Goal: Transaction & Acquisition: Register for event/course

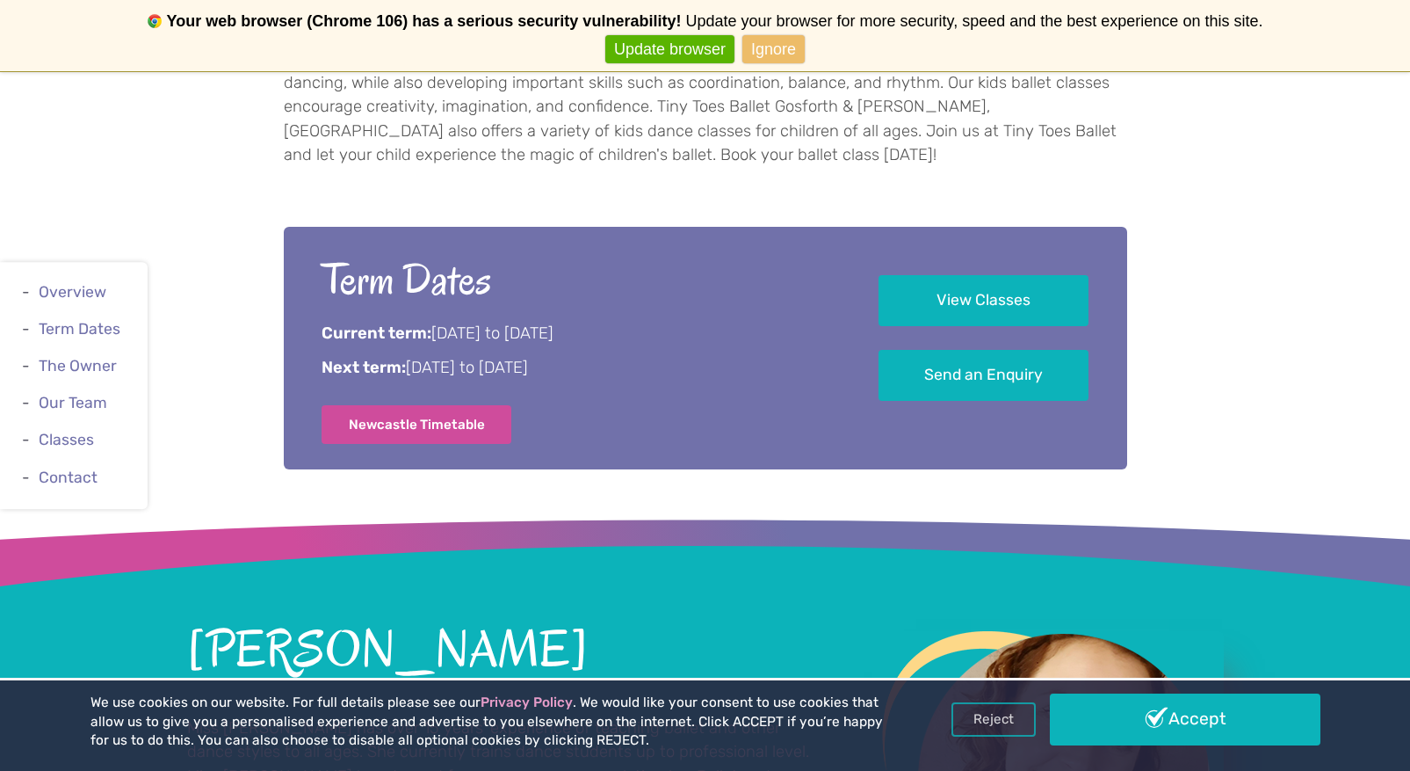
scroll to position [916, 0]
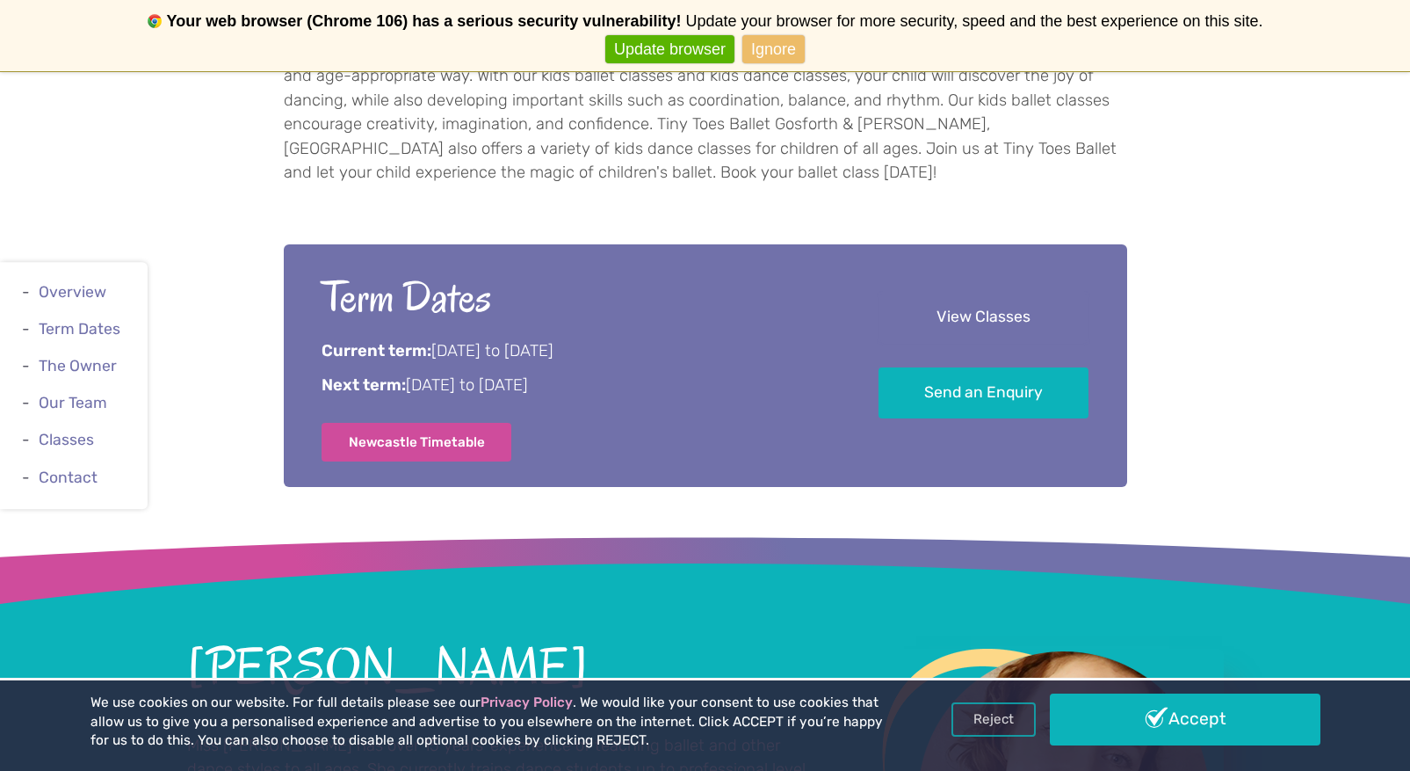
click at [960, 327] on link "View Classes" at bounding box center [984, 318] width 210 height 52
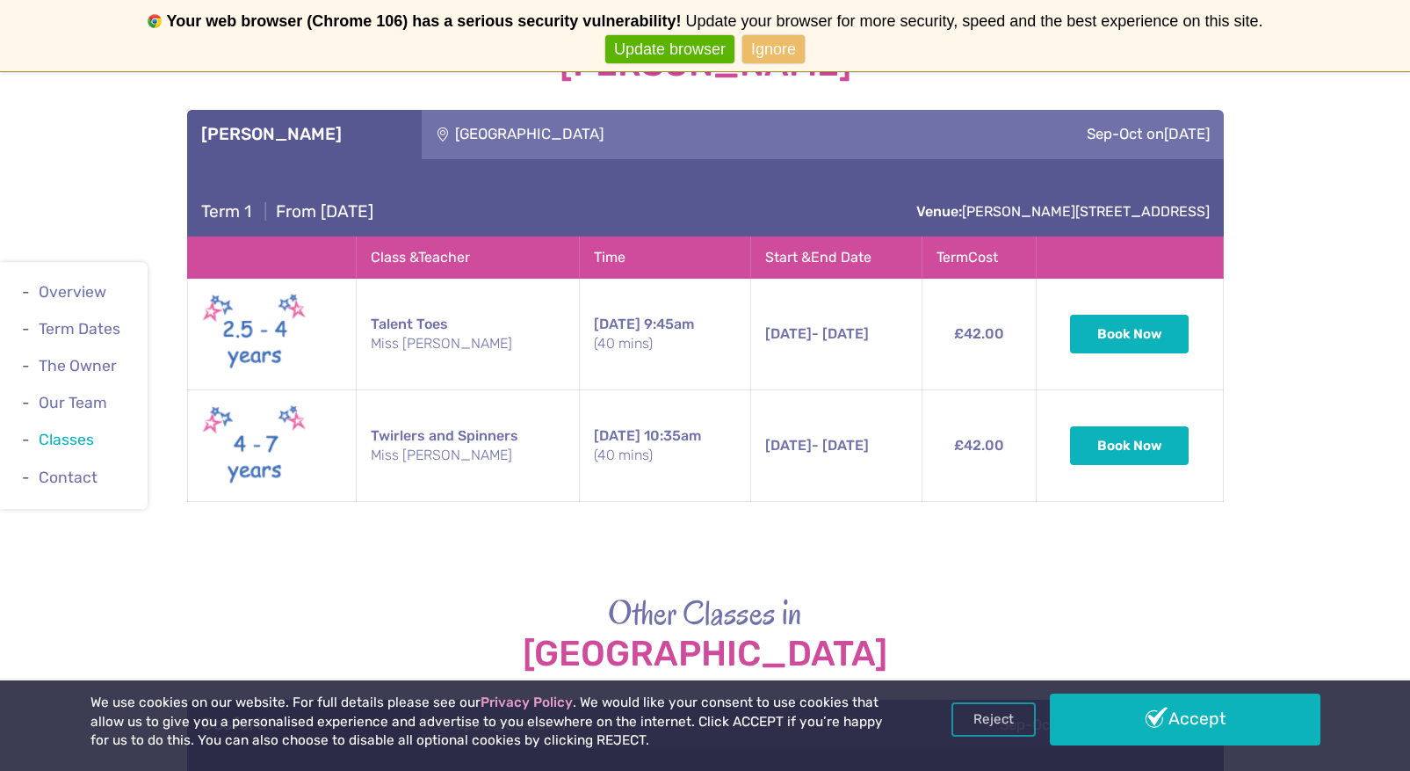
click at [71, 439] on link "Classes" at bounding box center [66, 440] width 55 height 18
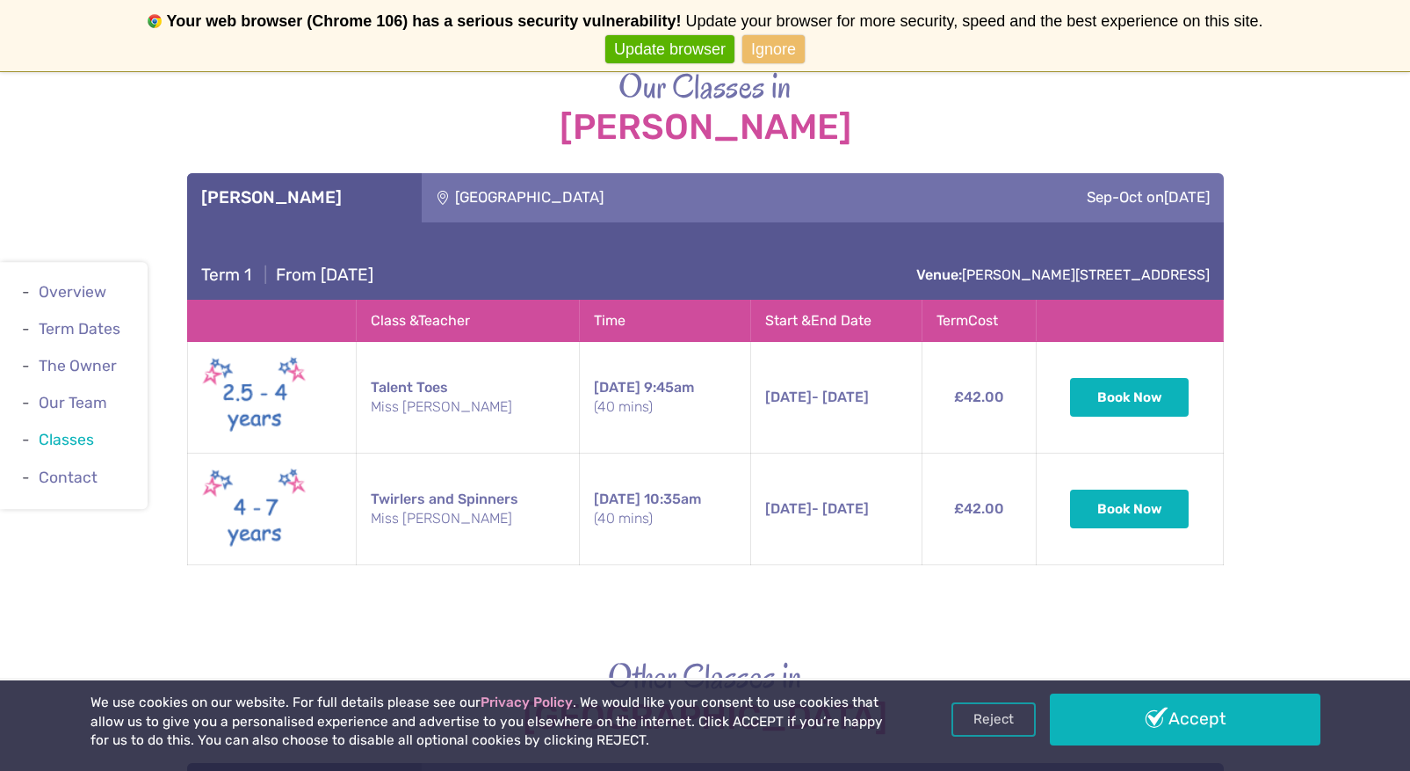
scroll to position [2562, 0]
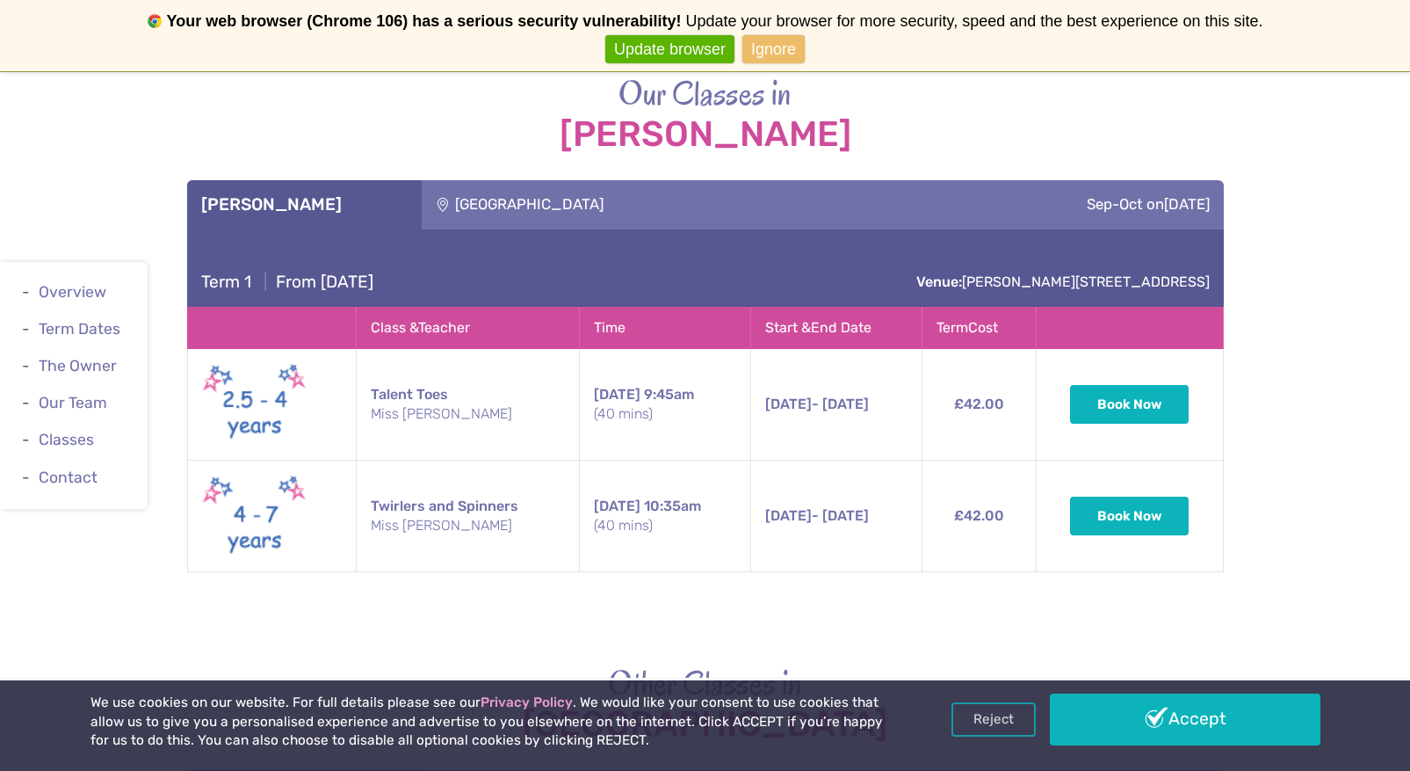
click at [404, 390] on td "Talent Toes Miss Katie" at bounding box center [468, 405] width 223 height 112
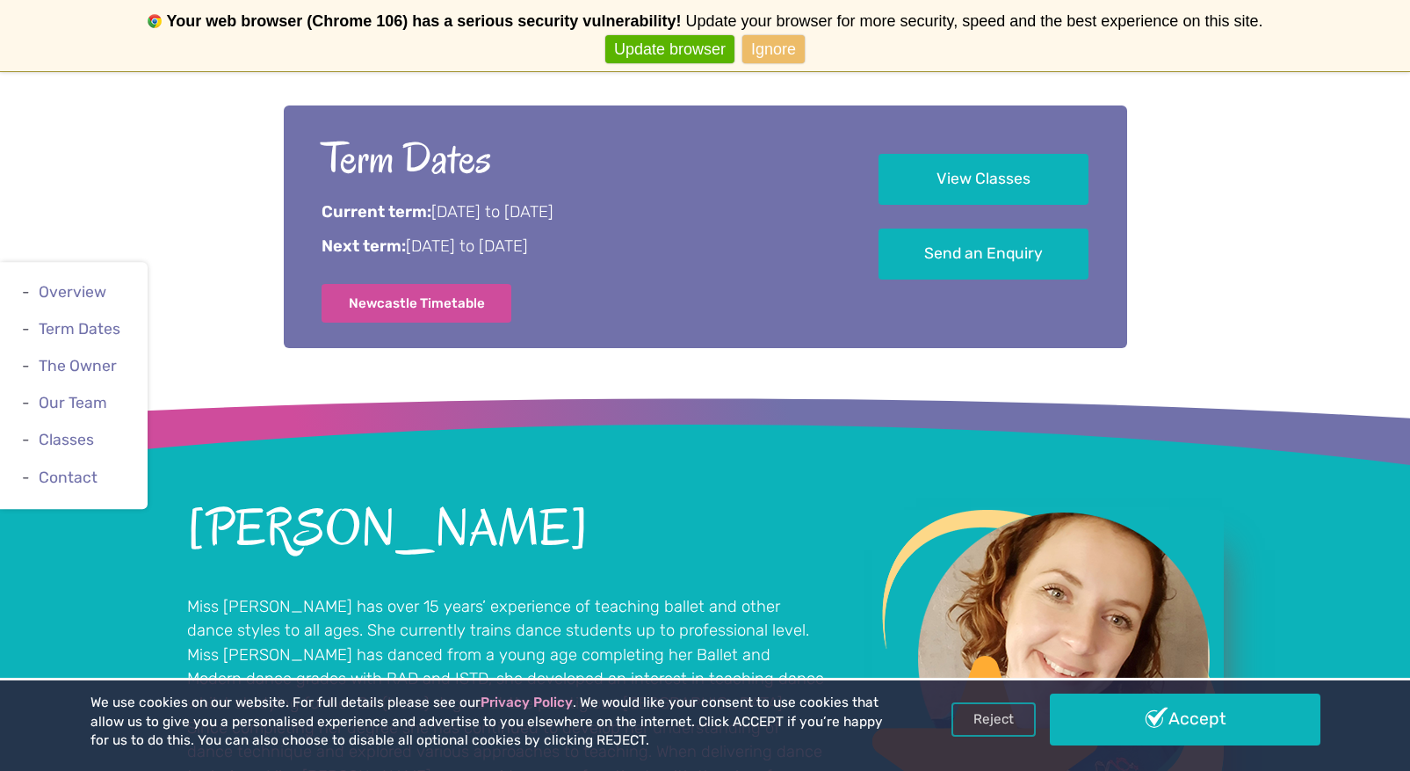
scroll to position [764, 0]
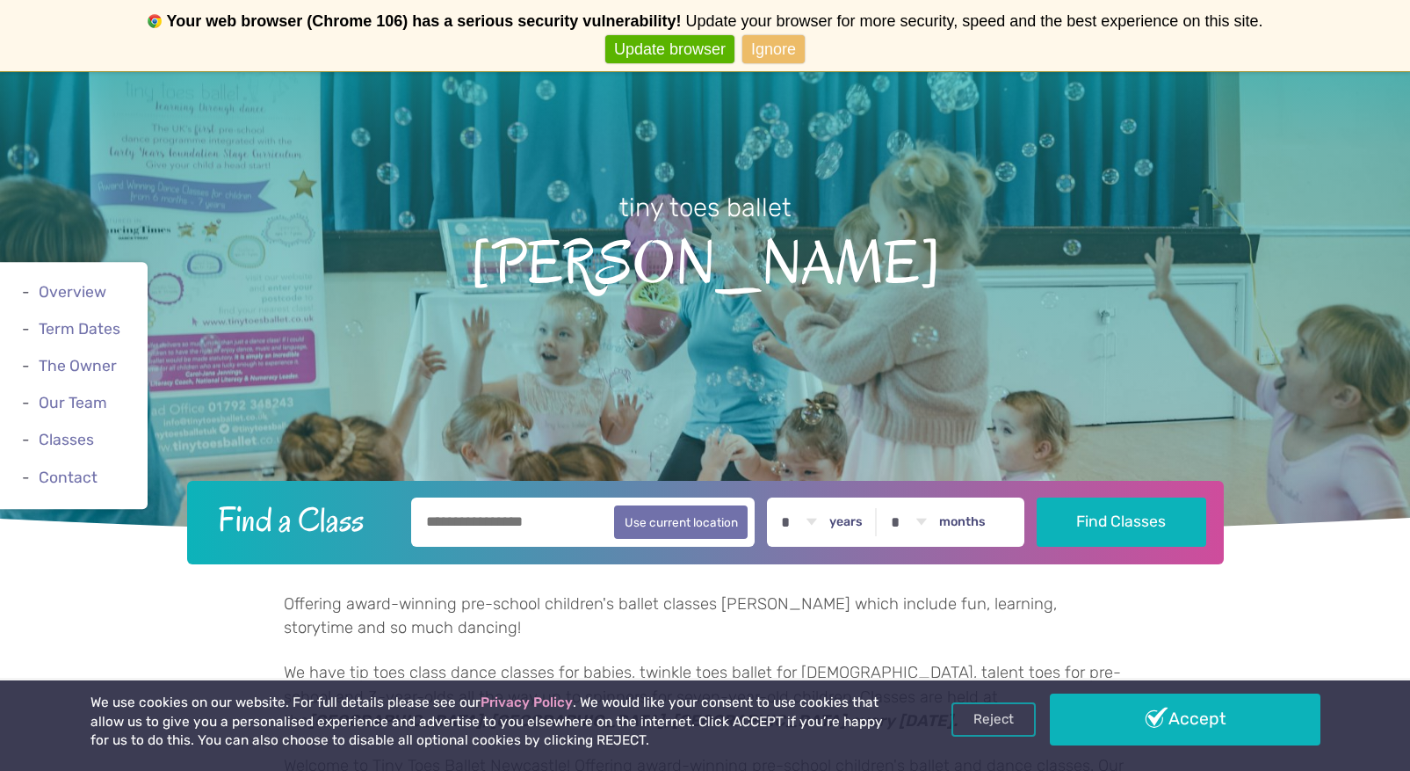
scroll to position [916, 0]
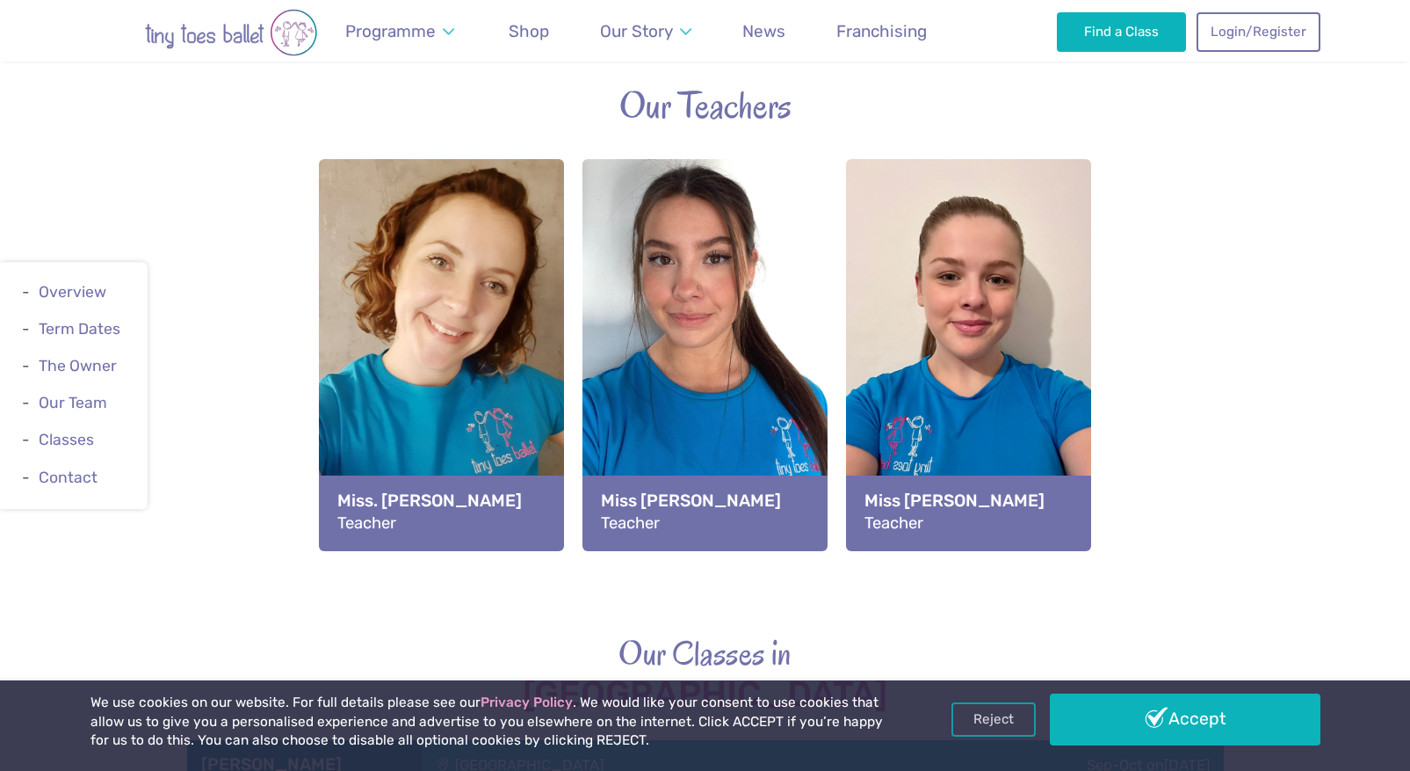
scroll to position [1922, 0]
click at [81, 335] on link "Term Dates" at bounding box center [80, 329] width 82 height 18
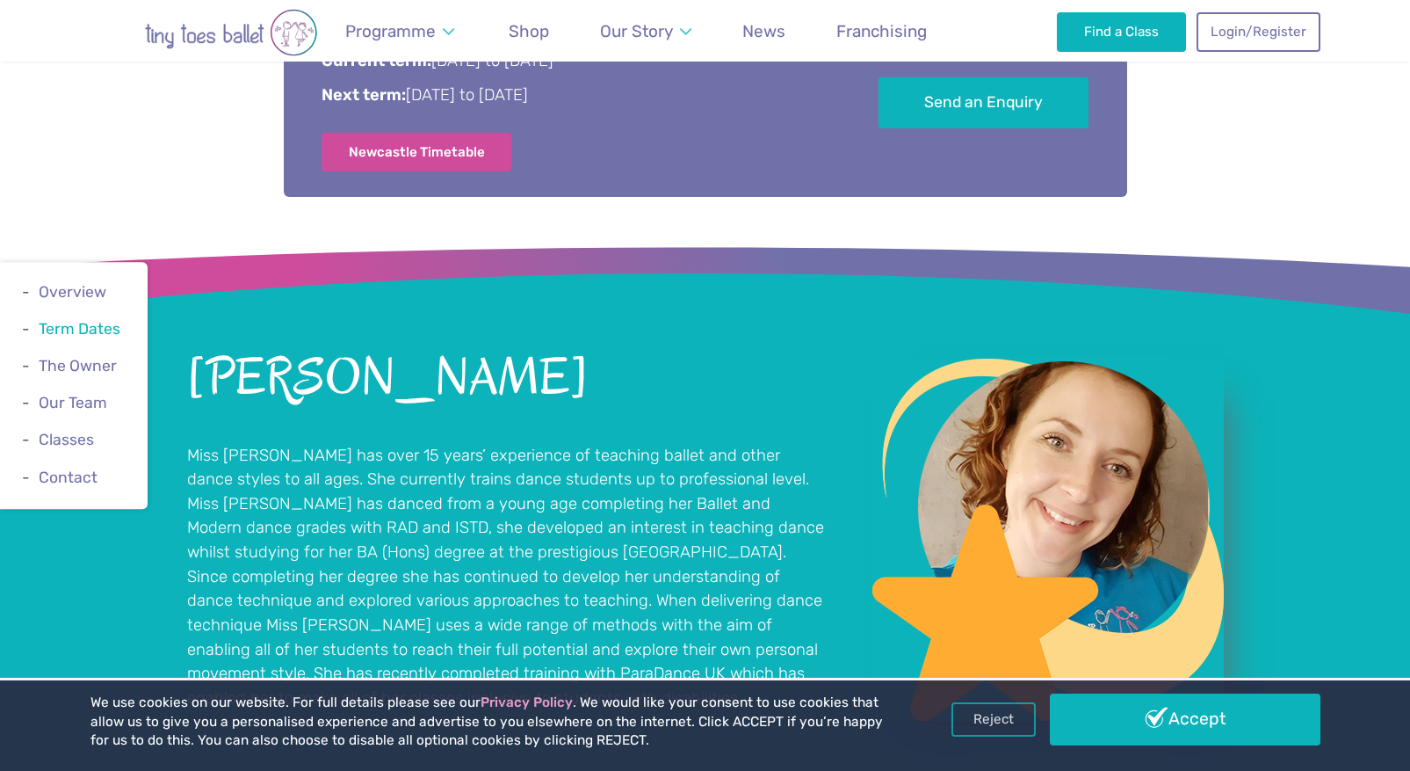
scroll to position [980, 0]
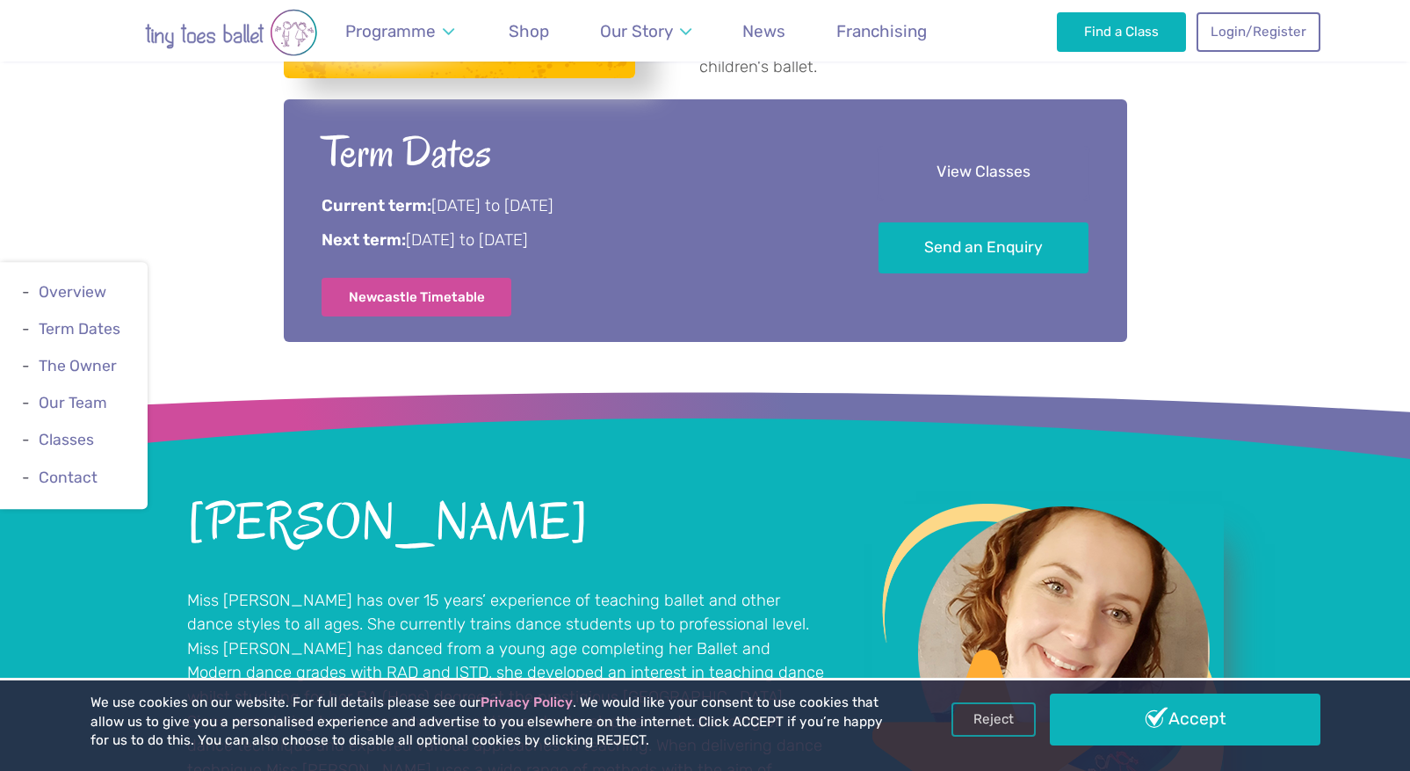
click at [953, 170] on link "View Classes" at bounding box center [984, 173] width 210 height 52
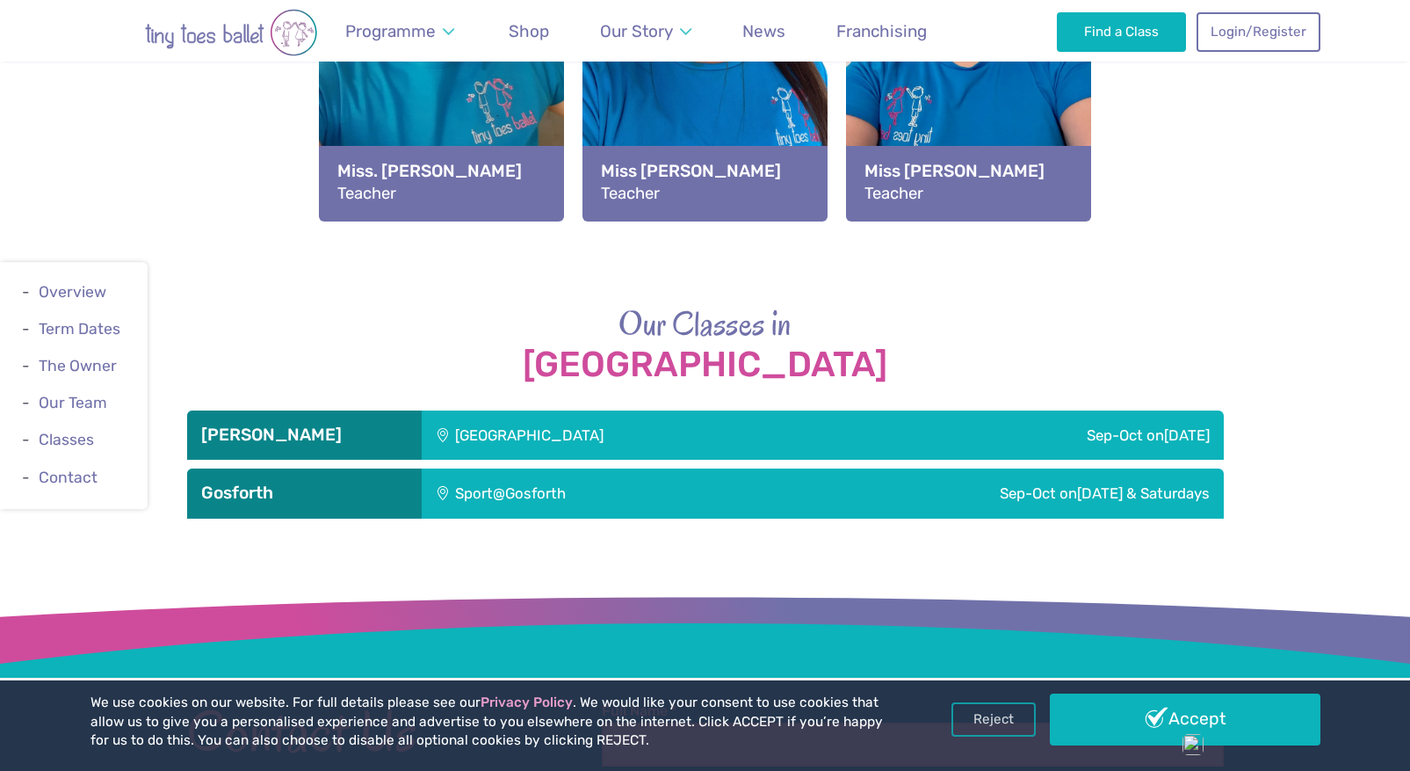
scroll to position [2251, 0]
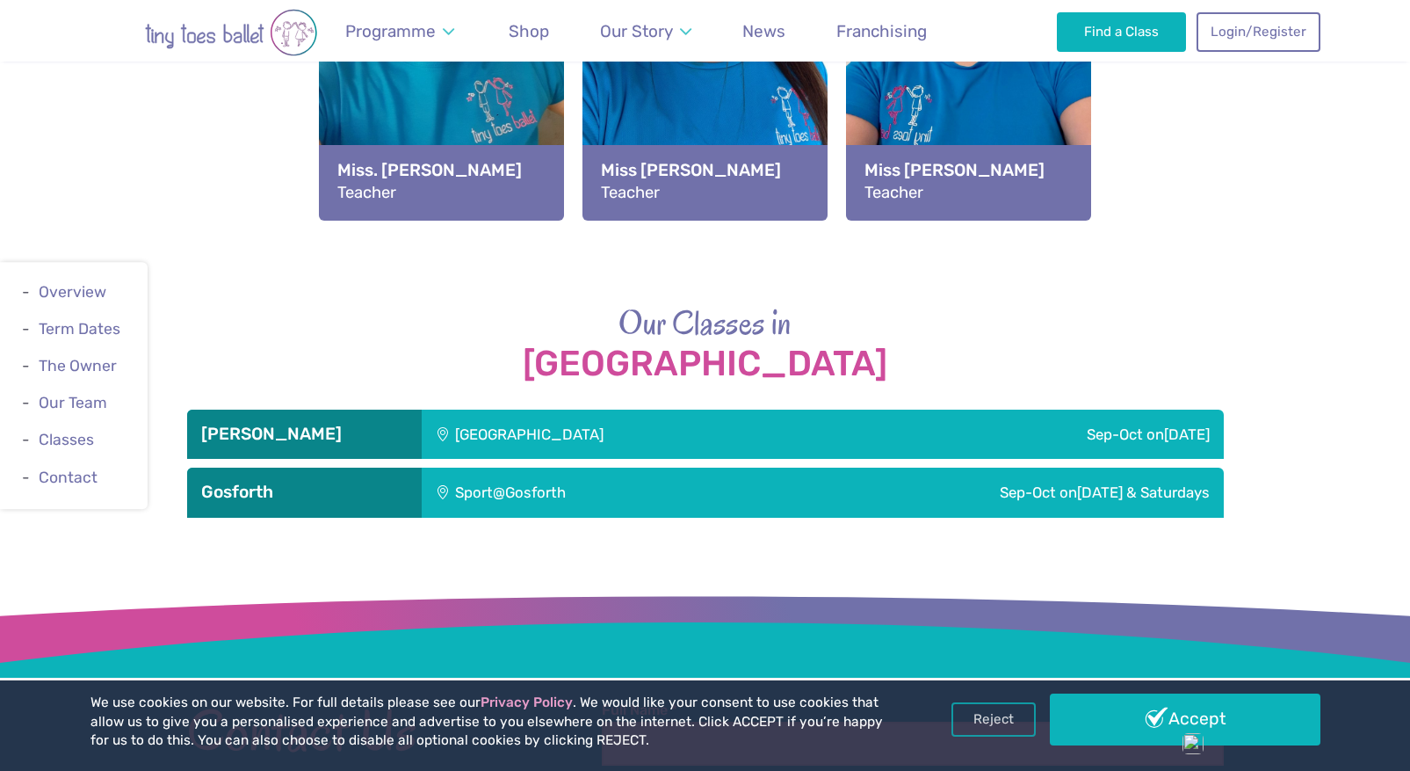
click at [1141, 489] on span "Thursday & Saturdays" at bounding box center [1143, 492] width 133 height 18
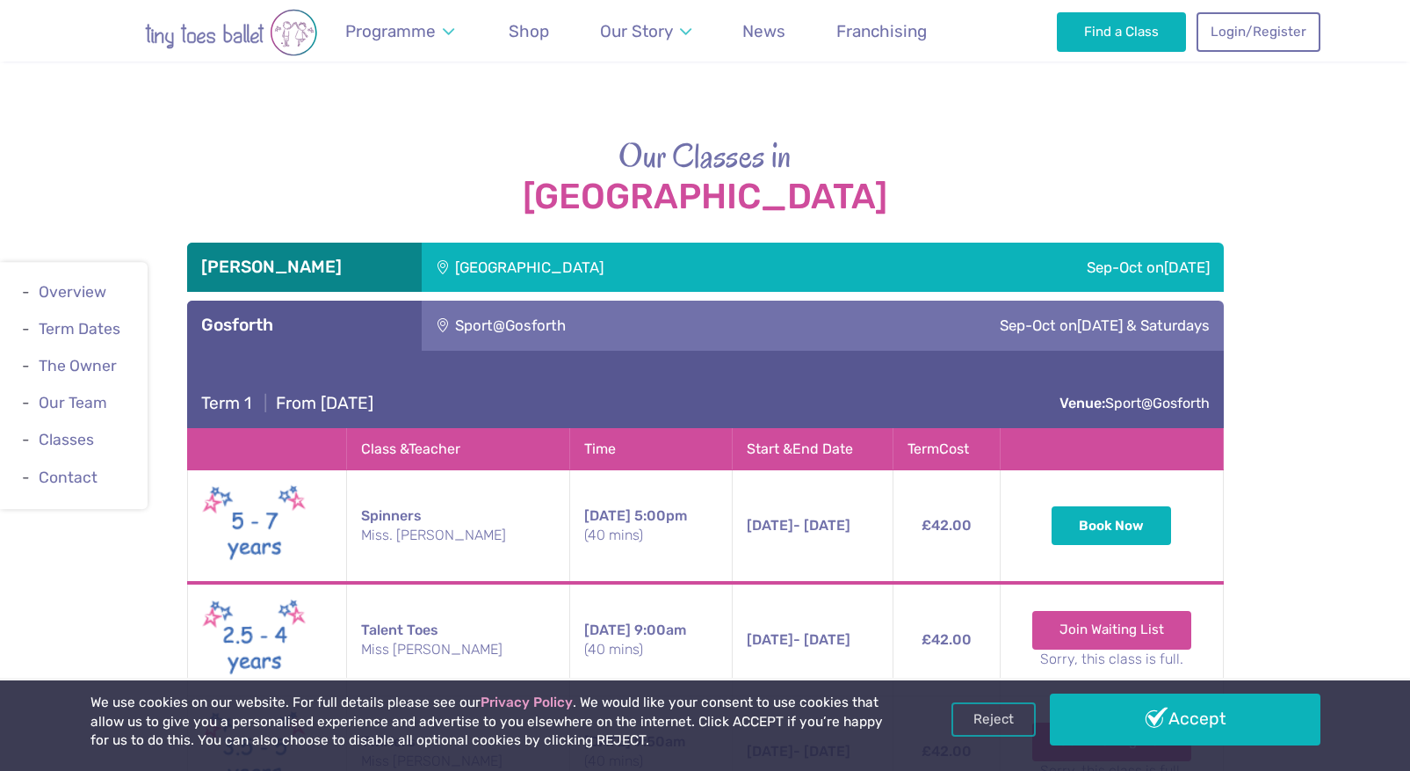
scroll to position [2387, 0]
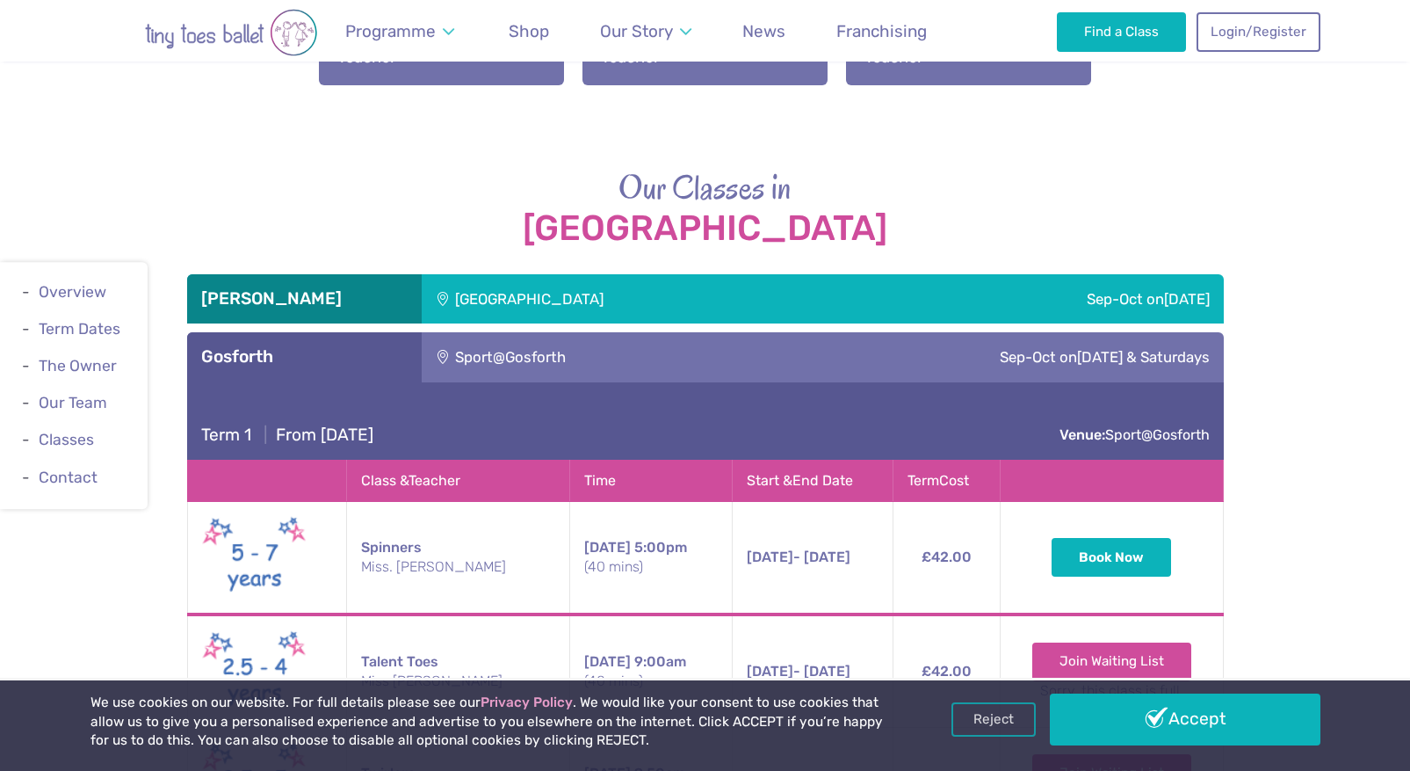
click at [583, 298] on div "Rising sun countryside centre" at bounding box center [648, 298] width 453 height 49
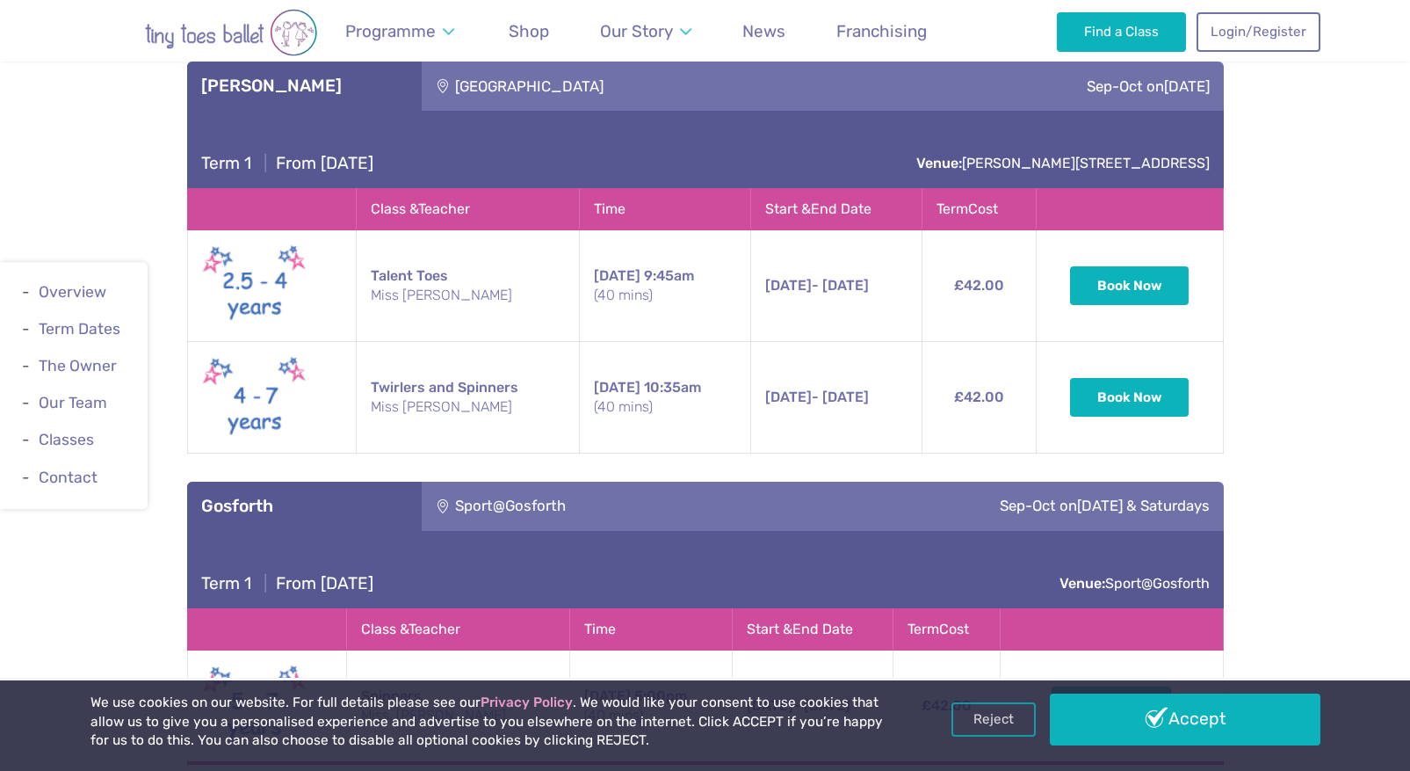
scroll to position [2604, 0]
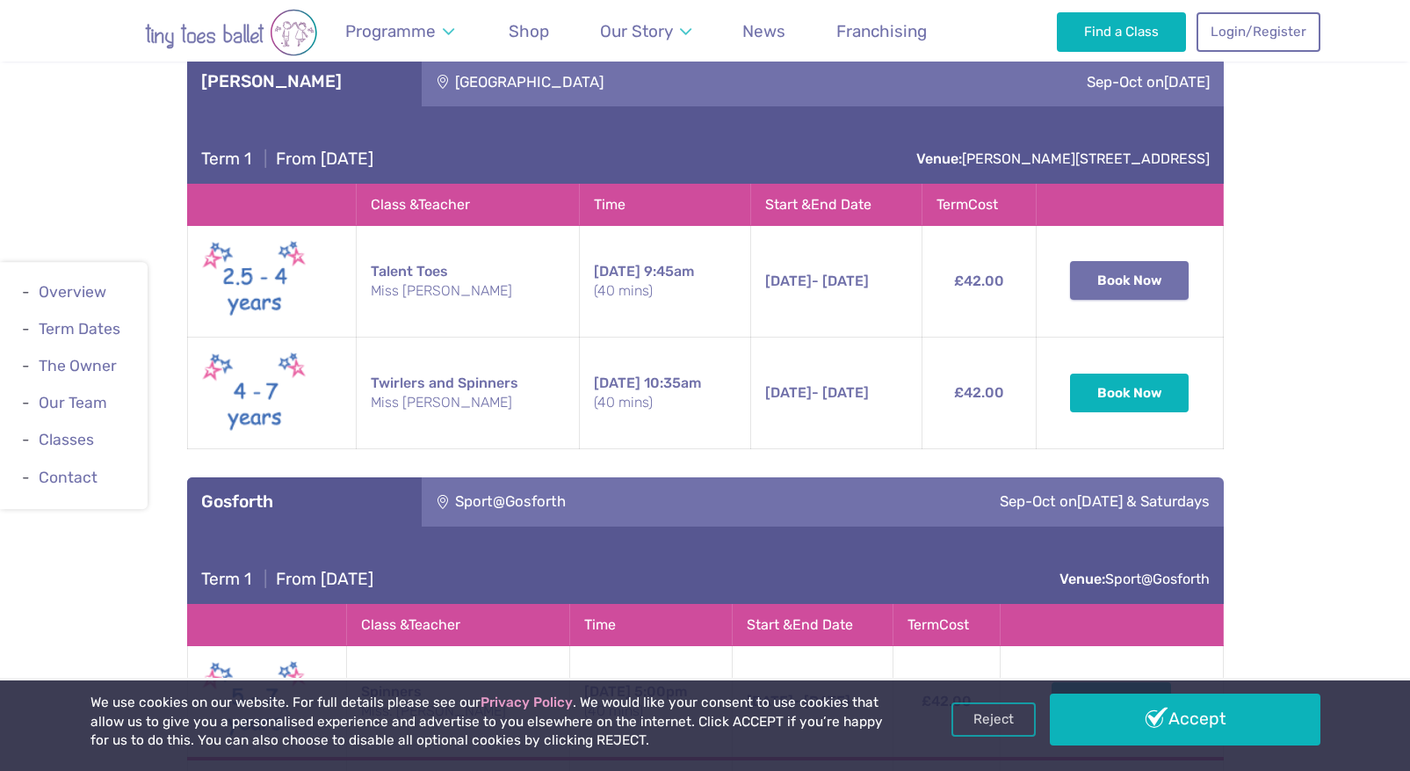
click at [1134, 284] on button "Book Now" at bounding box center [1130, 280] width 120 height 39
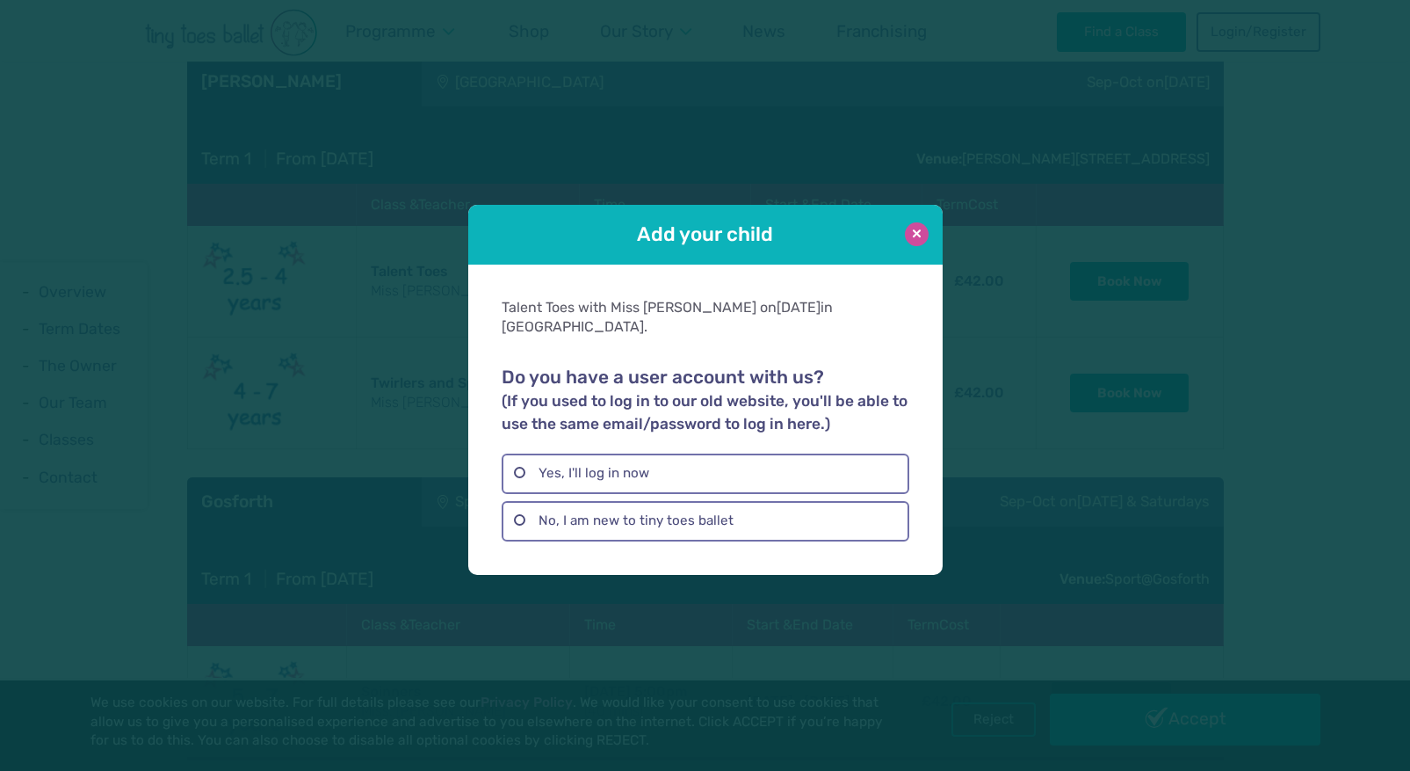
click at [911, 246] on button at bounding box center [917, 234] width 24 height 24
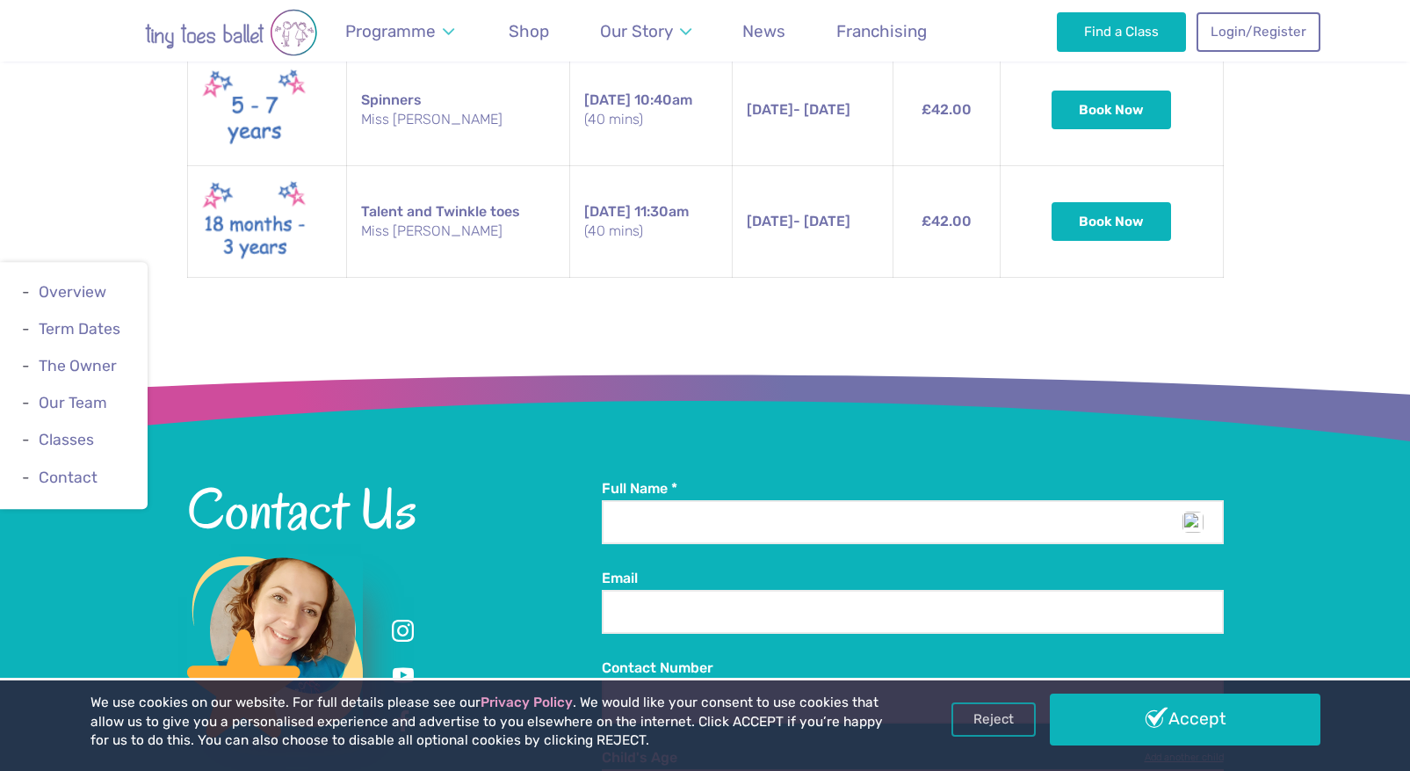
scroll to position [3525, 0]
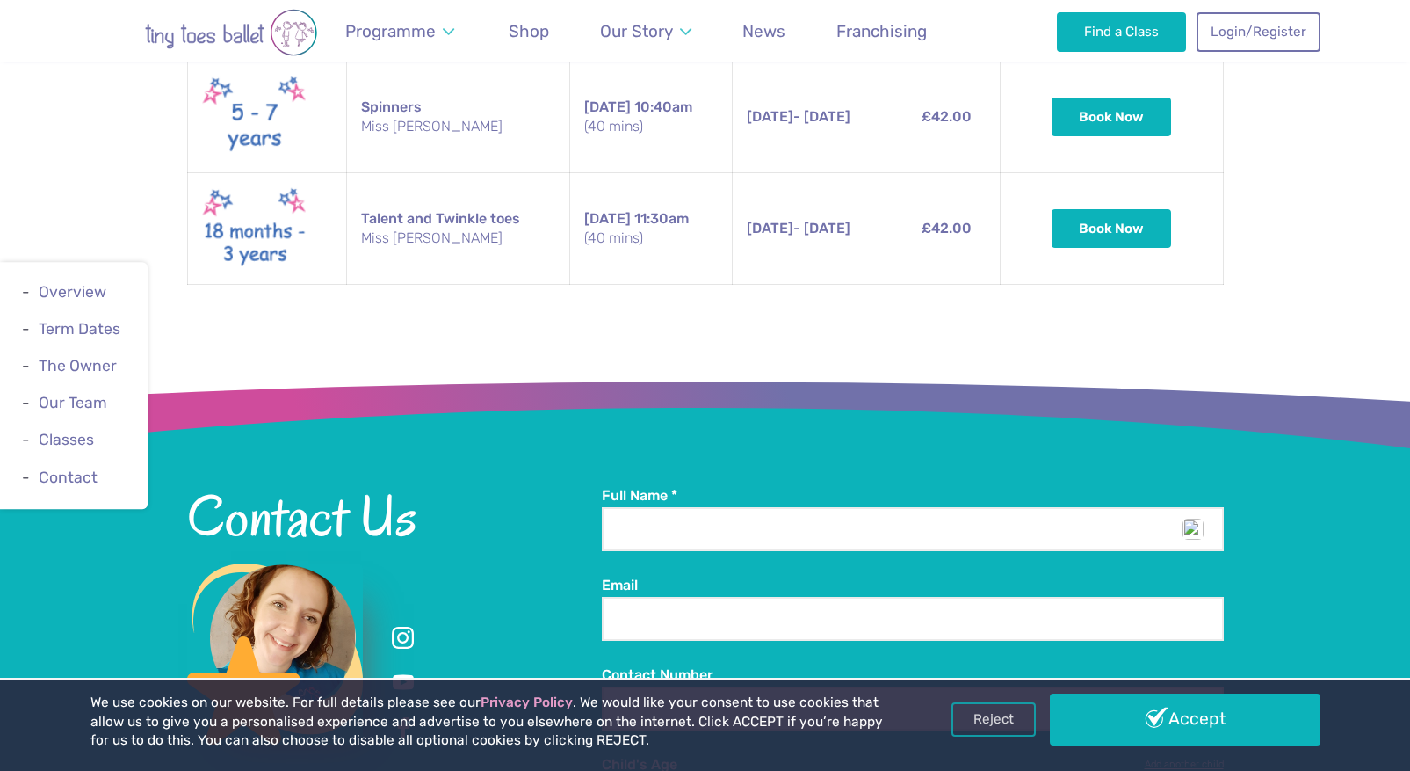
click at [422, 214] on td "Talent and Twinkle toes Miss Katie" at bounding box center [458, 229] width 223 height 112
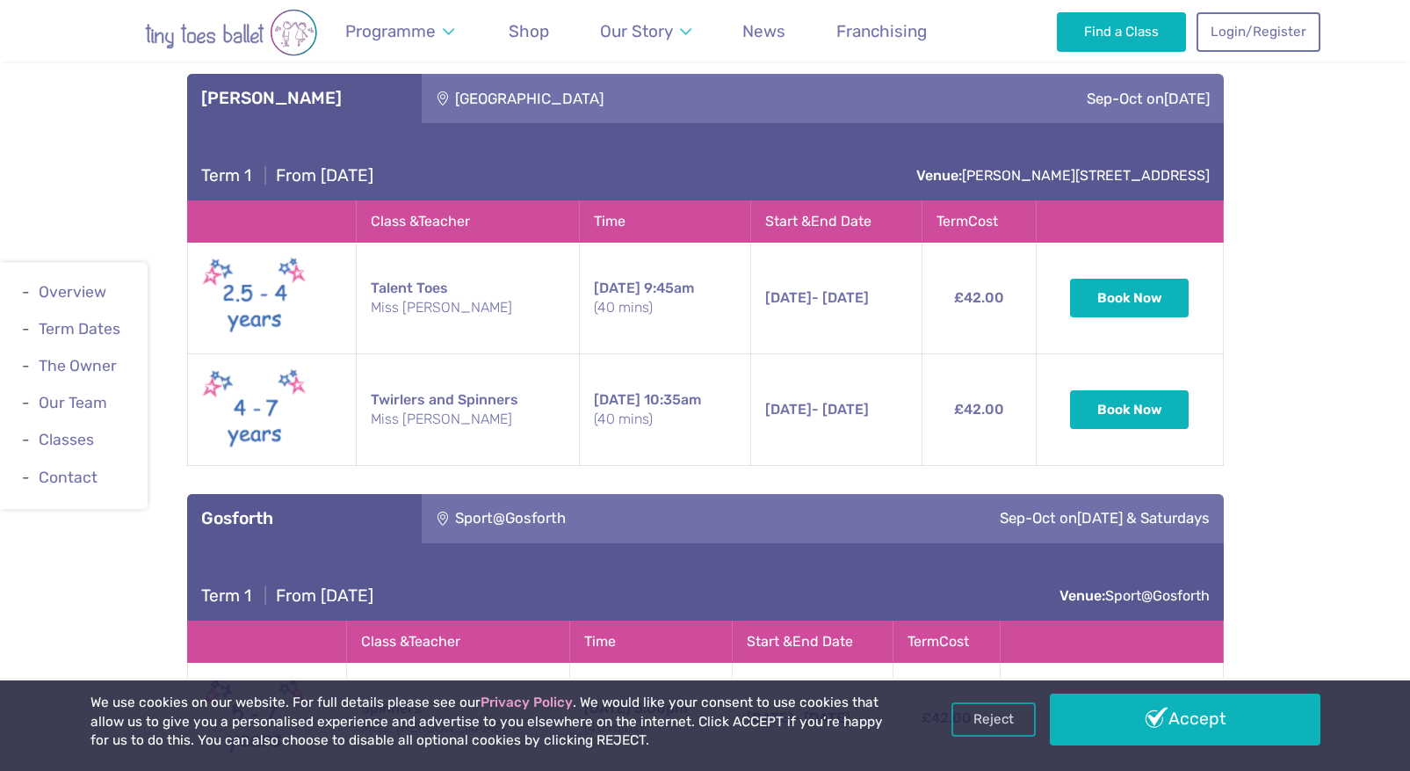
scroll to position [2480, 0]
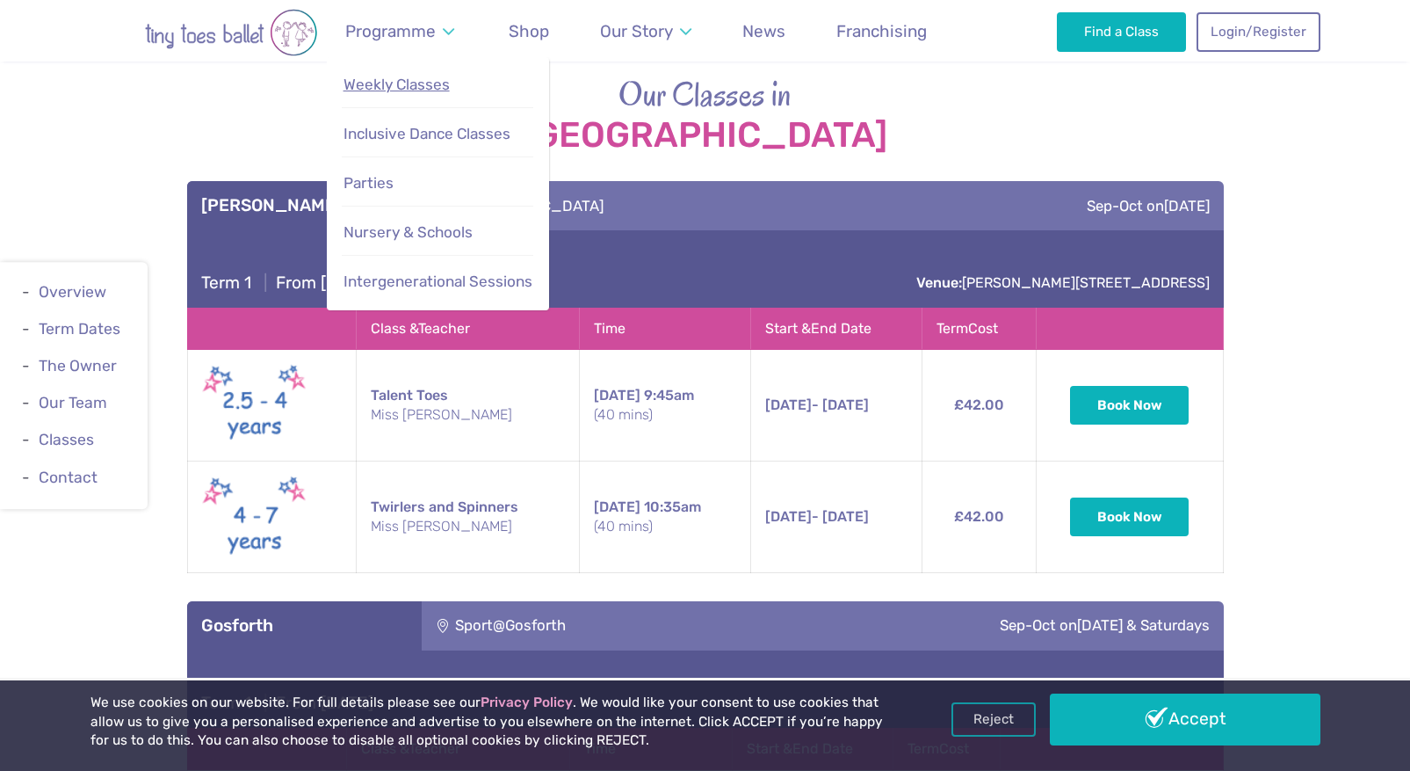
click at [400, 89] on span "Weekly Classes" at bounding box center [397, 85] width 106 height 18
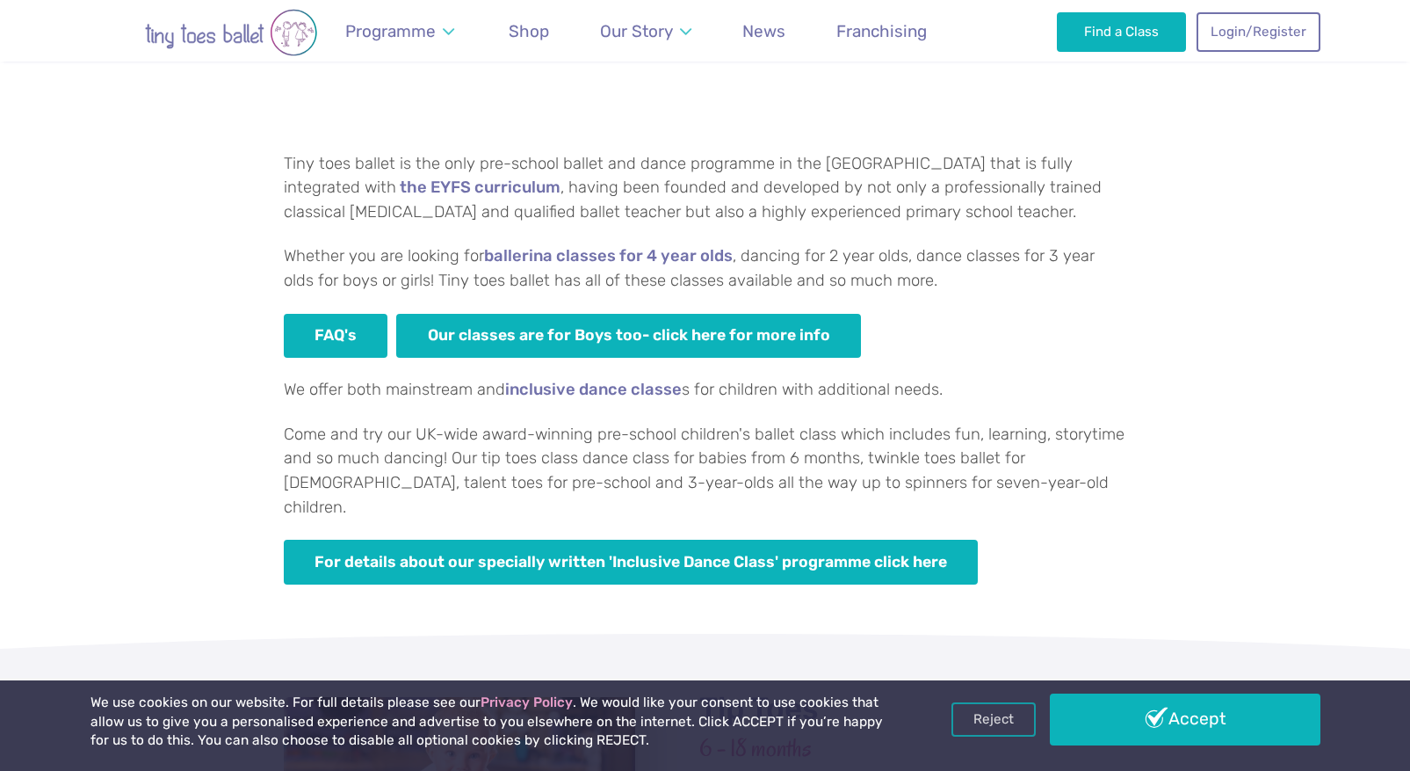
scroll to position [1076, 0]
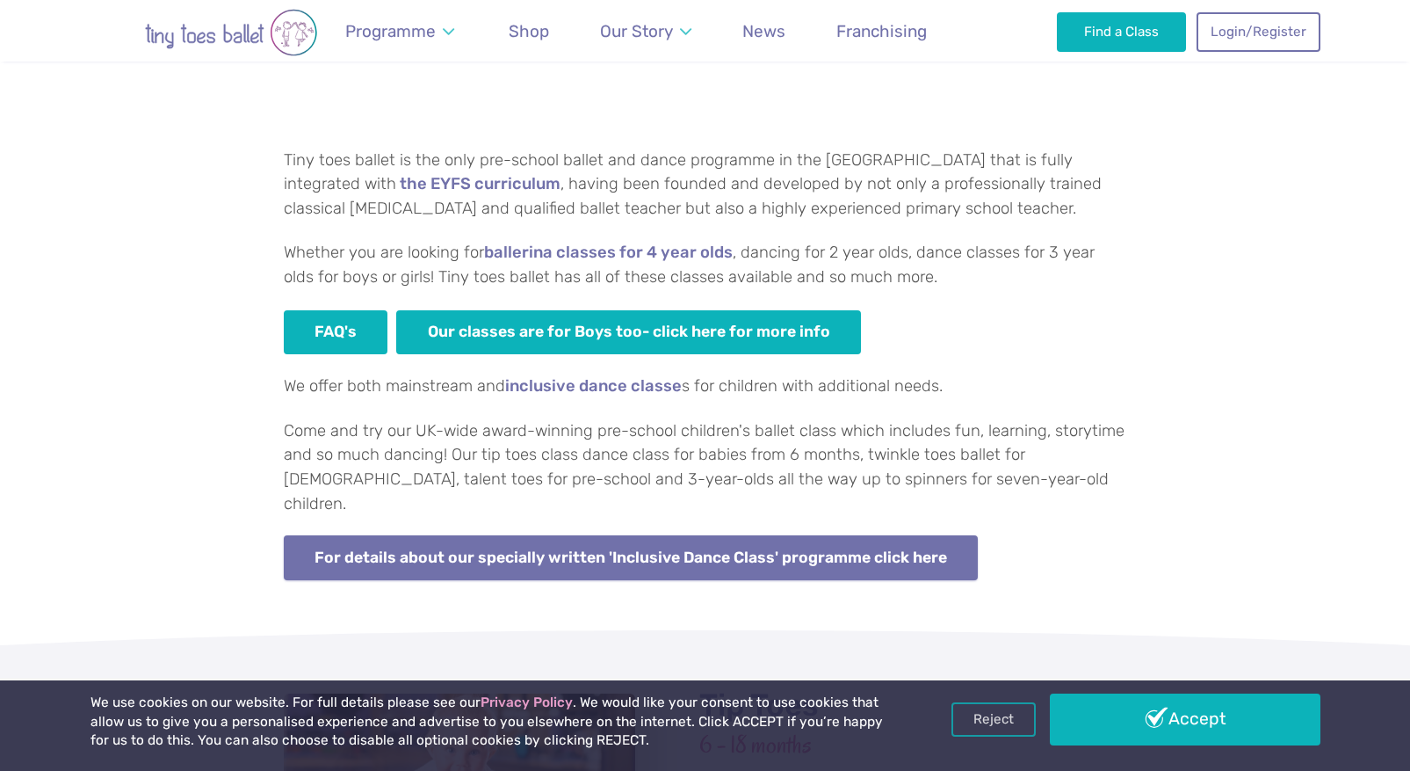
click at [646, 535] on link "For details about our specially written 'Inclusive Dance Class' programme click…" at bounding box center [631, 557] width 695 height 45
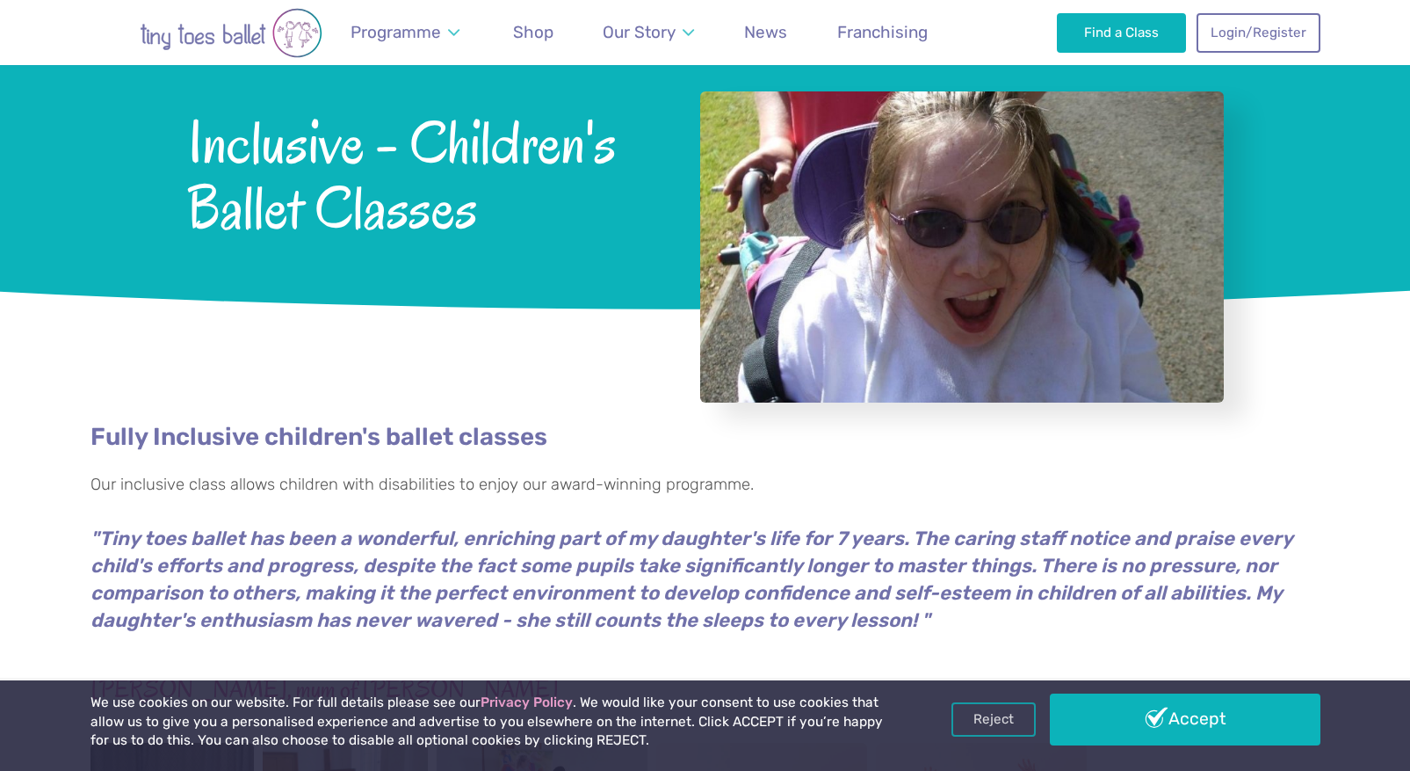
scroll to position [111, 0]
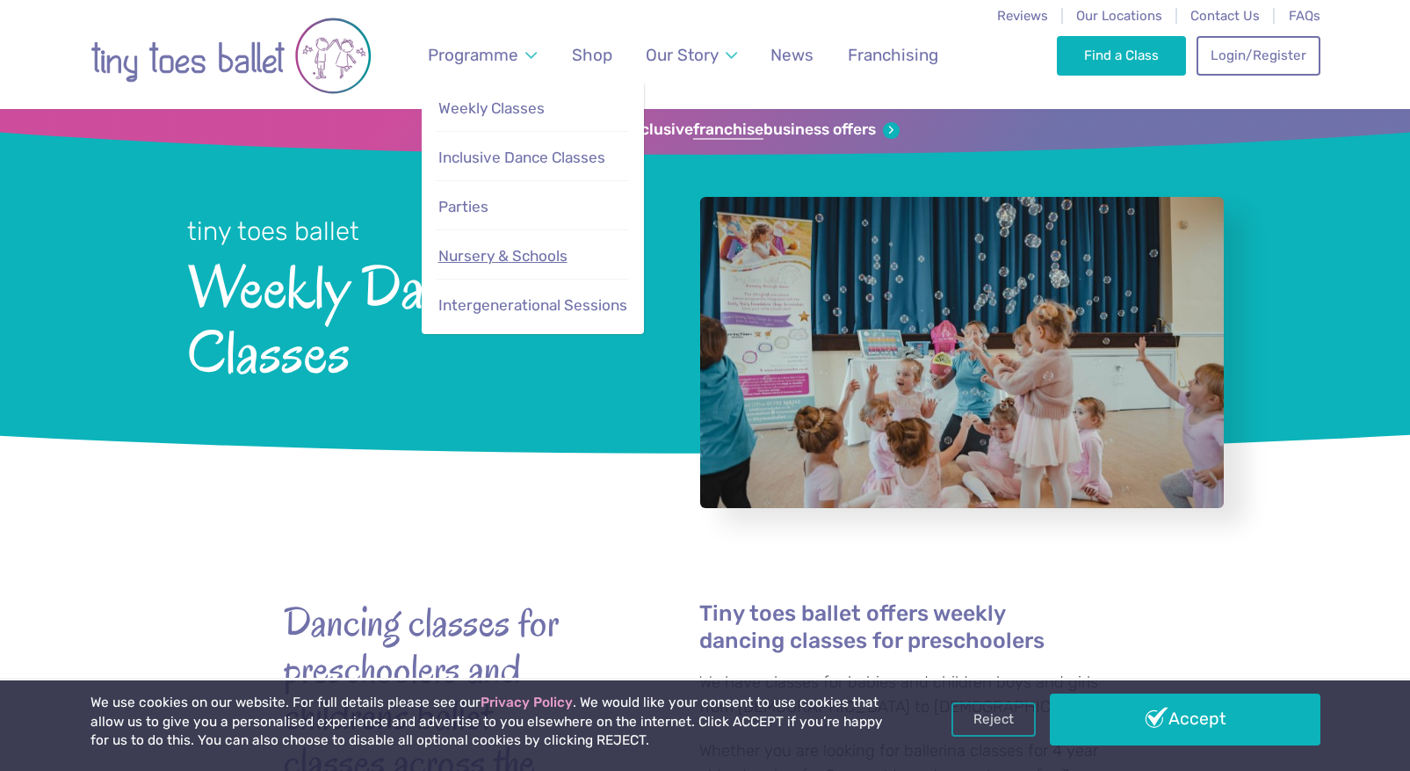
click at [494, 250] on span "Nursery & Schools" at bounding box center [502, 256] width 129 height 18
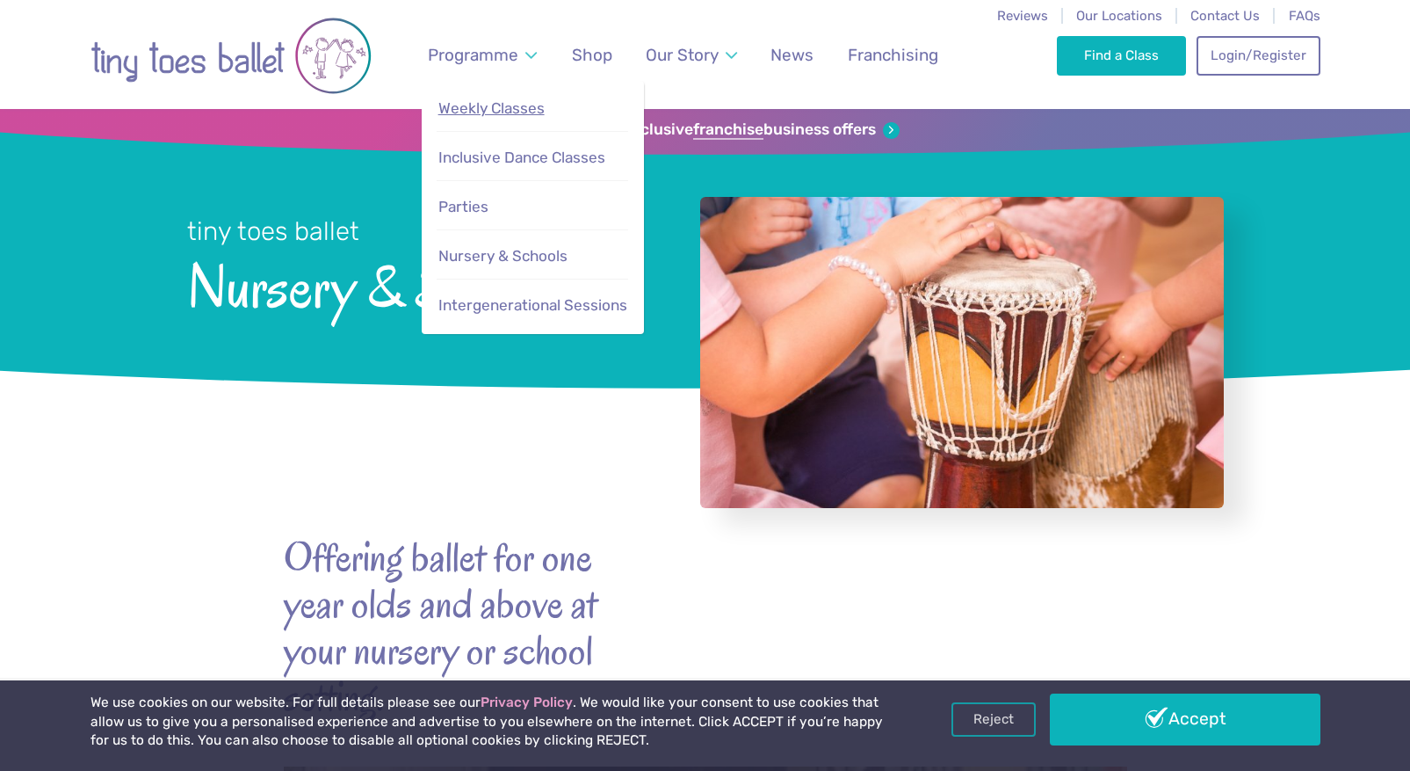
click at [487, 116] on span "Weekly Classes" at bounding box center [491, 108] width 106 height 18
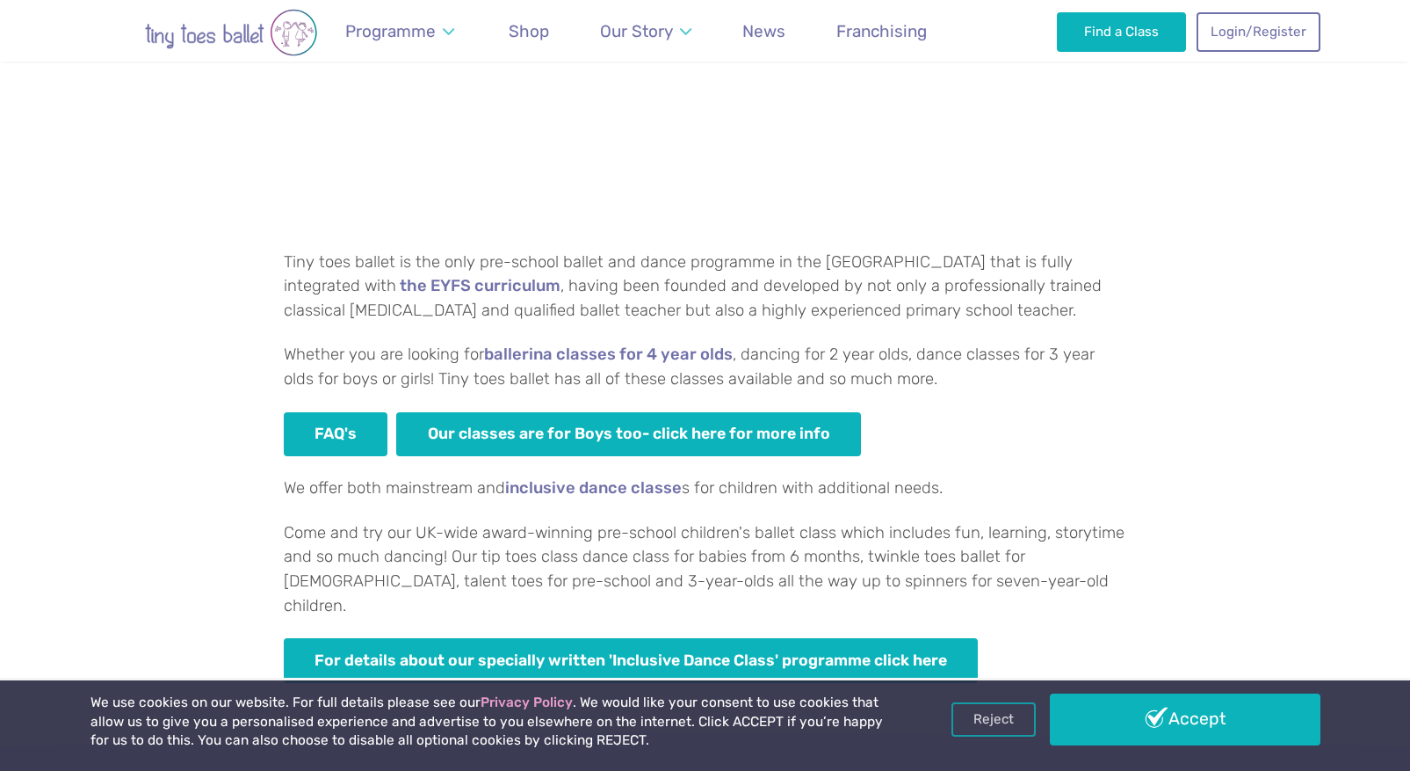
scroll to position [1193, 0]
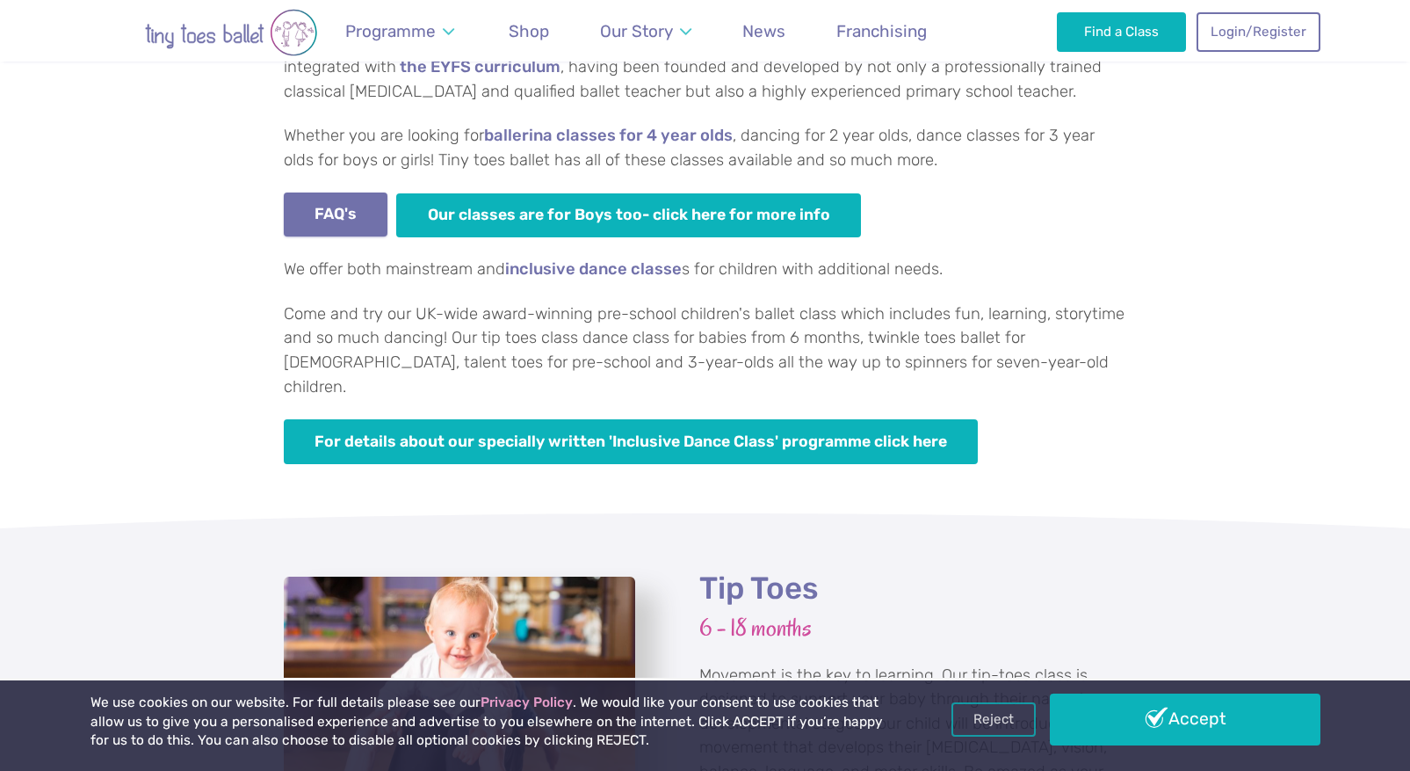
click at [317, 213] on link "FAQ's" at bounding box center [336, 214] width 105 height 45
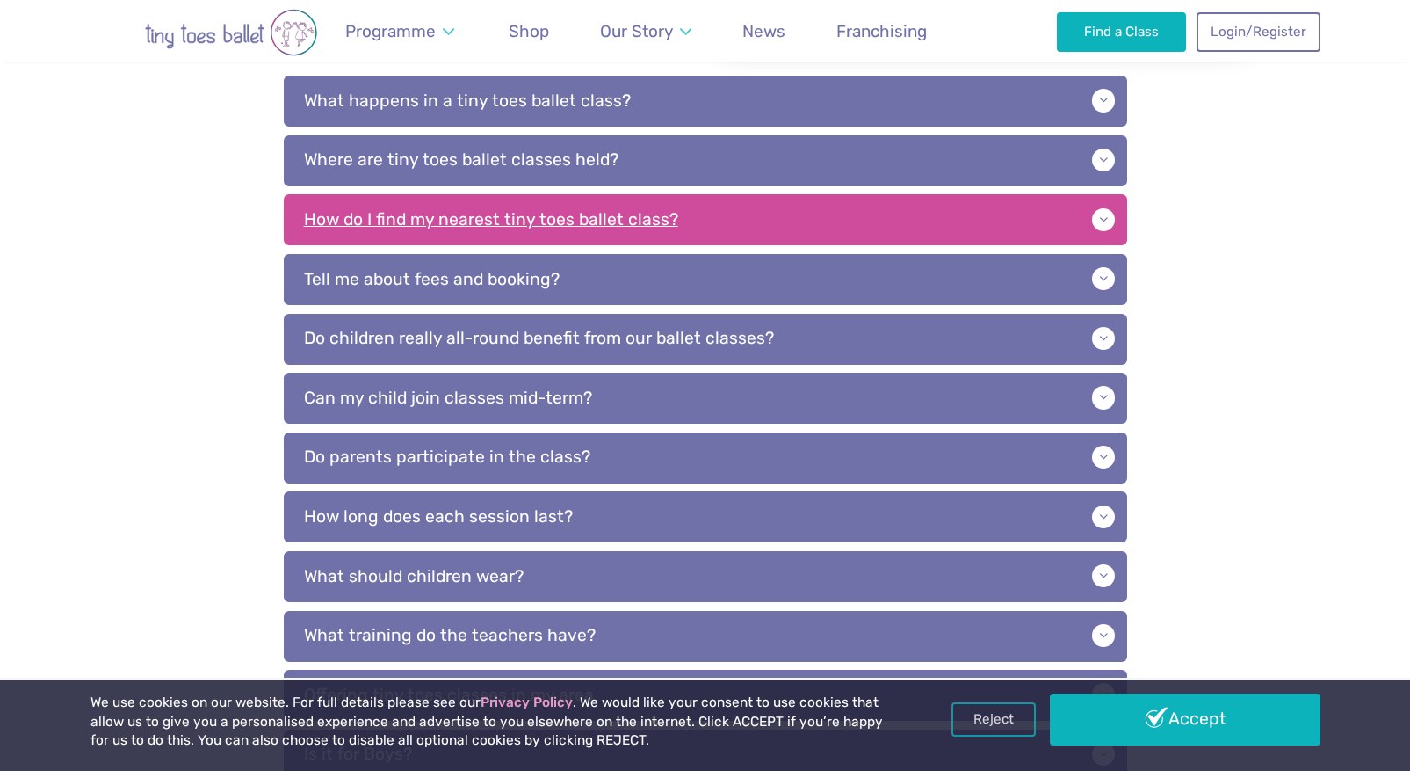
scroll to position [470, 0]
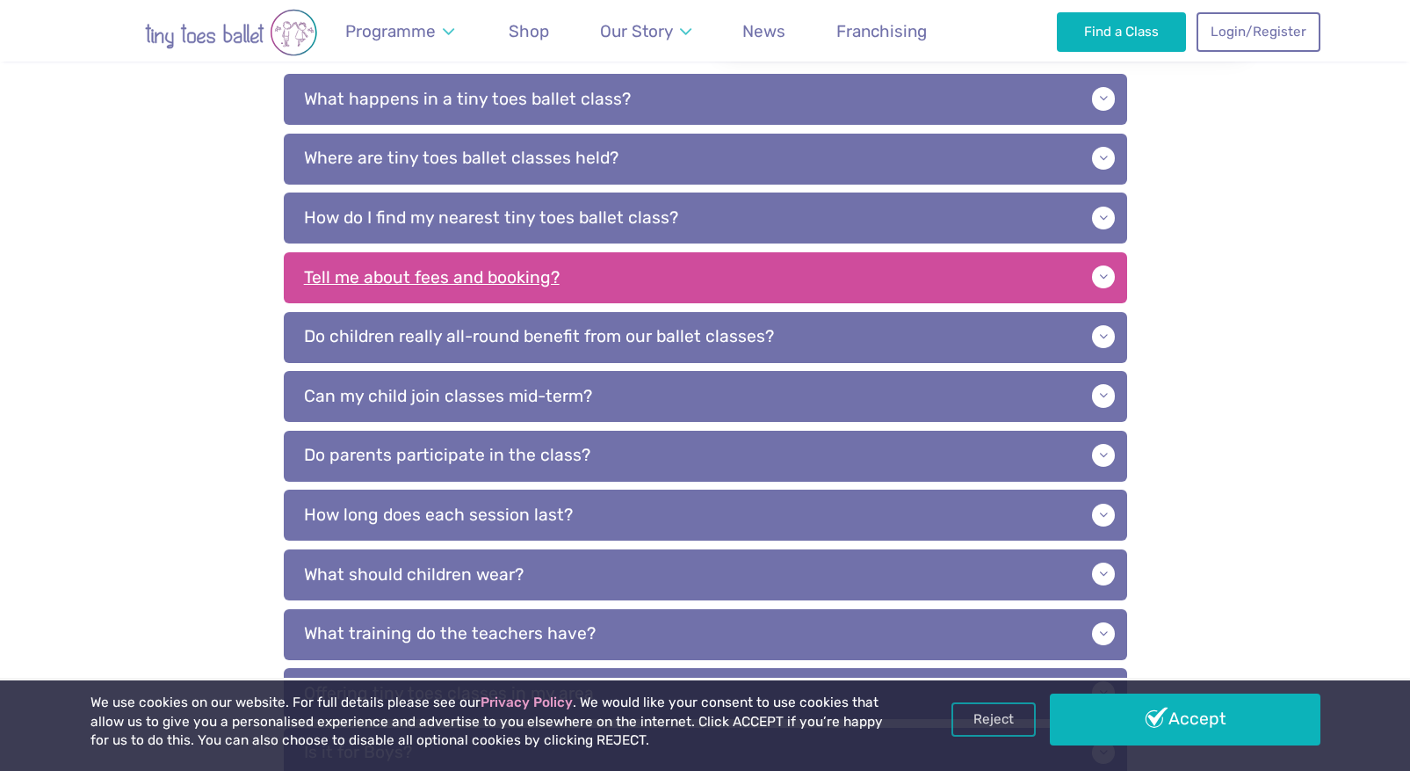
click at [653, 293] on p "Tell me about fees and booking?" at bounding box center [706, 277] width 844 height 51
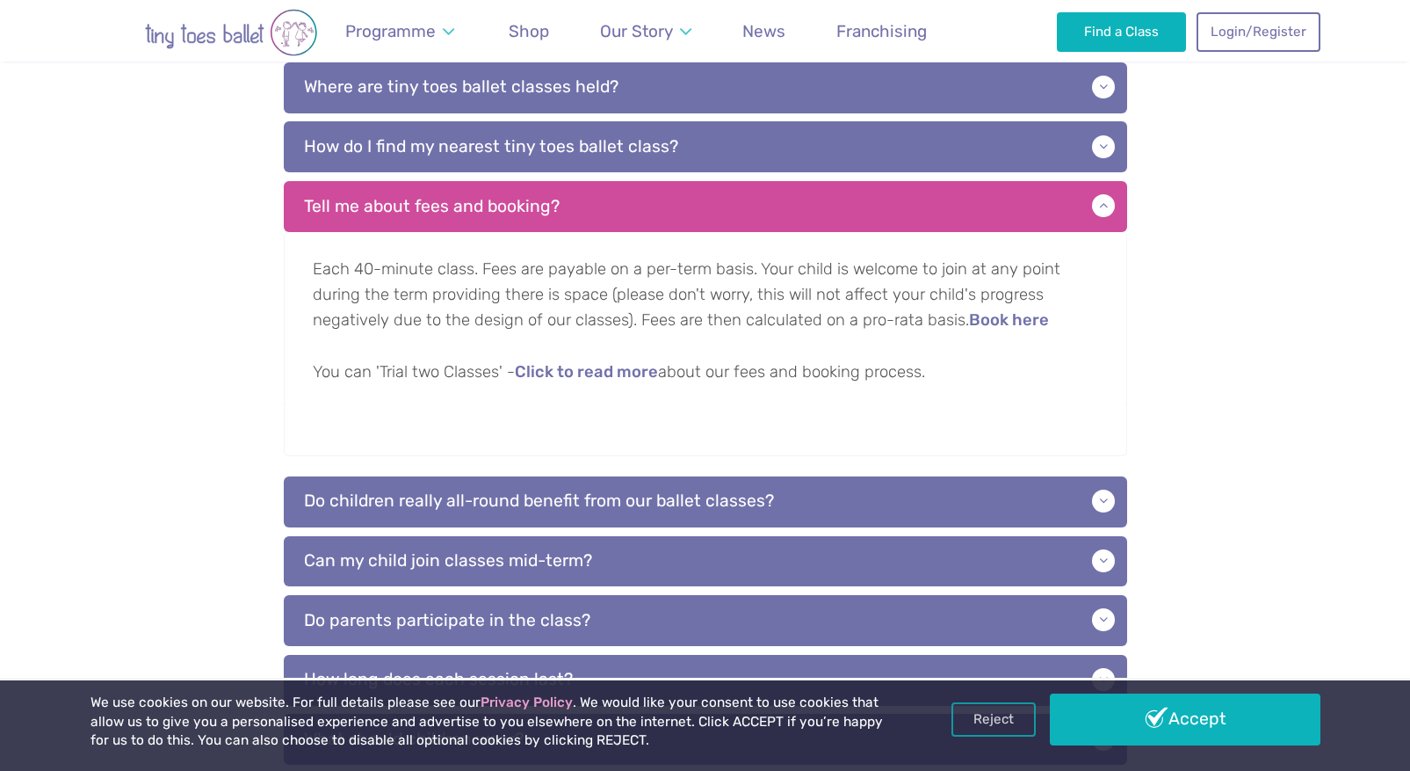
scroll to position [542, 0]
click at [580, 372] on link "Click to read more" at bounding box center [586, 372] width 143 height 18
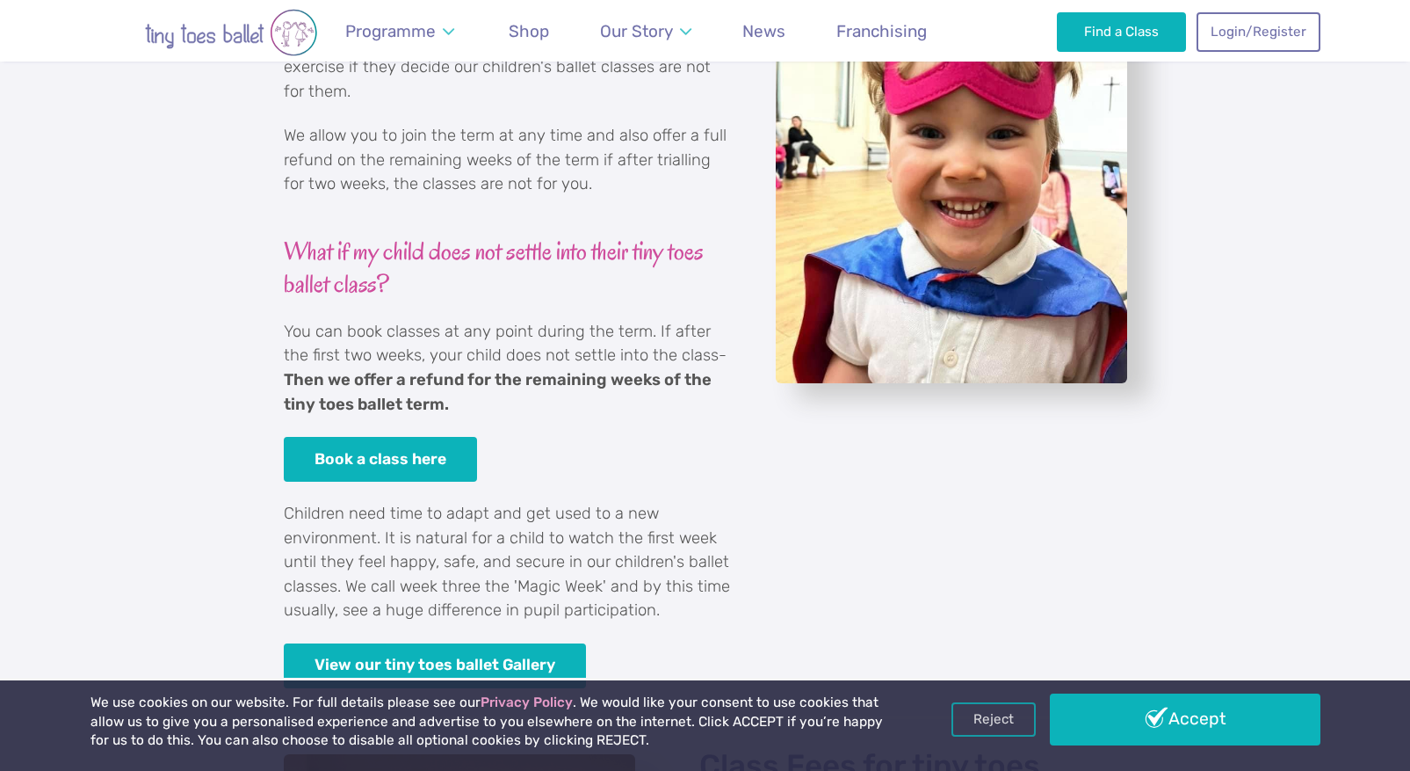
scroll to position [801, 0]
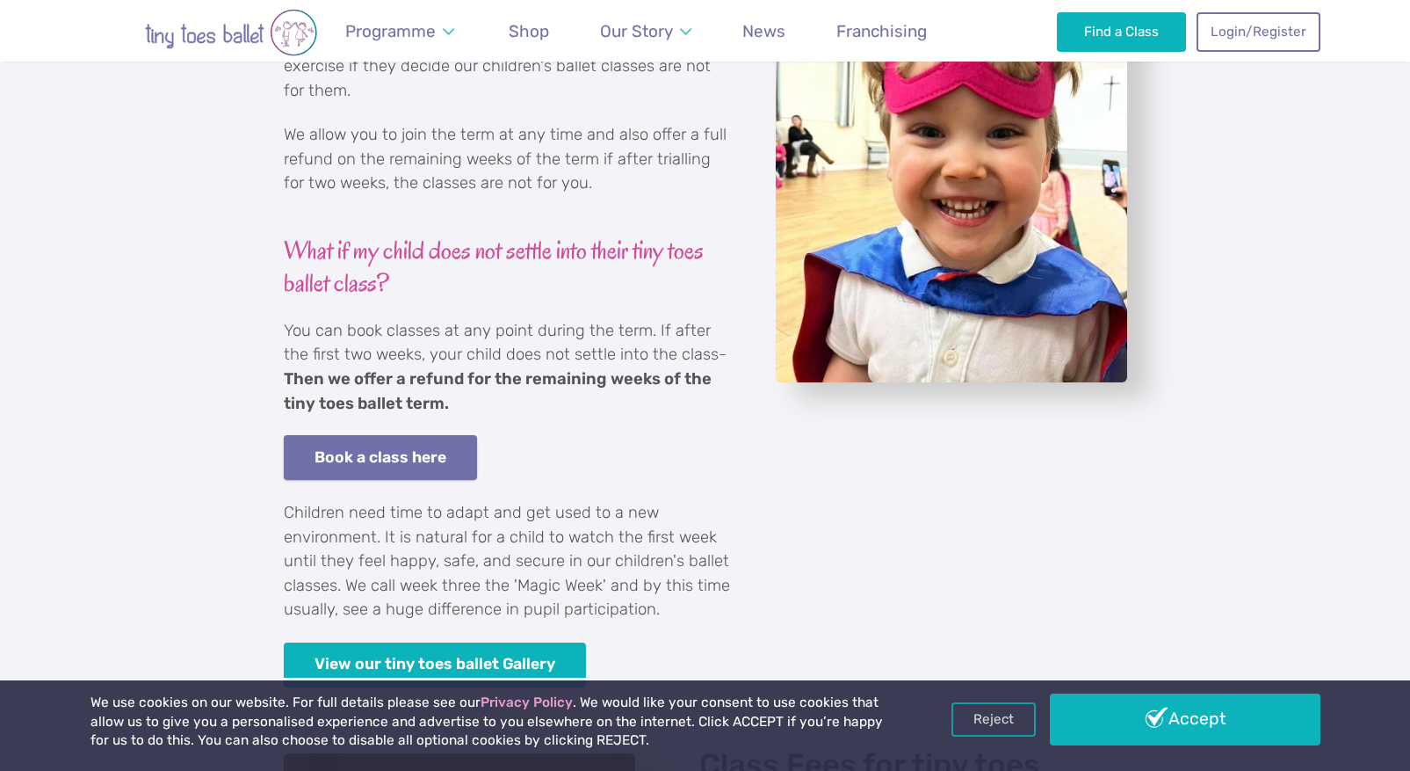
click at [384, 438] on link "Book a class here" at bounding box center [381, 457] width 194 height 45
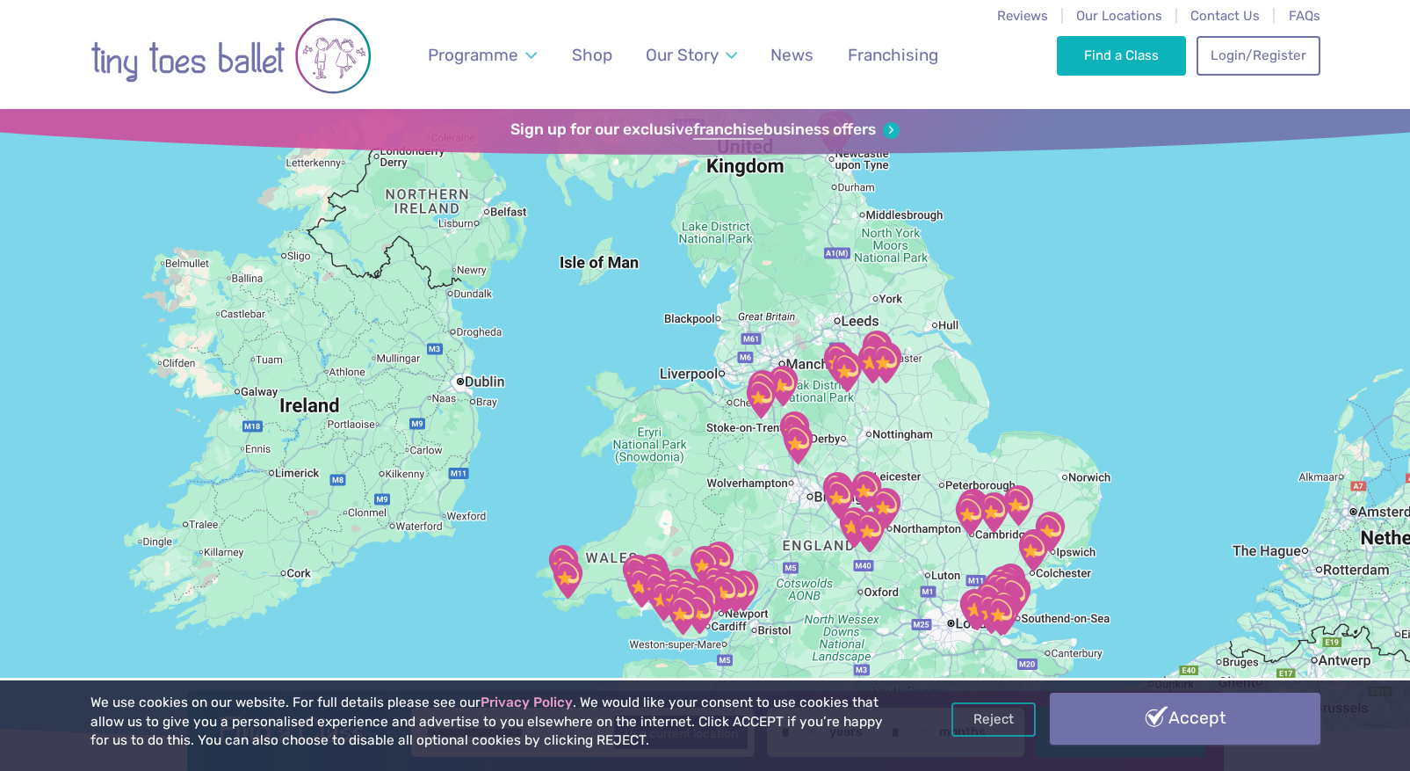
click at [1144, 720] on link "Accept" at bounding box center [1185, 717] width 271 height 51
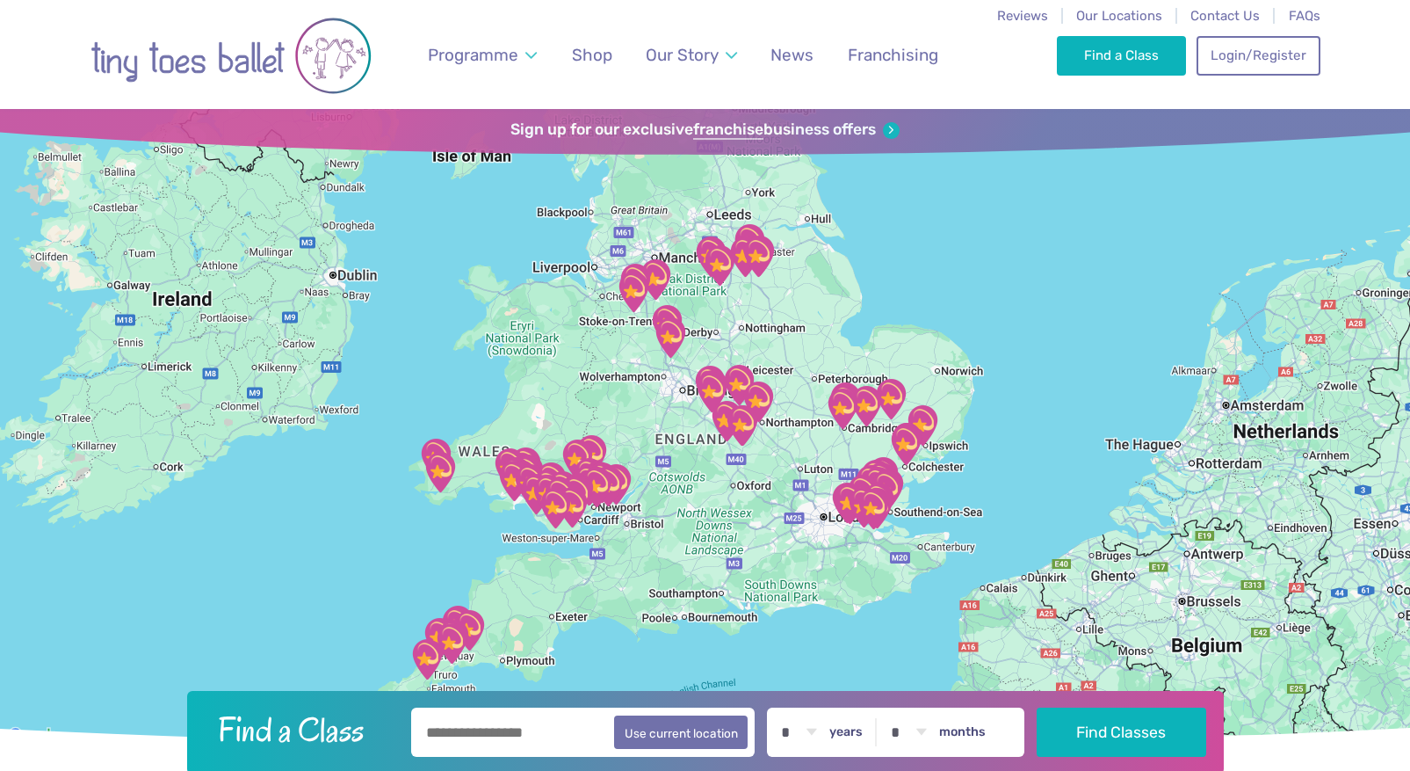
drag, startPoint x: 965, startPoint y: 443, endPoint x: 836, endPoint y: 337, distance: 167.3
click at [836, 337] on div at bounding box center [705, 428] width 1410 height 638
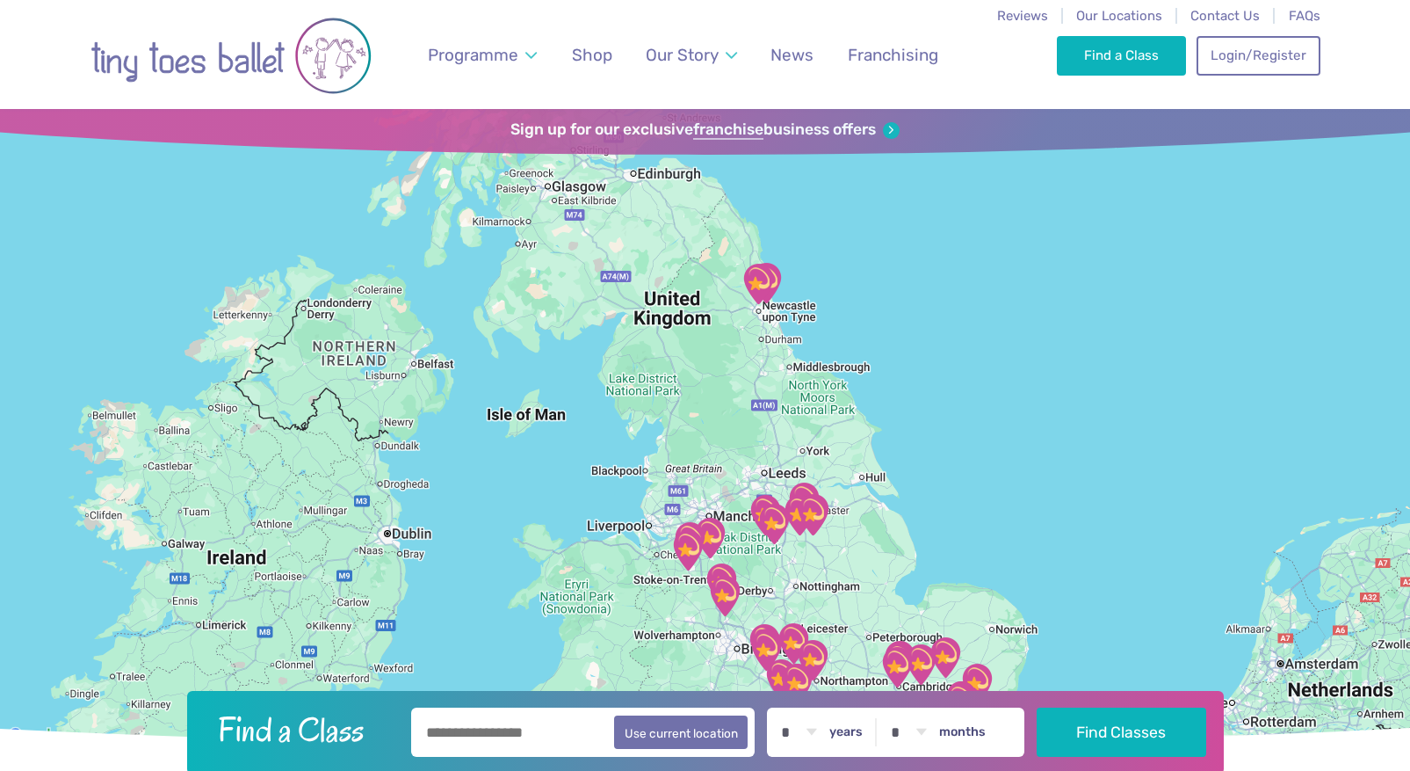
drag, startPoint x: 806, startPoint y: 307, endPoint x: 858, endPoint y: 569, distance: 267.1
click at [859, 570] on div at bounding box center [705, 428] width 1410 height 638
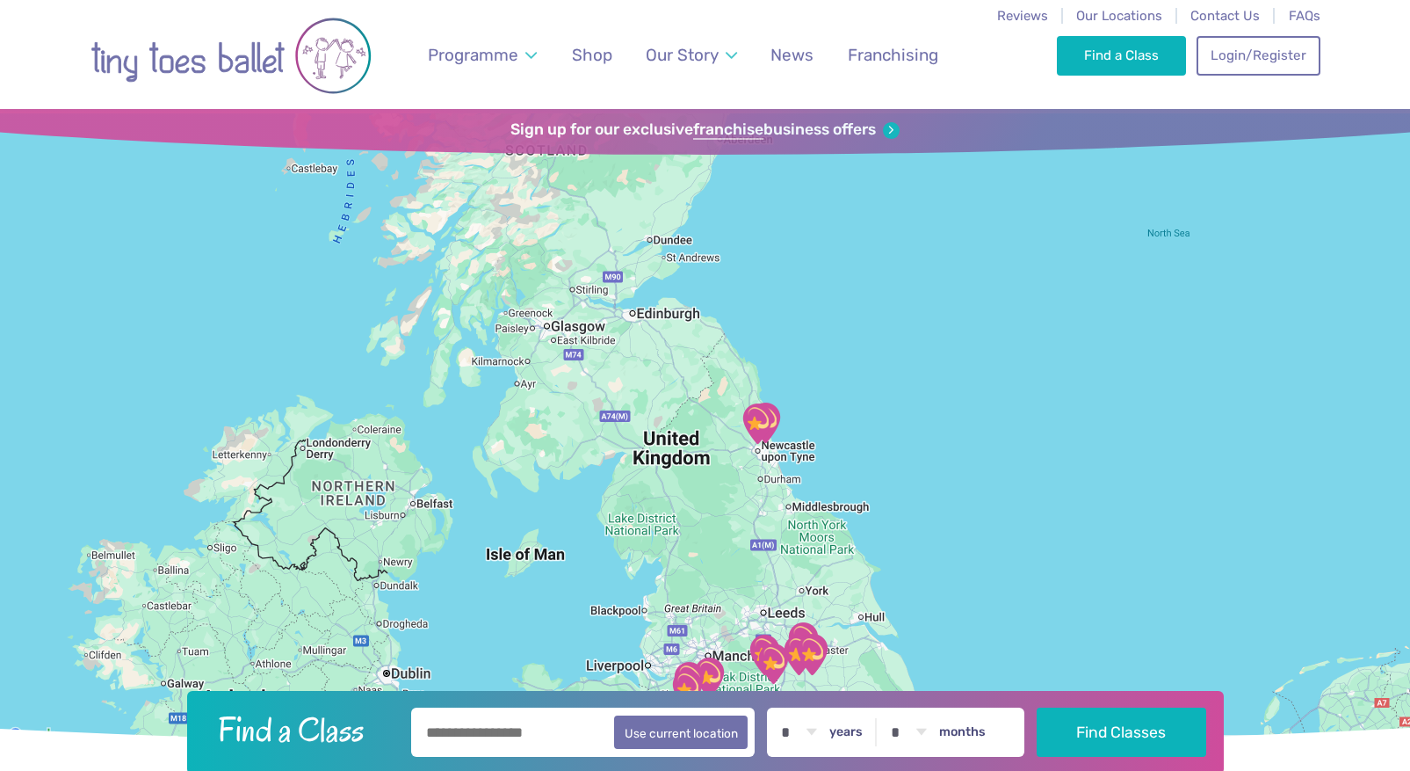
drag, startPoint x: 808, startPoint y: 392, endPoint x: 808, endPoint y: 533, distance: 141.5
click at [808, 533] on div at bounding box center [705, 428] width 1410 height 638
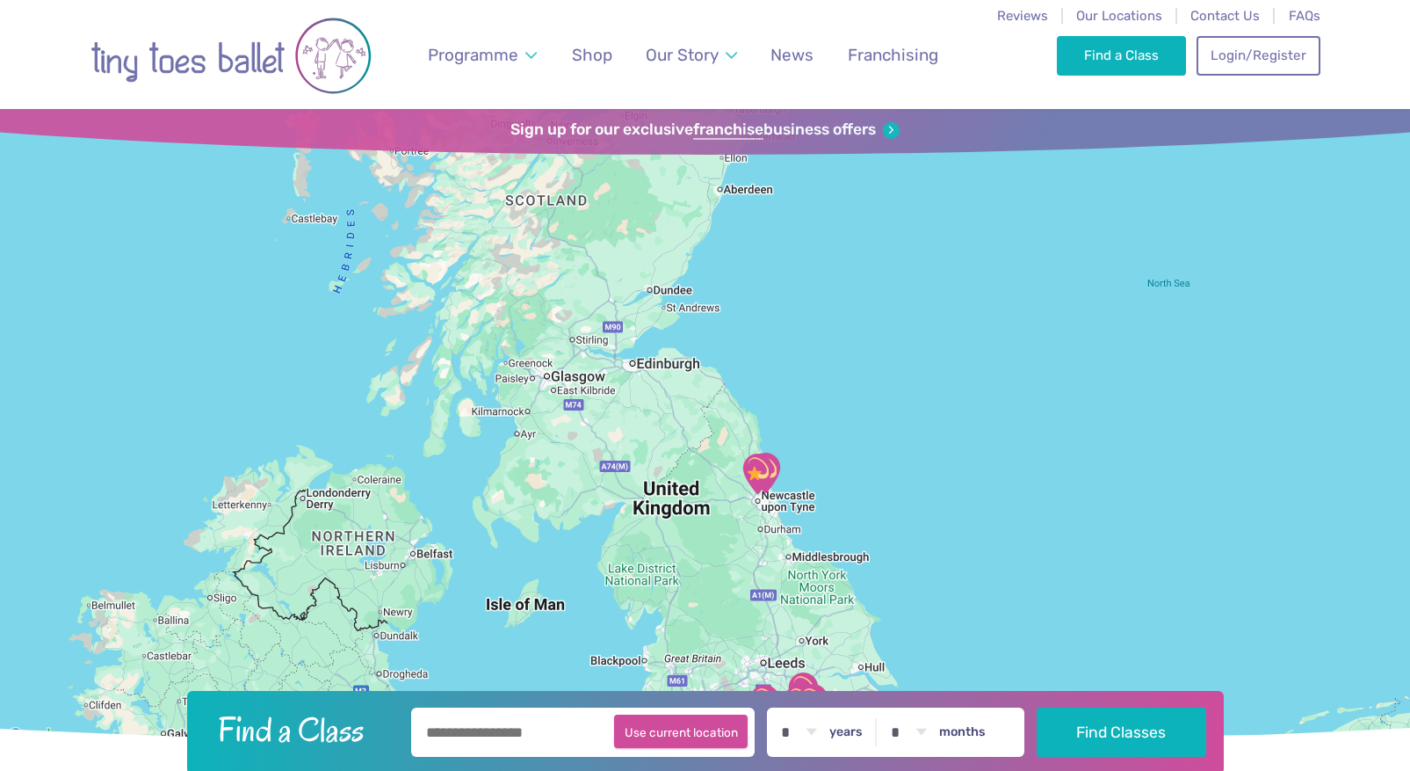
click at [663, 721] on button "Use current location" at bounding box center [681, 730] width 134 height 33
click at [519, 705] on div "**********" at bounding box center [705, 732] width 1037 height 83
click at [521, 726] on input "**********" at bounding box center [583, 731] width 344 height 49
type input "*"
click at [559, 732] on input "*******" at bounding box center [583, 731] width 344 height 49
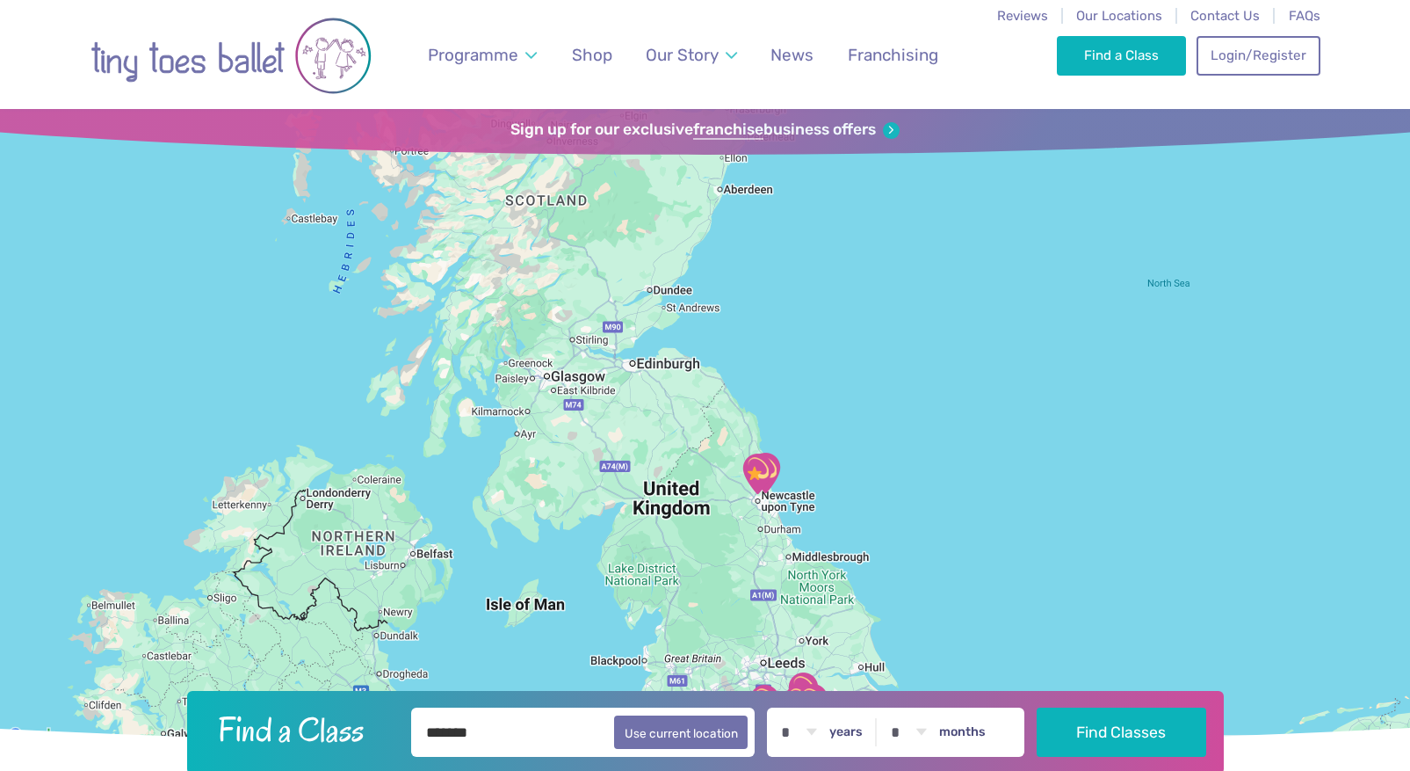
type input "*******"
click at [1037, 707] on button "Find Classes" at bounding box center [1122, 731] width 170 height 49
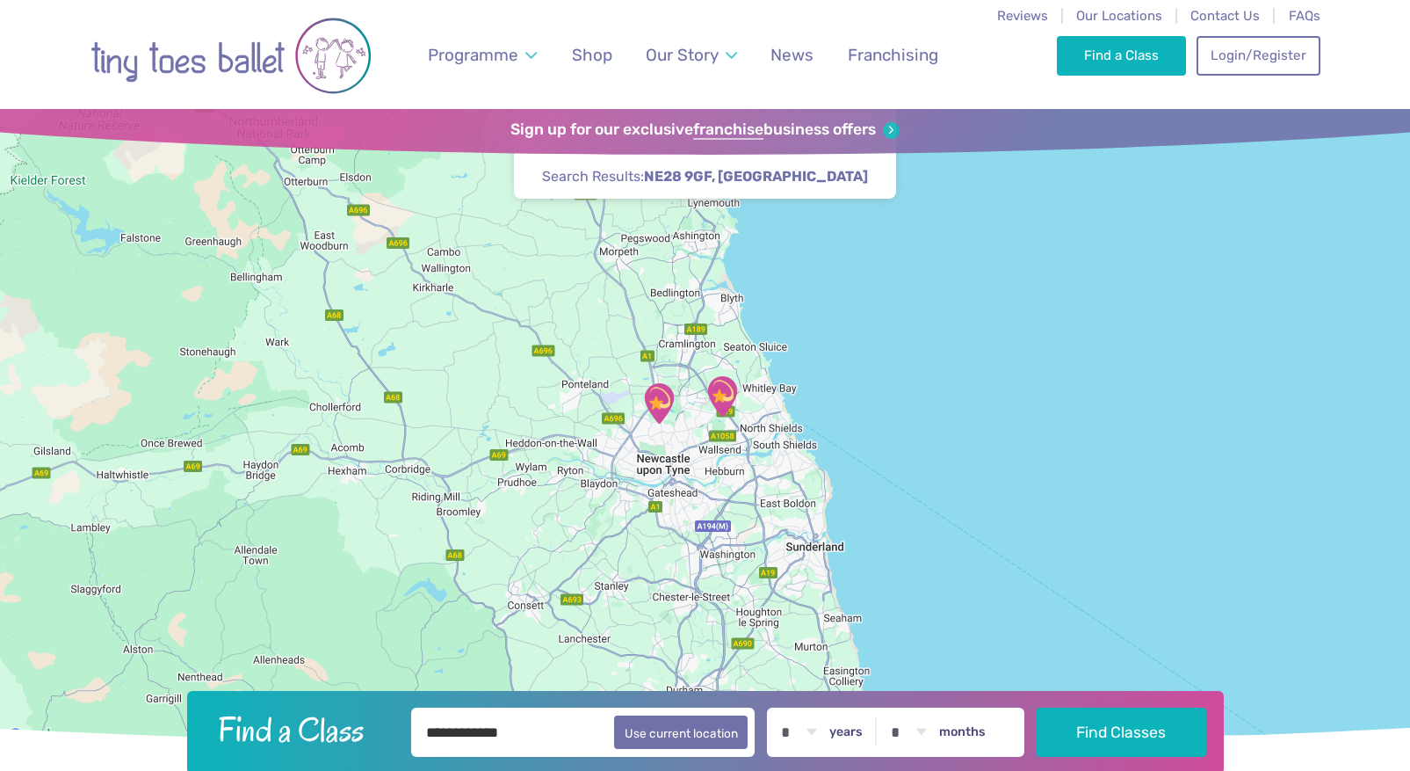
click at [728, 392] on img "Rising sun countryside centre" at bounding box center [722, 396] width 44 height 44
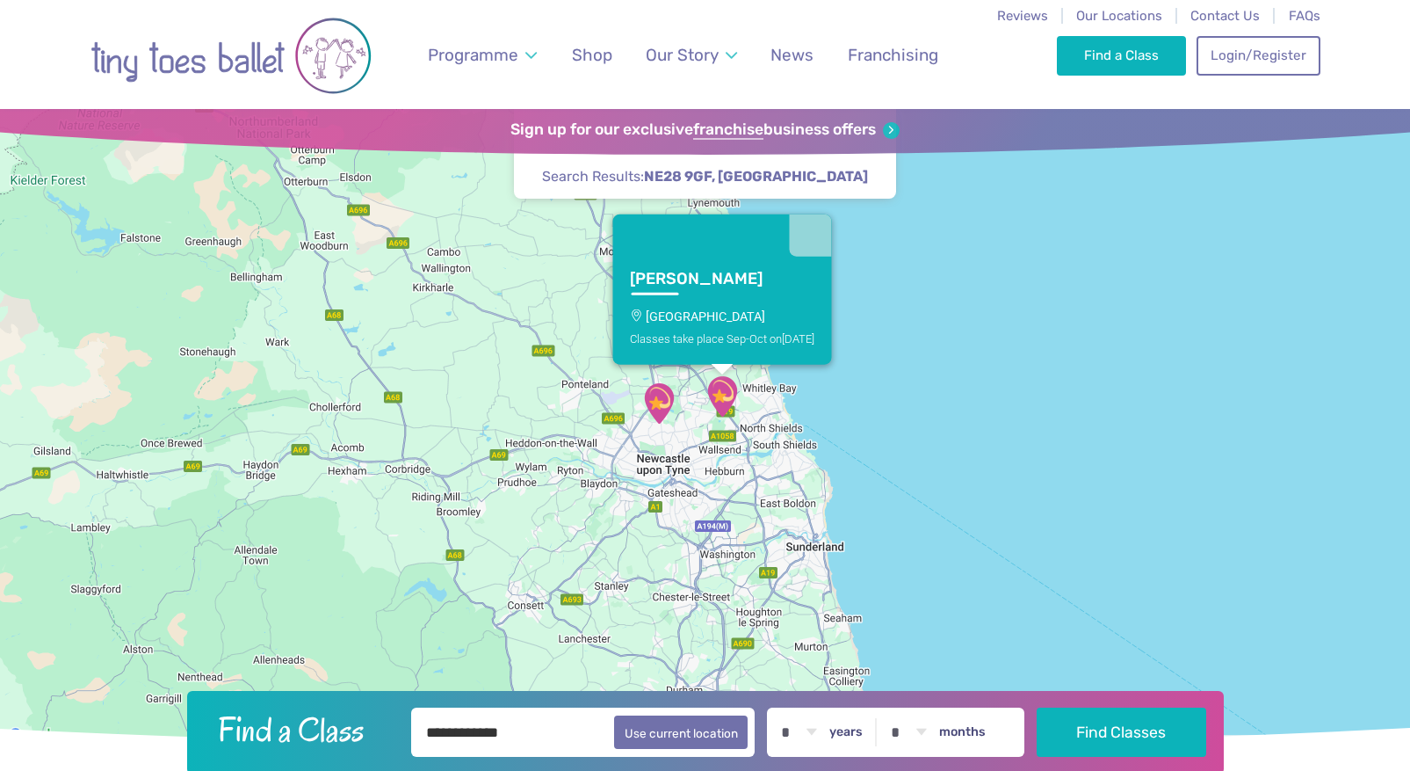
click at [651, 395] on img "Sport@Gosforth" at bounding box center [659, 403] width 44 height 44
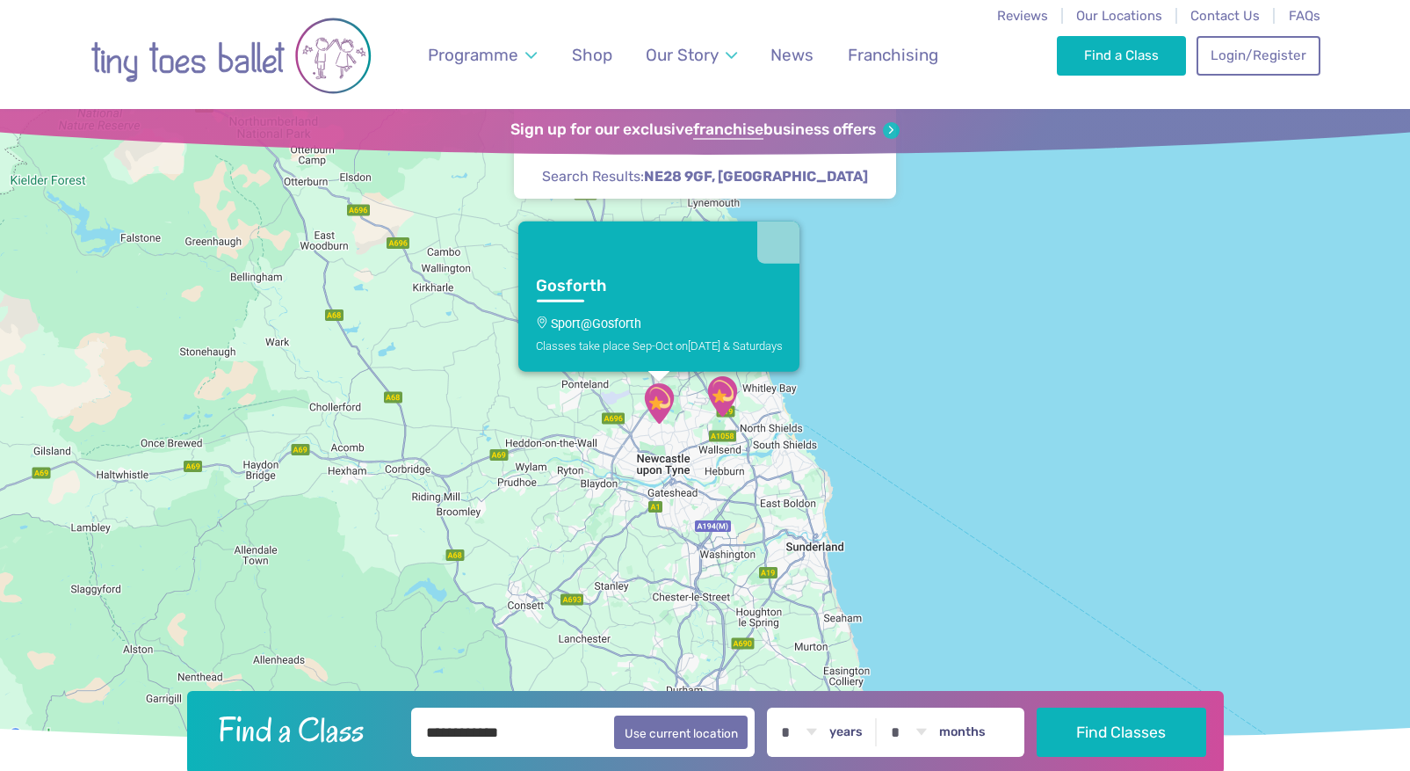
click at [729, 402] on img "Rising sun countryside centre" at bounding box center [722, 396] width 44 height 44
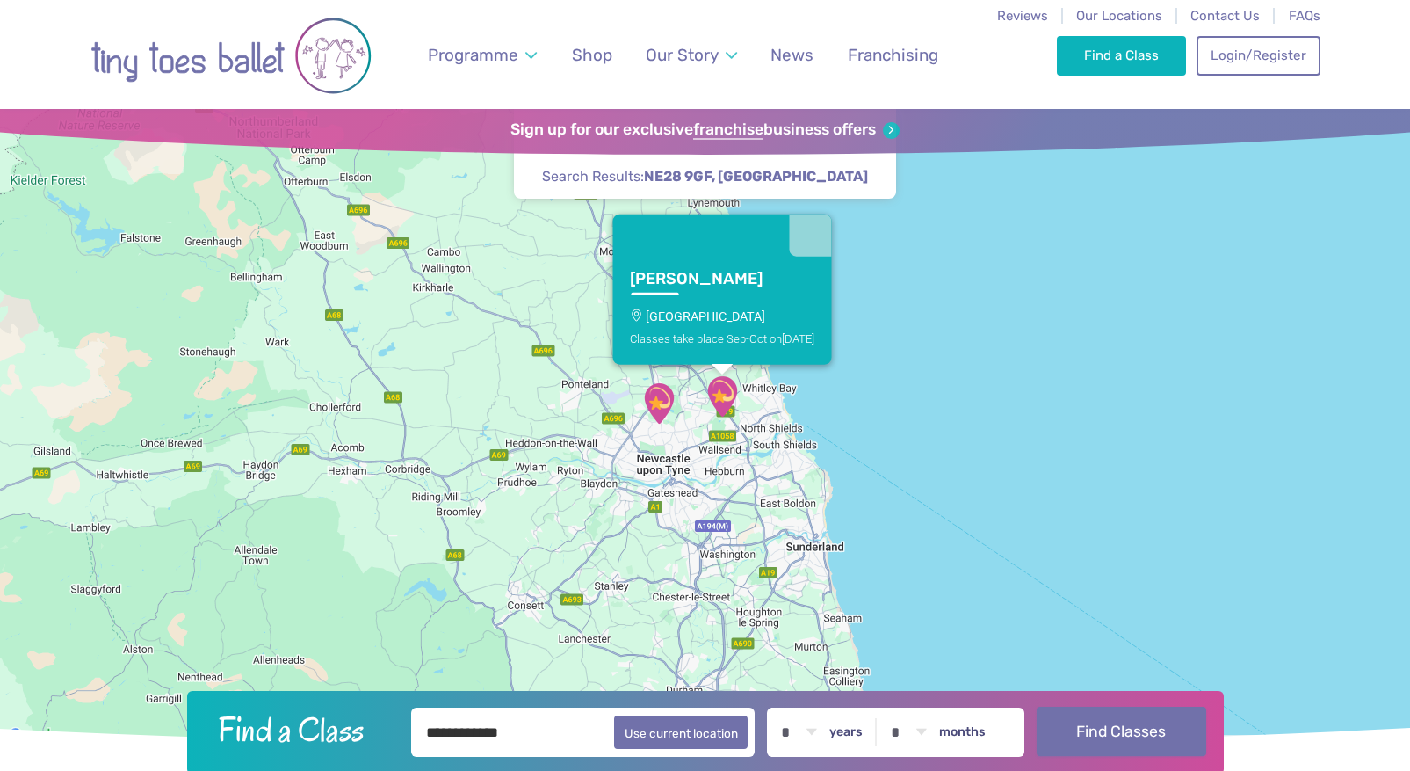
click at [1086, 720] on button "Find Classes" at bounding box center [1122, 730] width 170 height 49
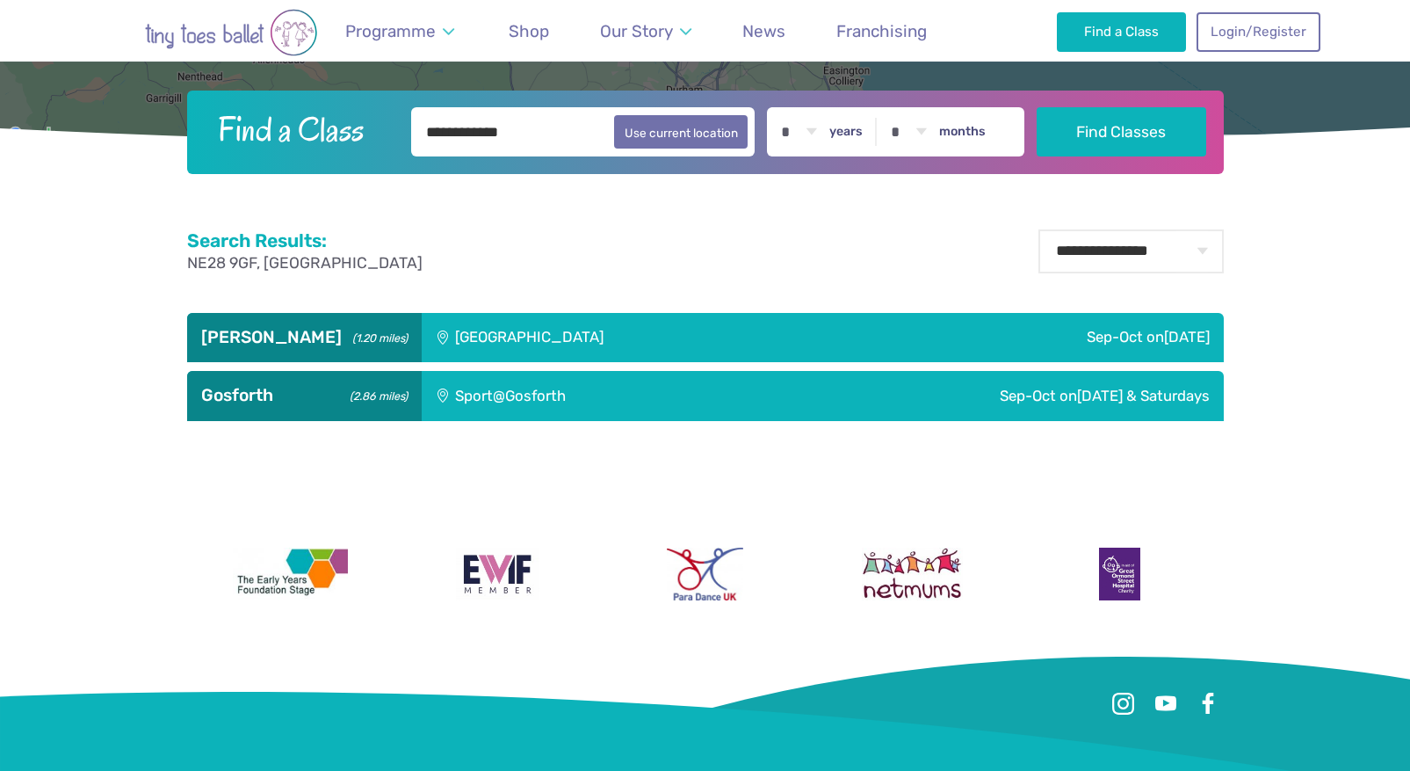
scroll to position [579, 0]
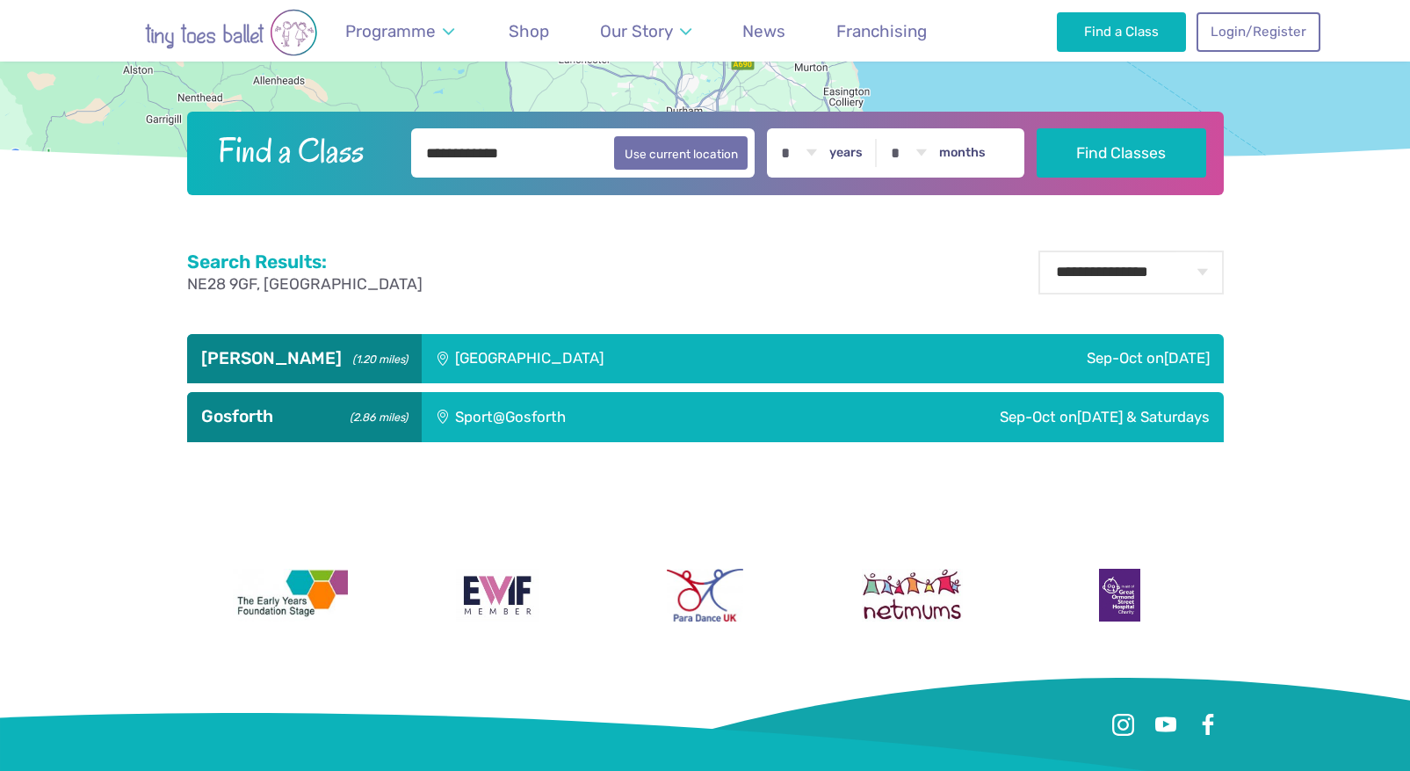
click at [764, 349] on div "Rising sun countryside centre" at bounding box center [648, 358] width 453 height 49
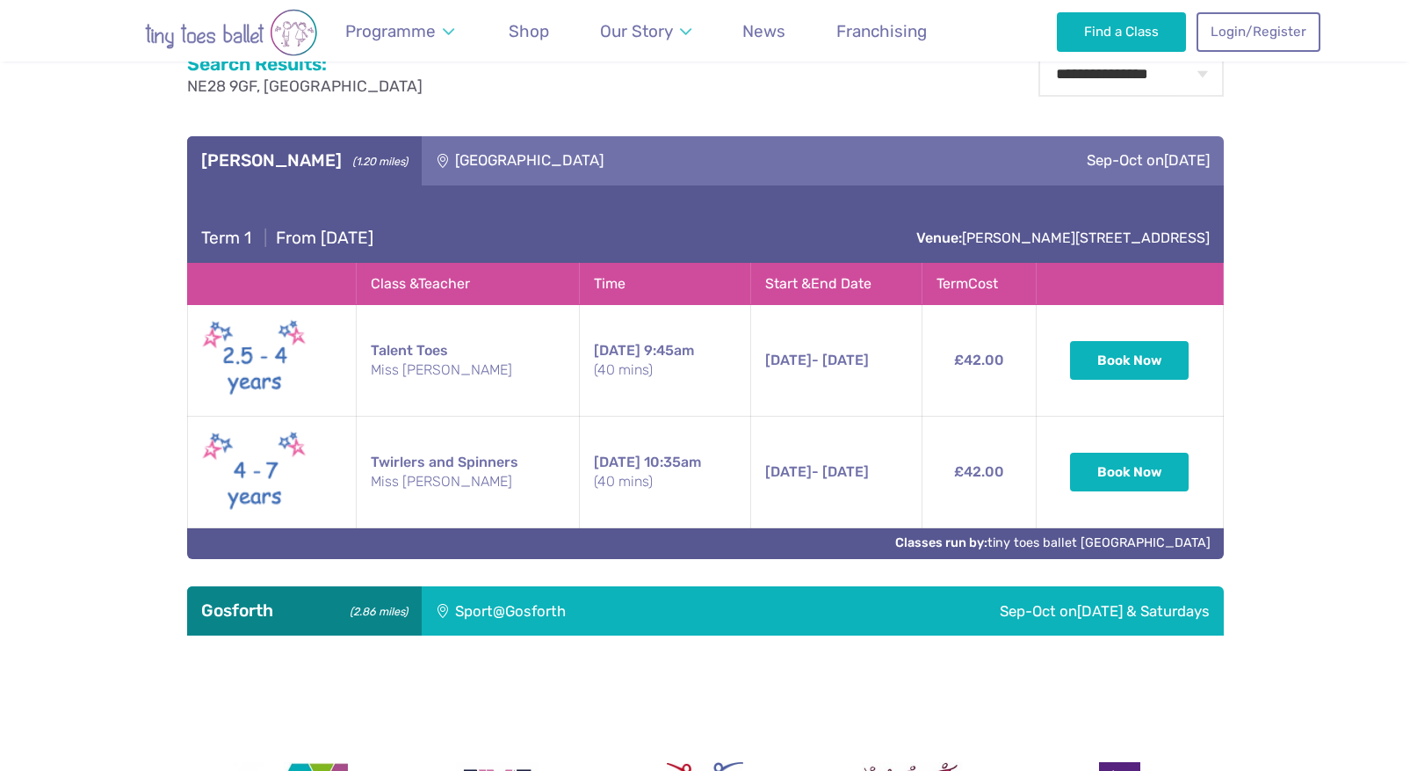
scroll to position [780, 0]
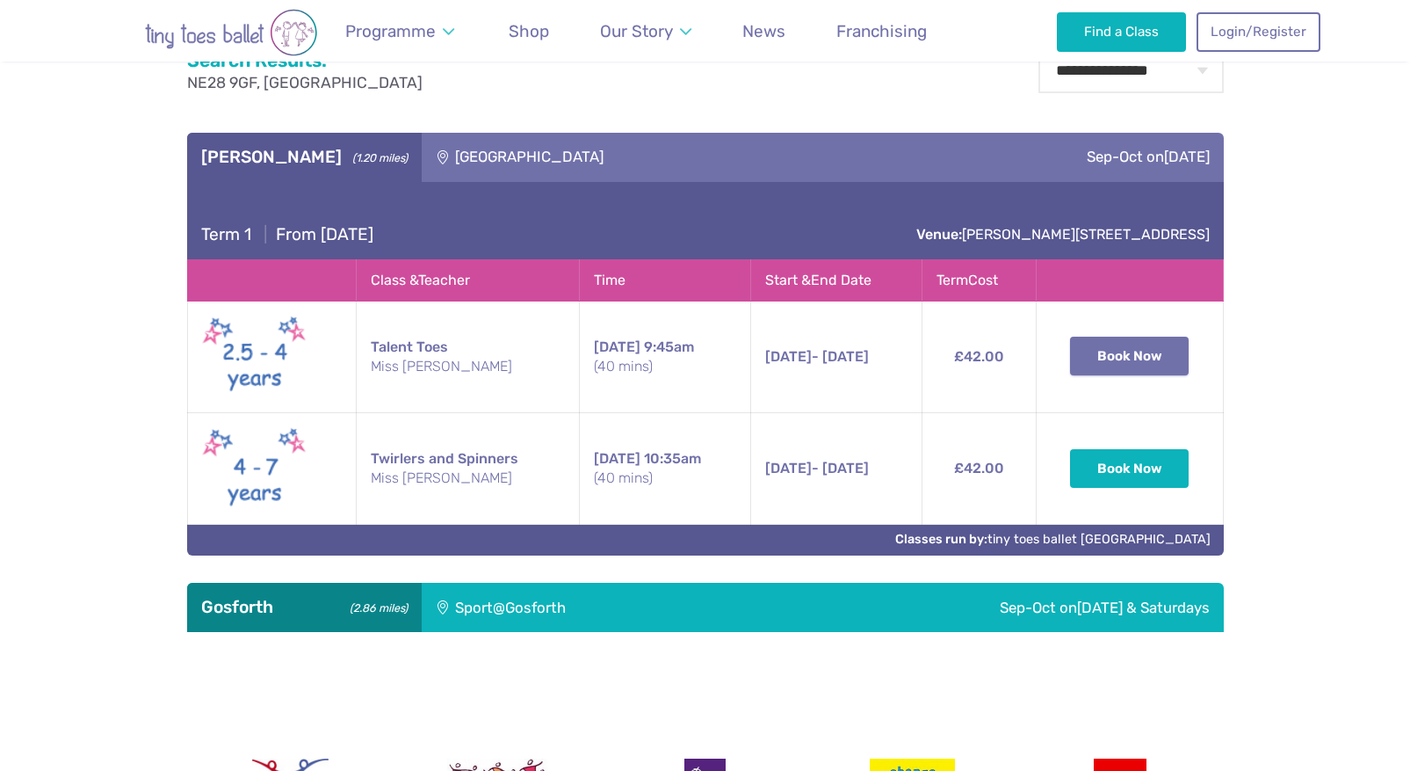
click at [1157, 353] on button "Book Now" at bounding box center [1130, 356] width 120 height 39
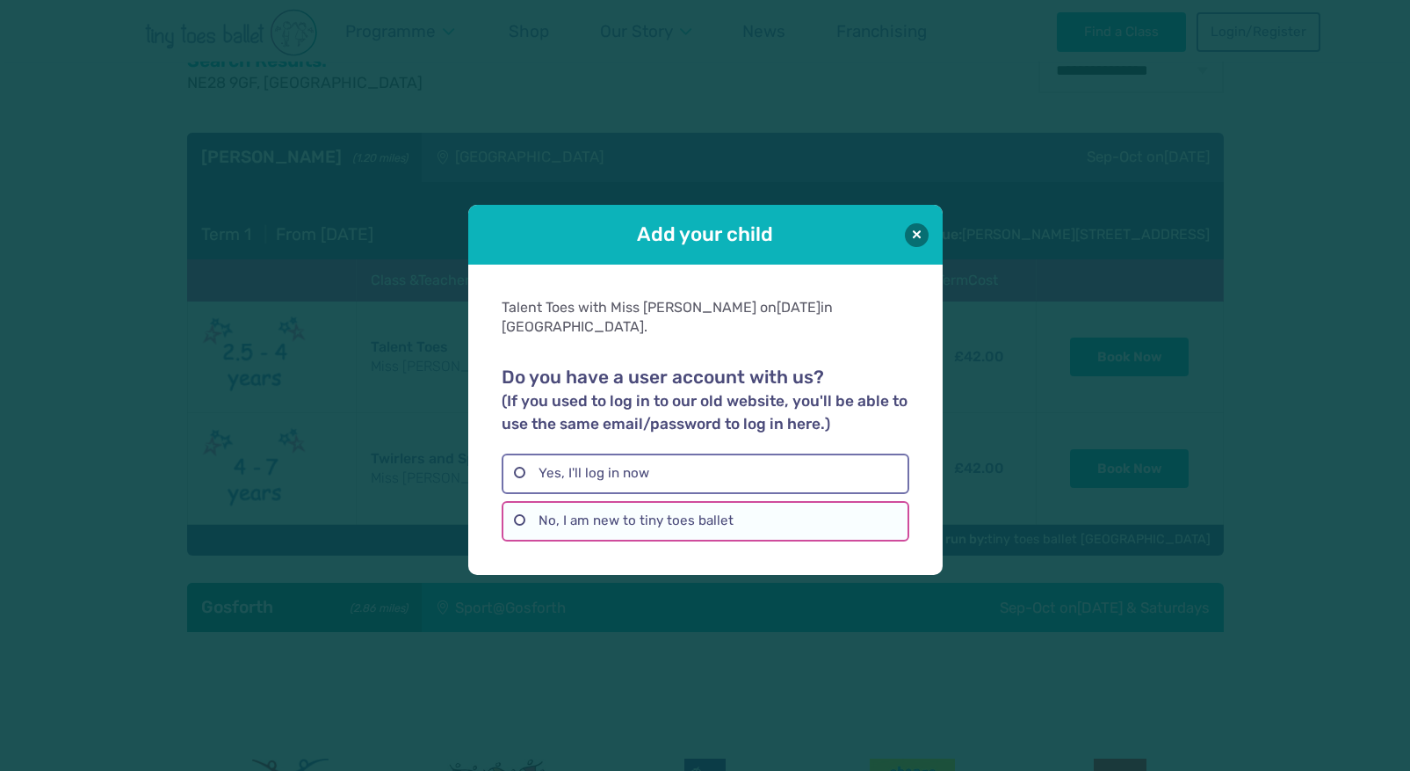
click at [598, 513] on label "No, I am new to tiny toes ballet" at bounding box center [706, 521] width 408 height 40
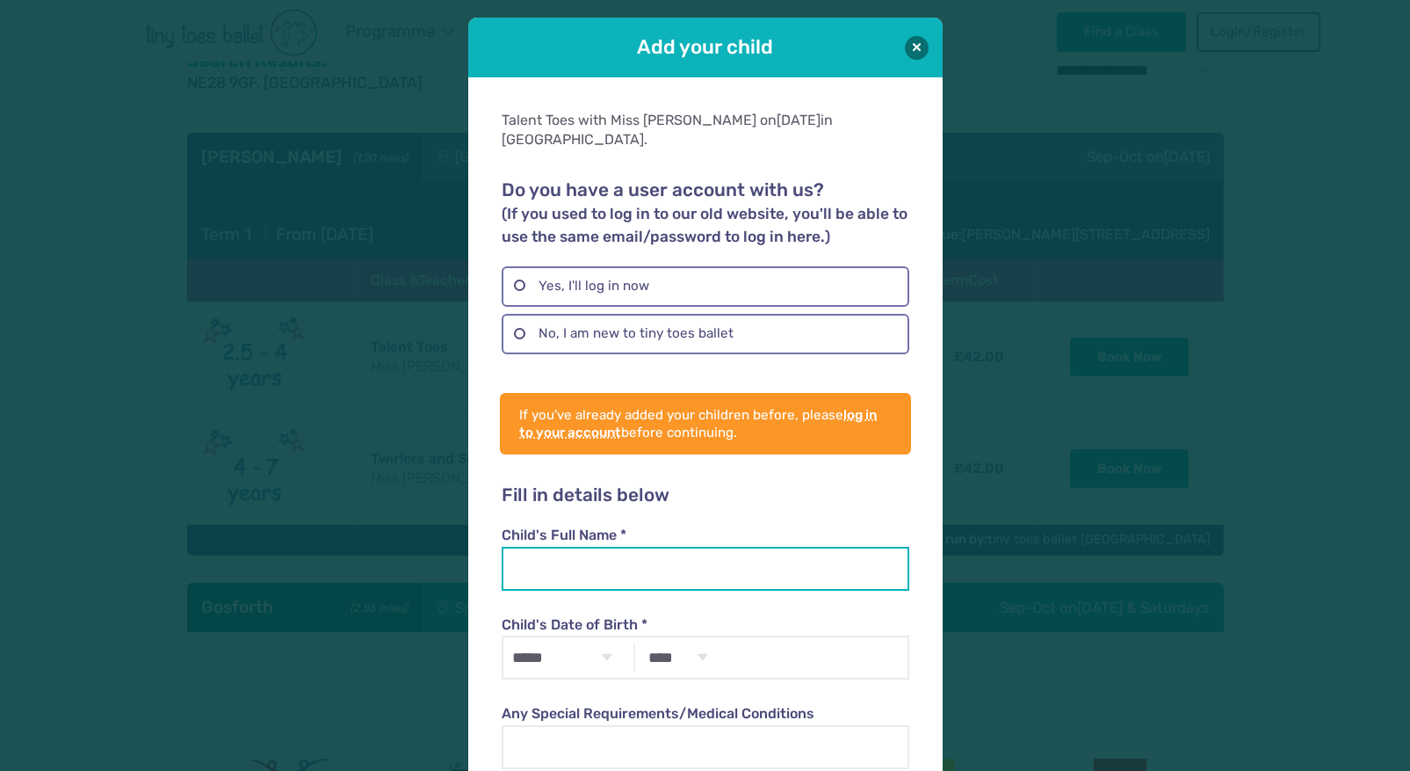
click at [650, 548] on input "Child's Full Name *" at bounding box center [706, 569] width 408 height 44
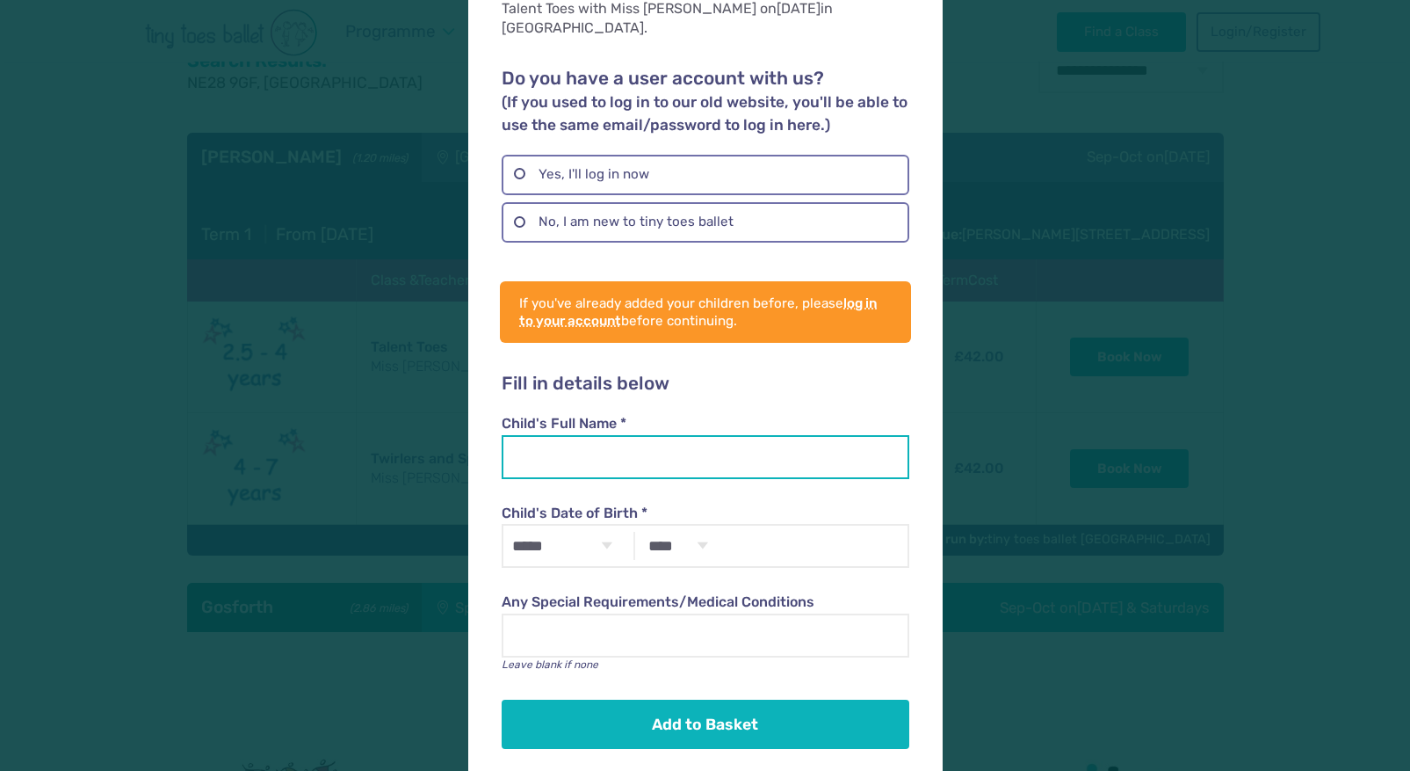
click at [550, 435] on input "Child's Full Name *" at bounding box center [706, 457] width 408 height 44
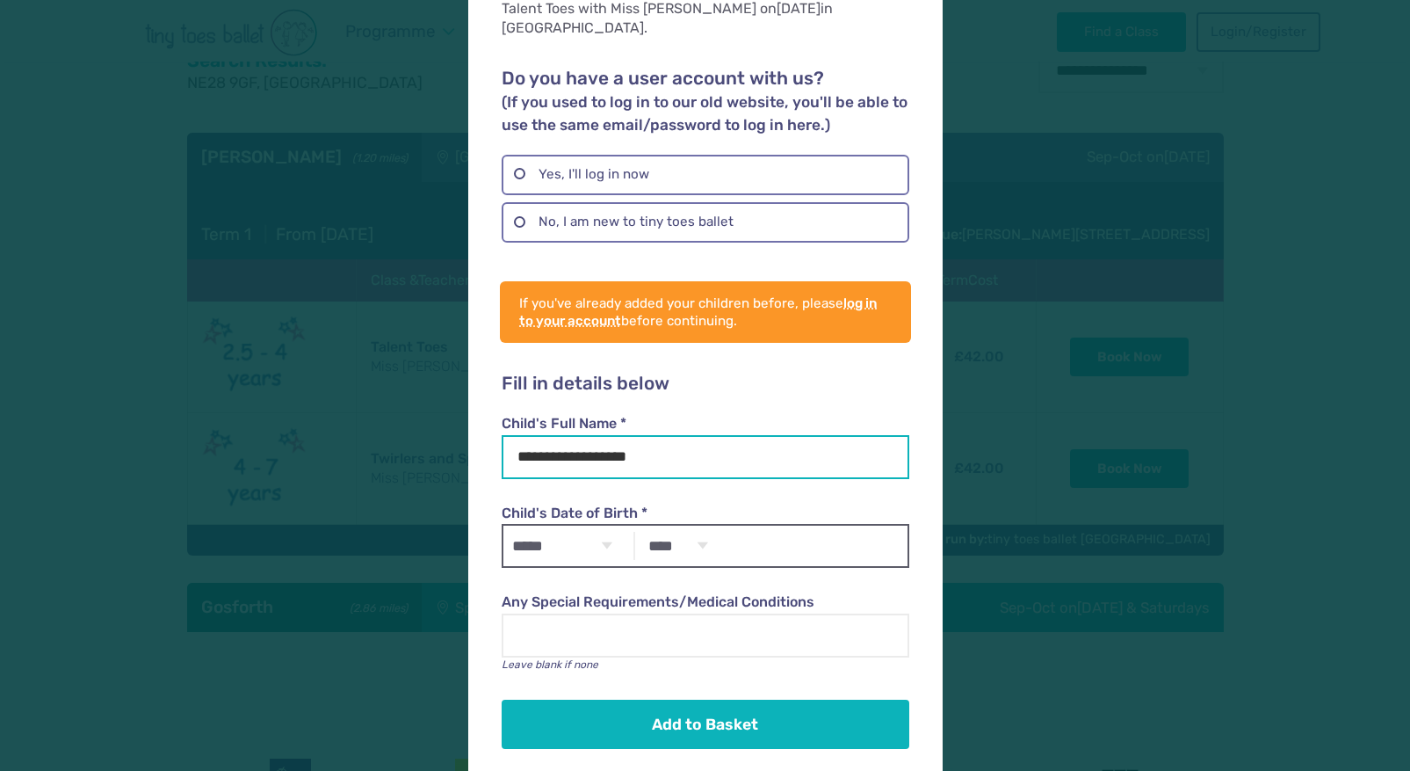
type input "**********"
click at [589, 535] on select "***** ******* ******** ***** ***** *** **** **** ****** ********* ******* *****…" at bounding box center [562, 545] width 118 height 40
select select "*"
click at [656, 526] on select "**** **** **** **** **** **** **** **** **** **** **** **** **** **** **** ****…" at bounding box center [677, 545] width 77 height 40
select select "****"
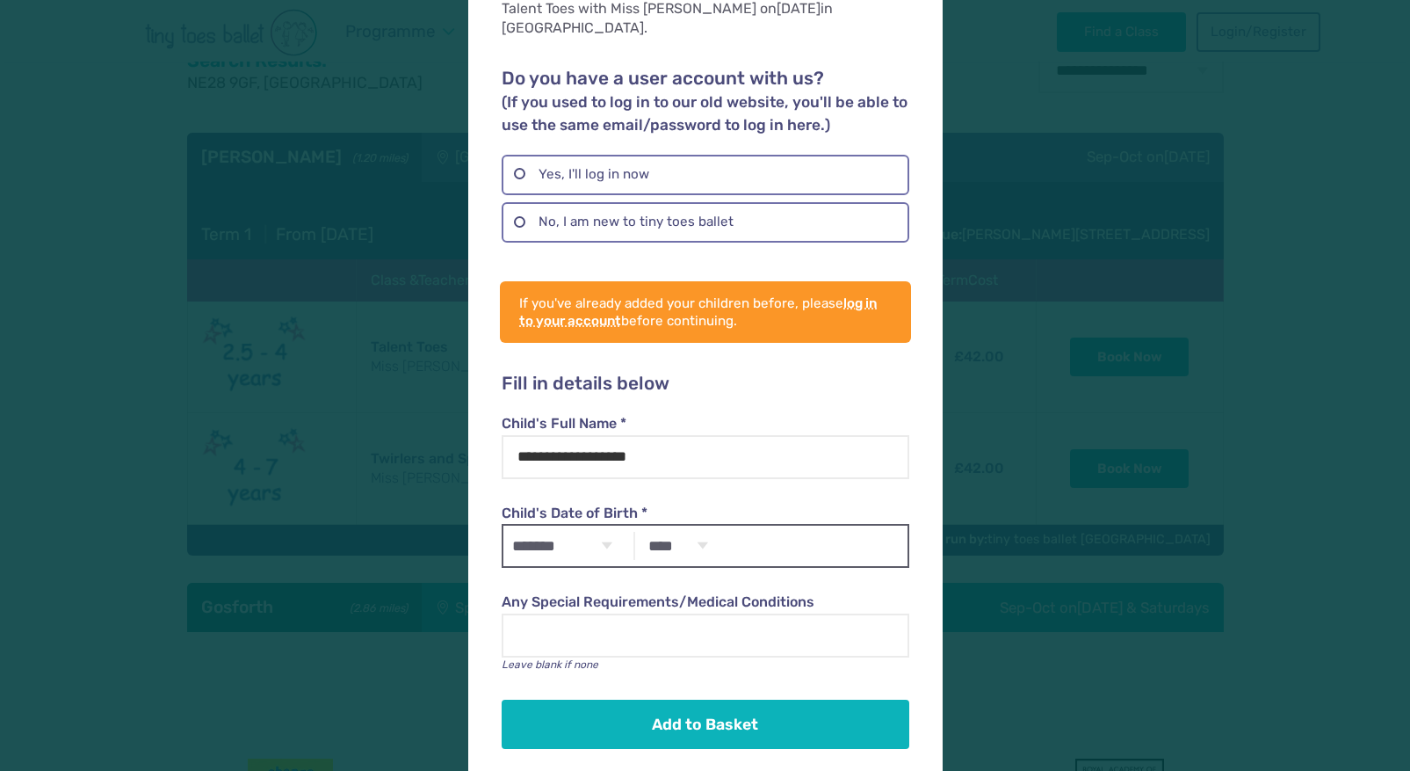
click at [746, 524] on div "***** ******* ******** ***** ***** *** **** **** ****** ********* ******* *****…" at bounding box center [706, 546] width 408 height 44
click at [770, 524] on div "***** ******* ******** ***** ***** *** **** **** ****** ********* ******* *****…" at bounding box center [706, 546] width 408 height 44
click at [784, 530] on div "***** ******* ******** ***** ***** *** **** **** ****** ********* ******* *****…" at bounding box center [706, 546] width 408 height 44
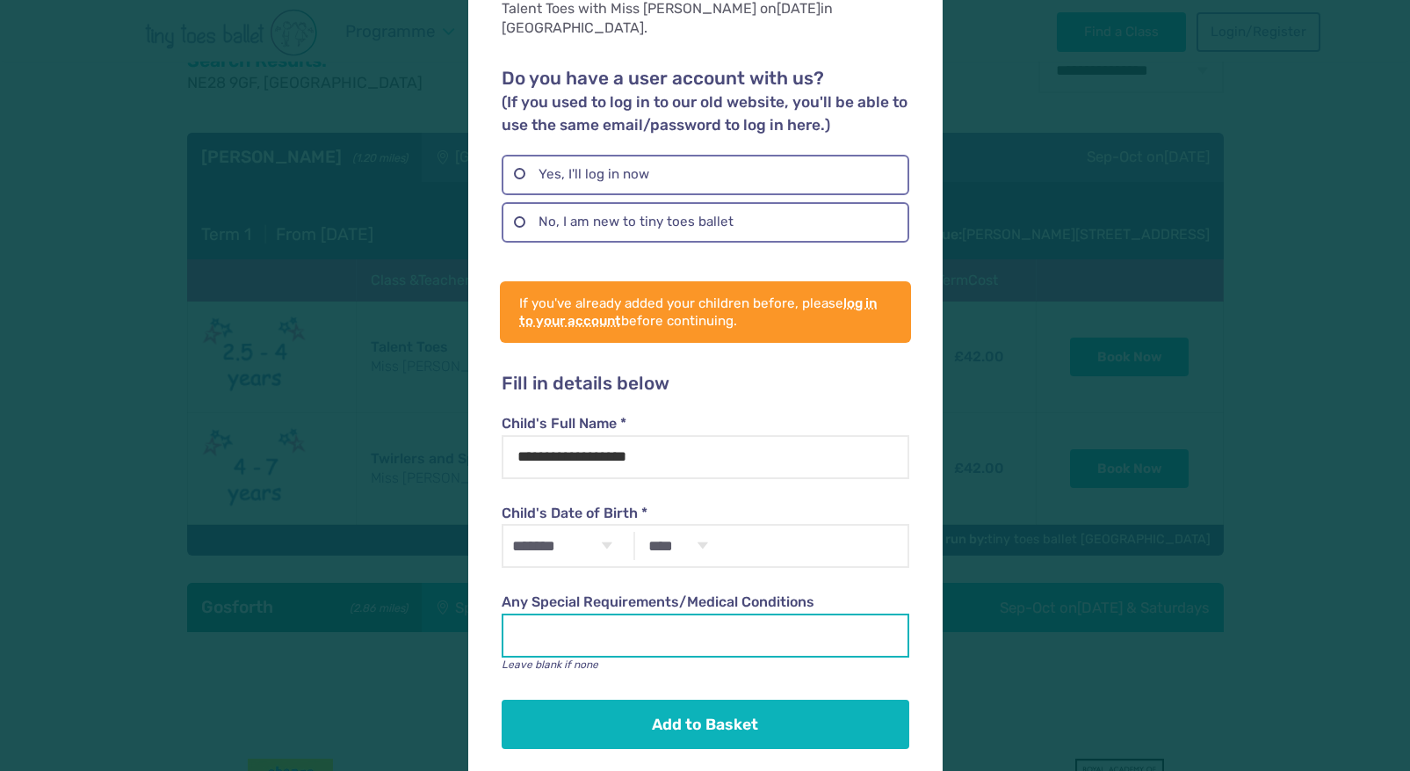
click at [605, 613] on input "Any Special Requirements/Medical Conditions" at bounding box center [706, 635] width 408 height 44
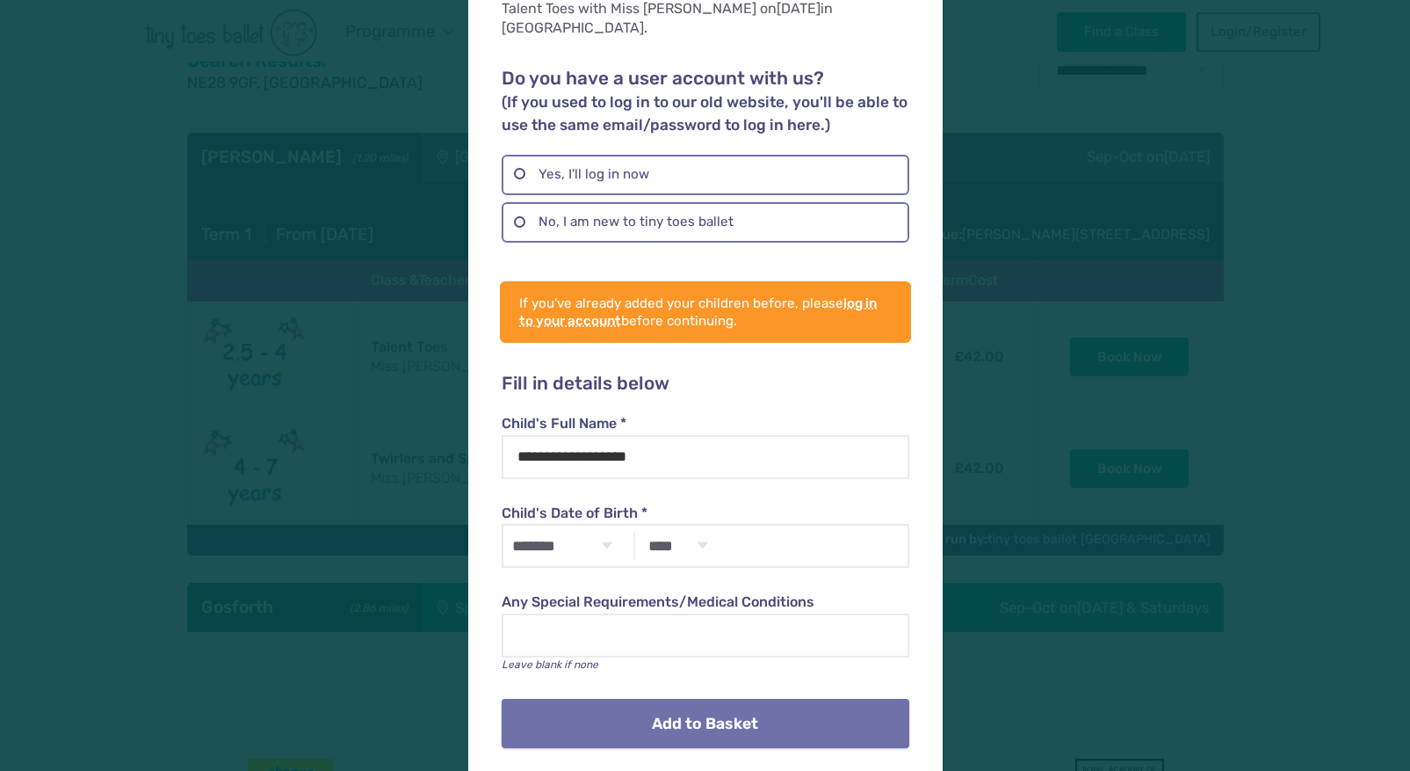
click at [626, 704] on button "Add to Basket" at bounding box center [706, 723] width 408 height 49
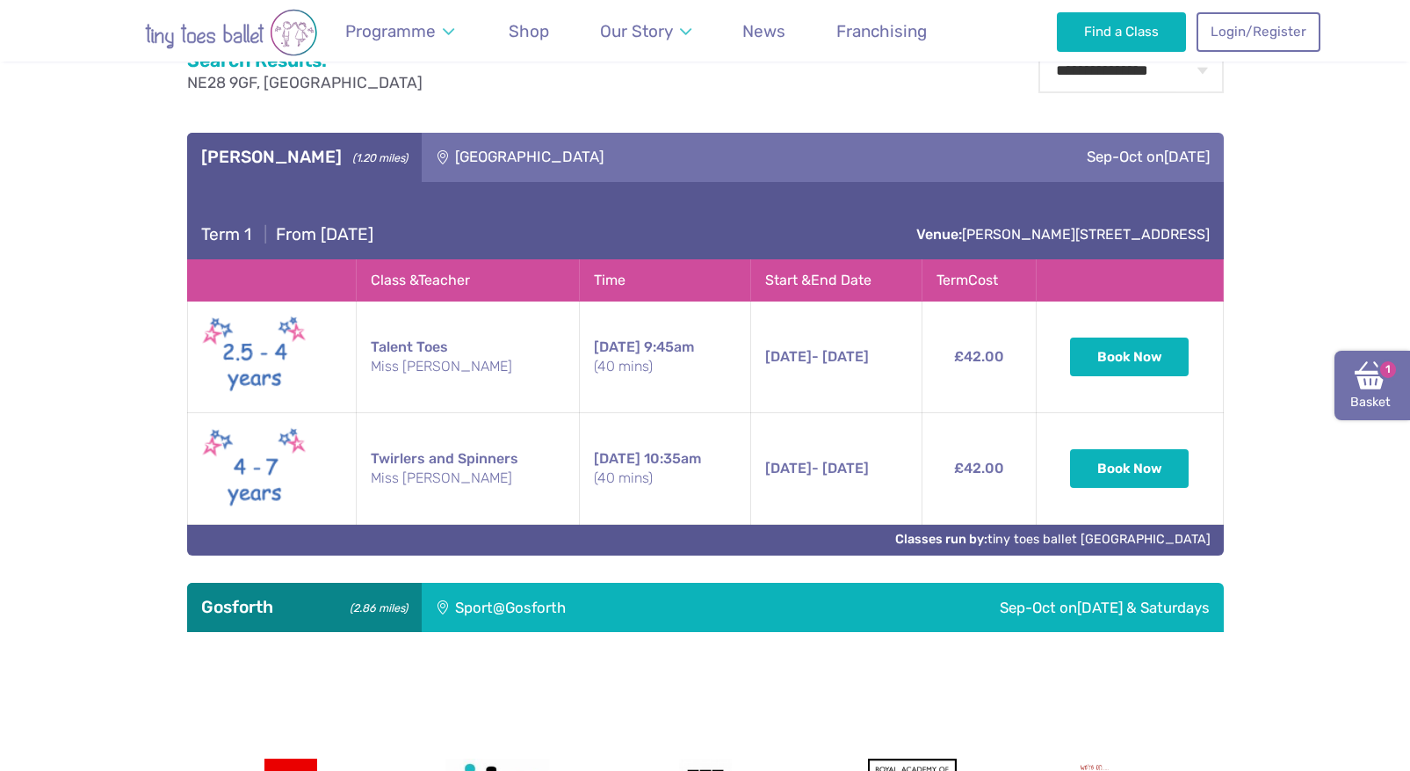
click at [1366, 378] on img at bounding box center [1371, 375] width 32 height 32
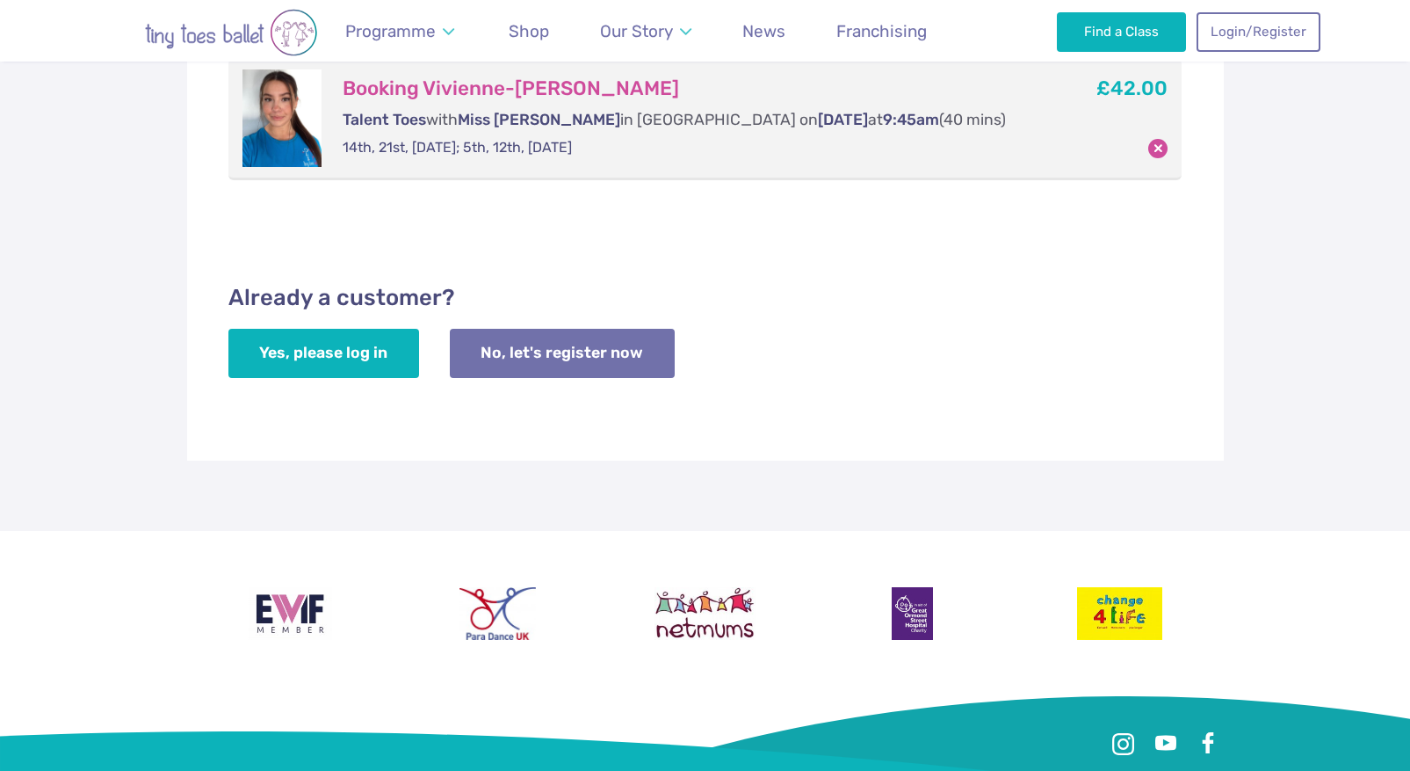
scroll to position [387, 0]
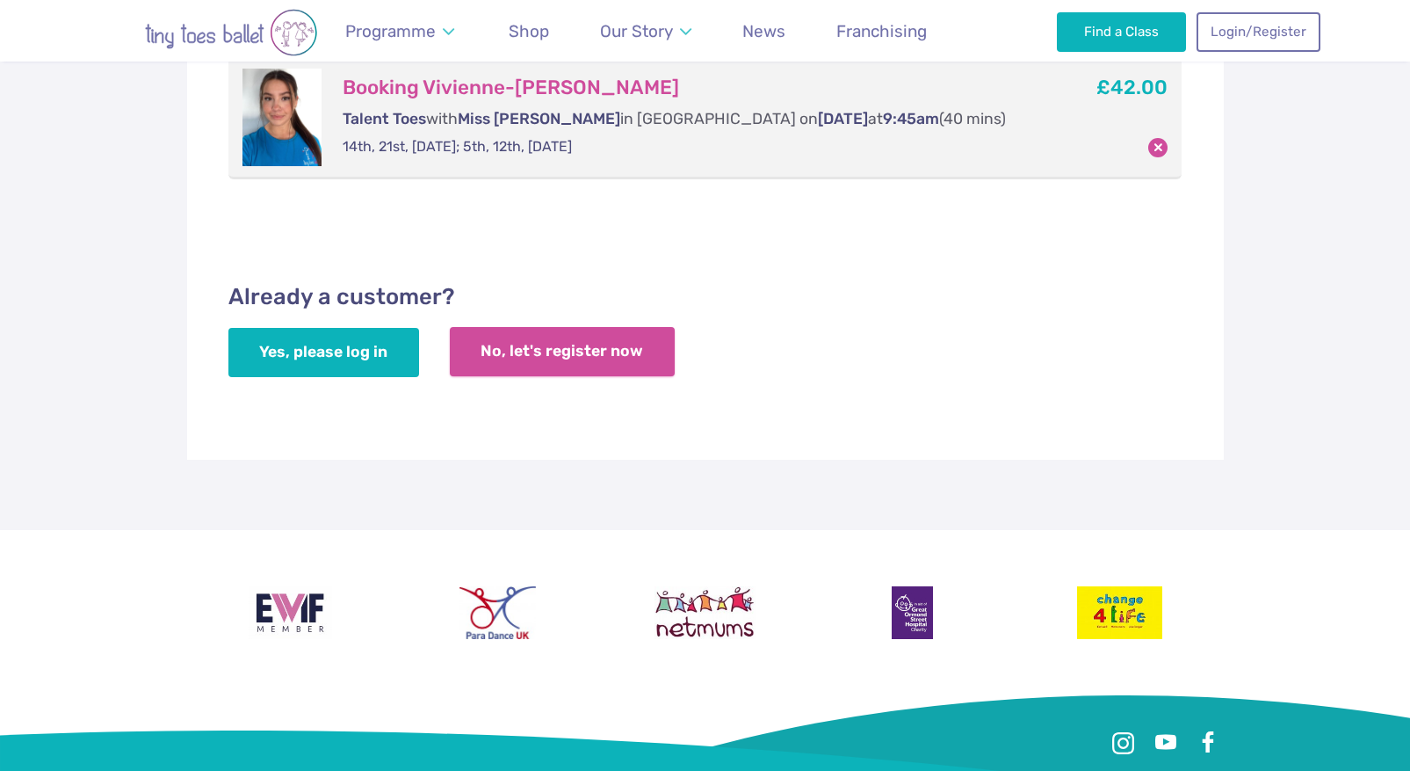
click at [525, 368] on link "No, let's register now" at bounding box center [562, 351] width 225 height 49
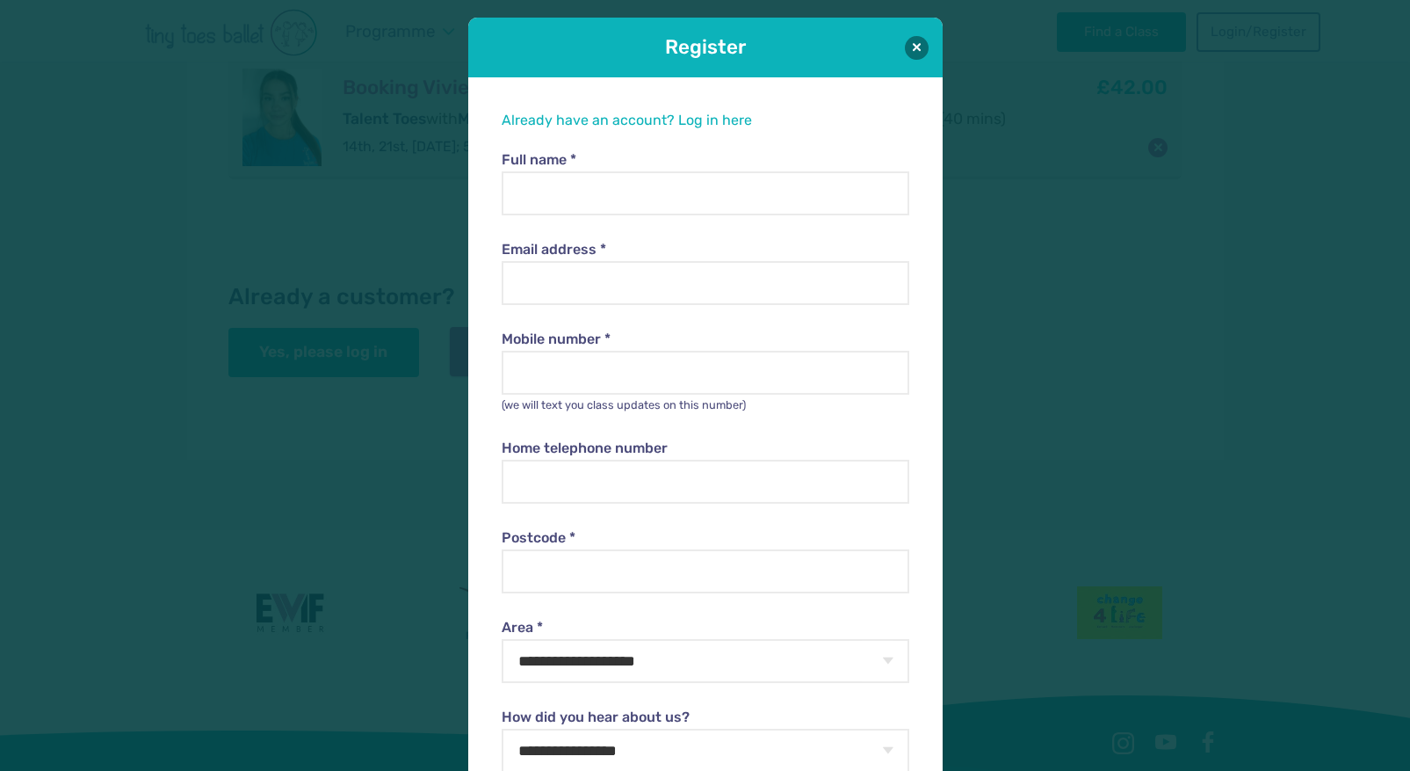
scroll to position [18, 0]
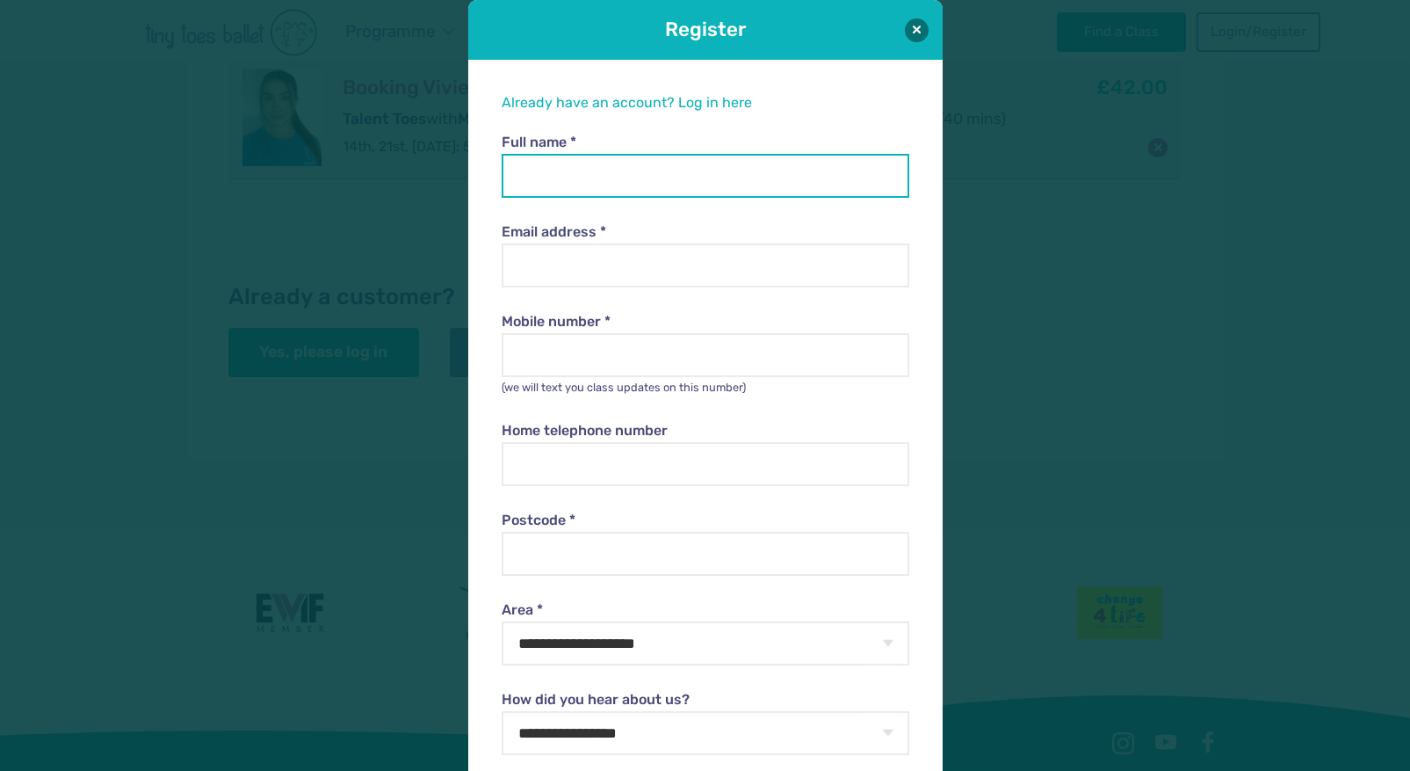
click at [607, 160] on input "Full name *" at bounding box center [706, 176] width 408 height 44
type input "**********"
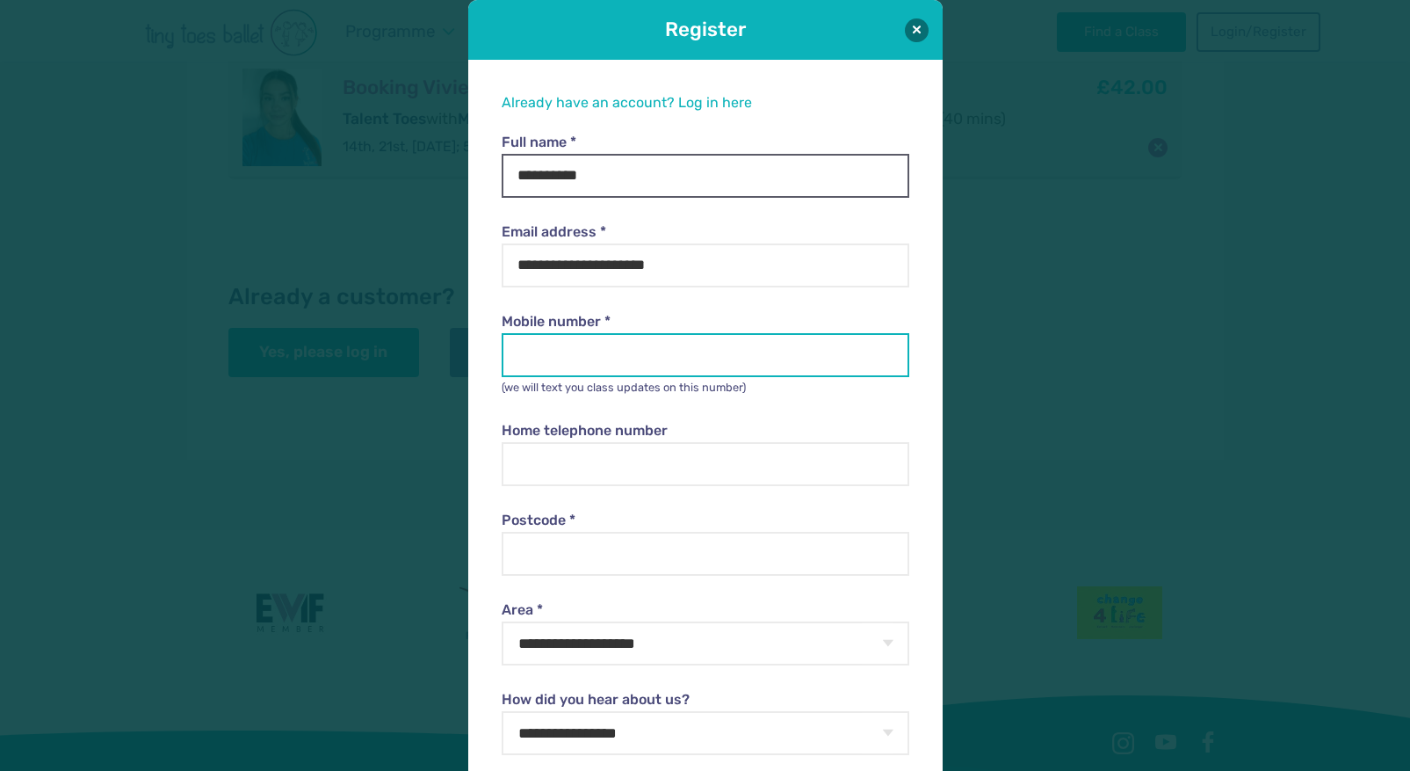
type input "**********"
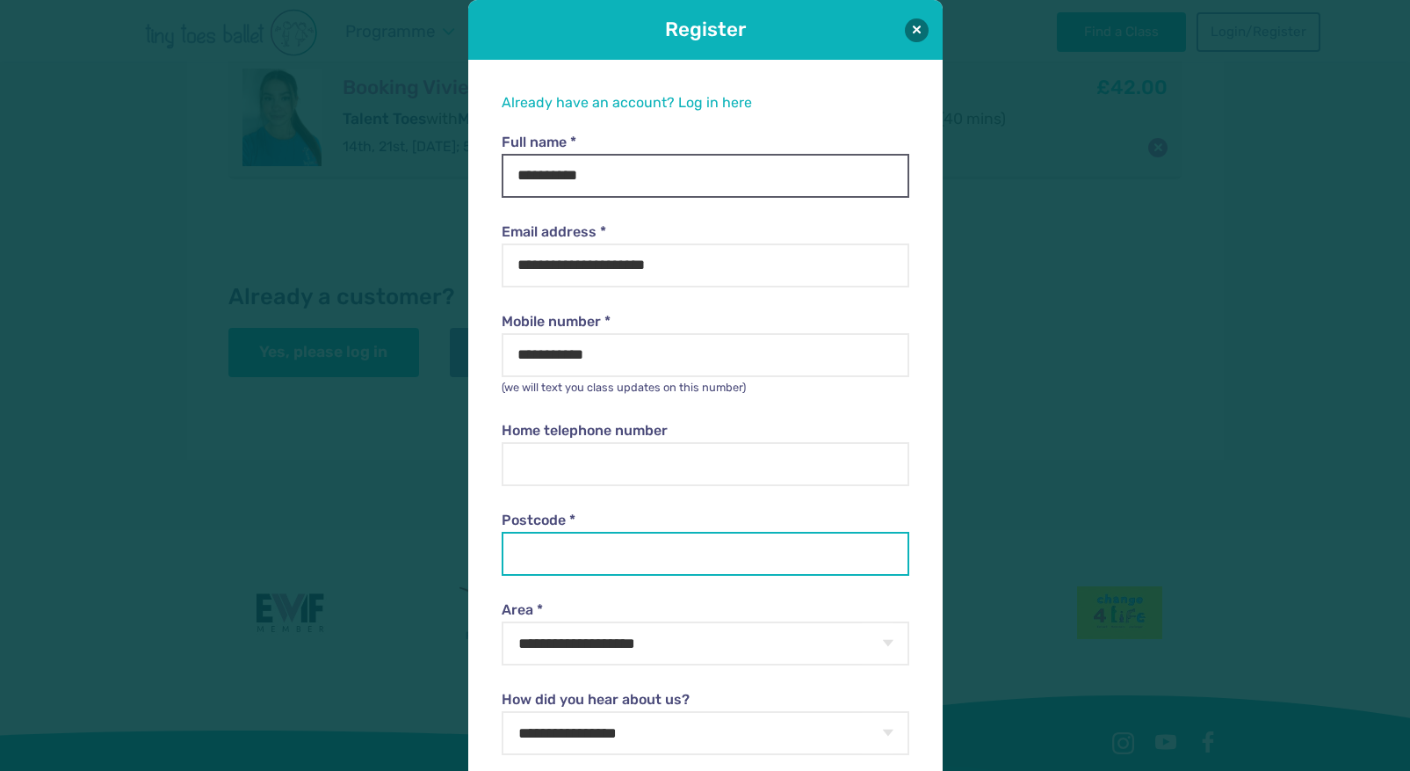
type input "********"
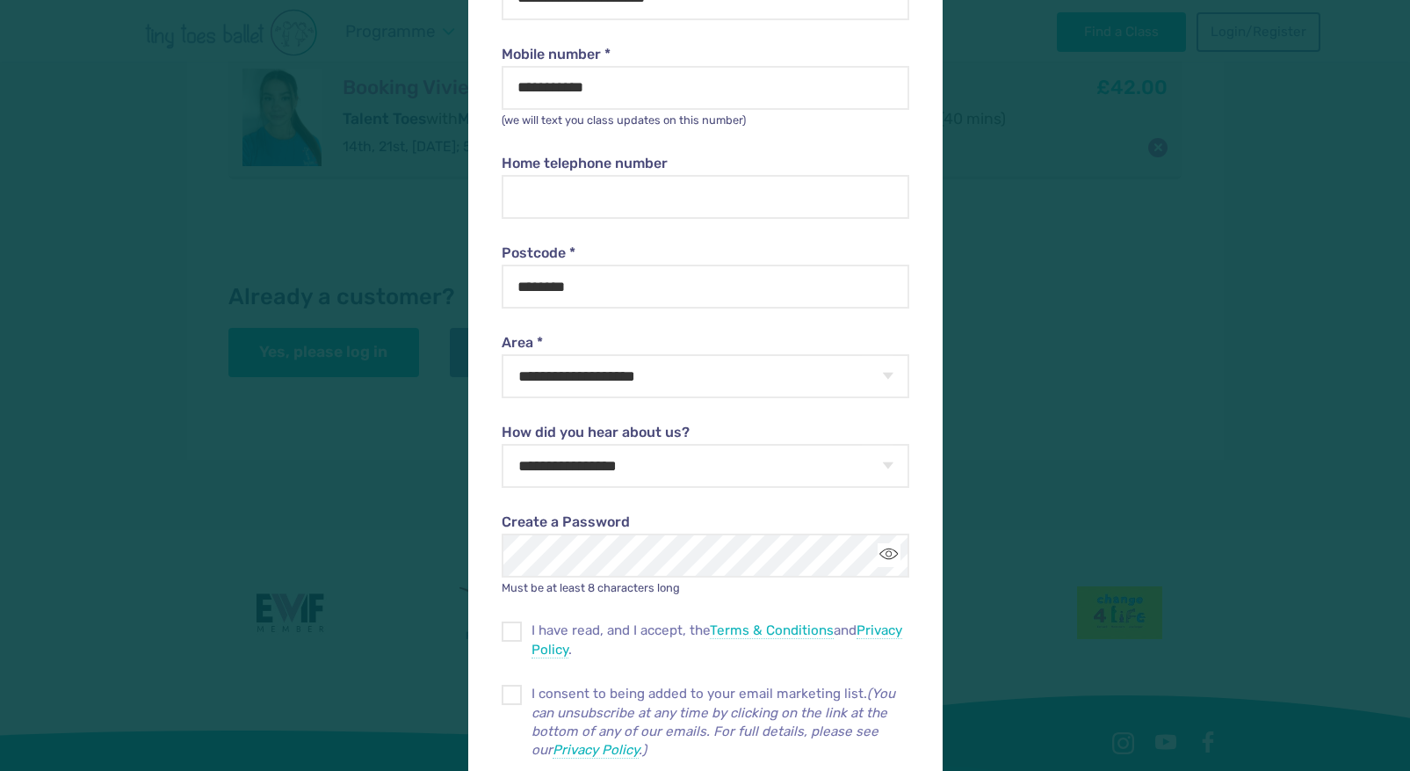
scroll to position [305, 0]
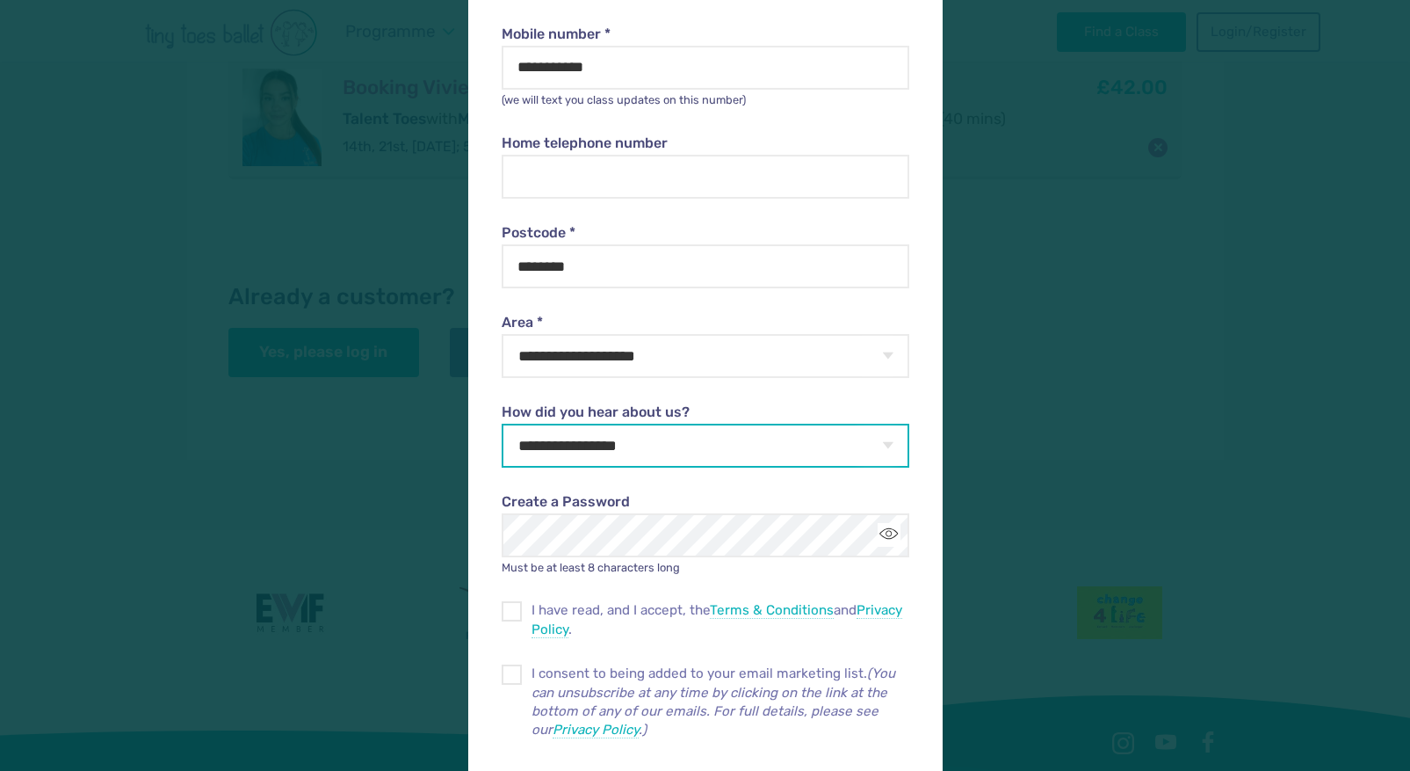
click at [618, 451] on select "**********" at bounding box center [706, 446] width 408 height 44
select select "**********"
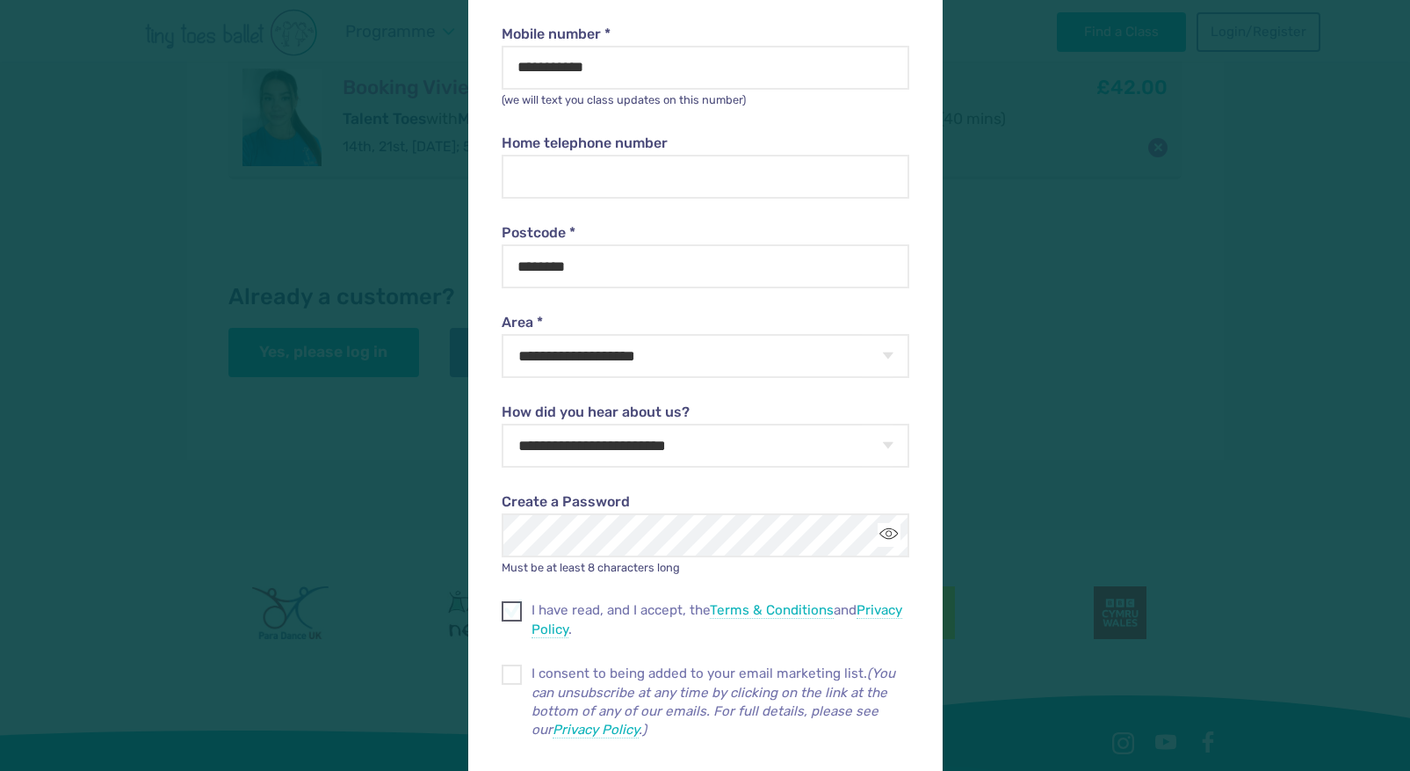
click at [576, 614] on span "I have read, and I accept, the Terms & Conditions and Privacy Policy ." at bounding box center [721, 620] width 378 height 38
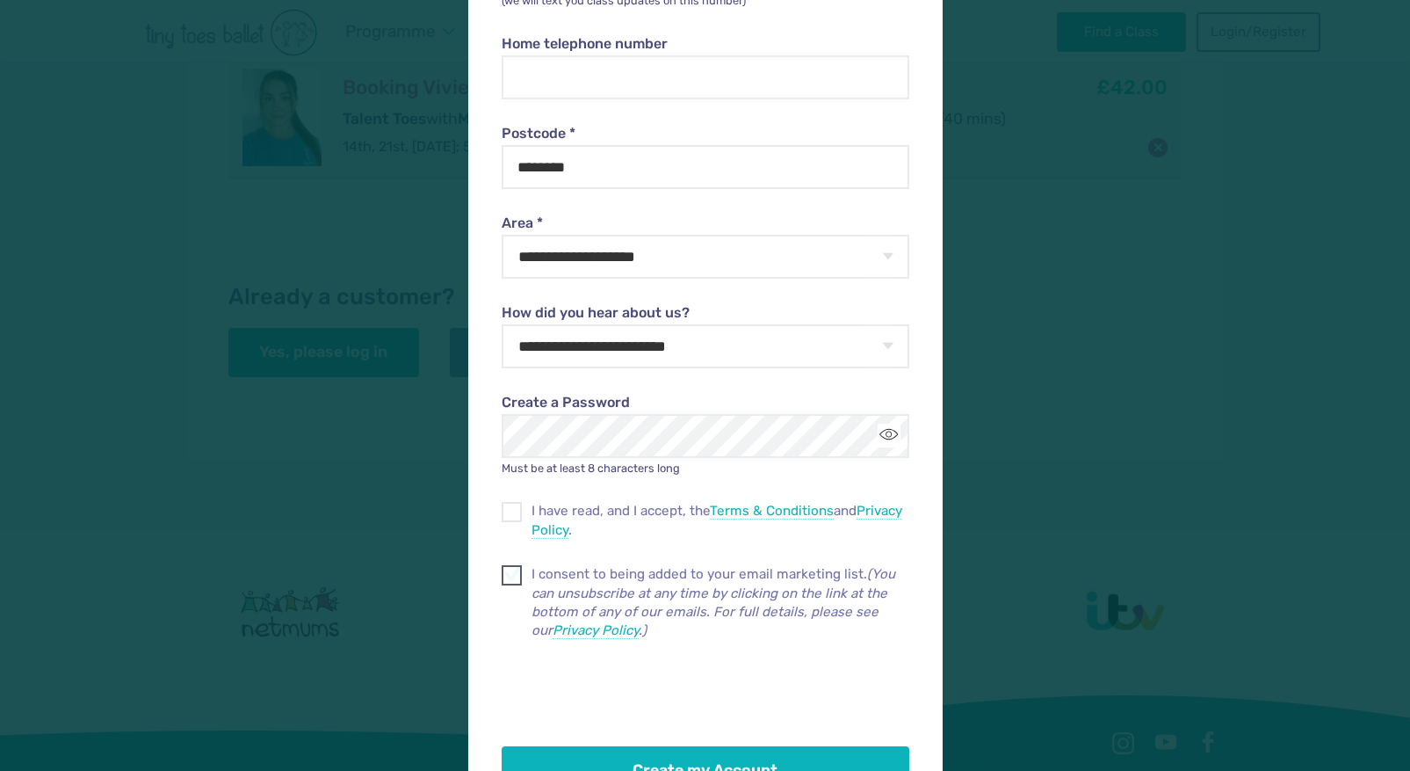
scroll to position [457, 0]
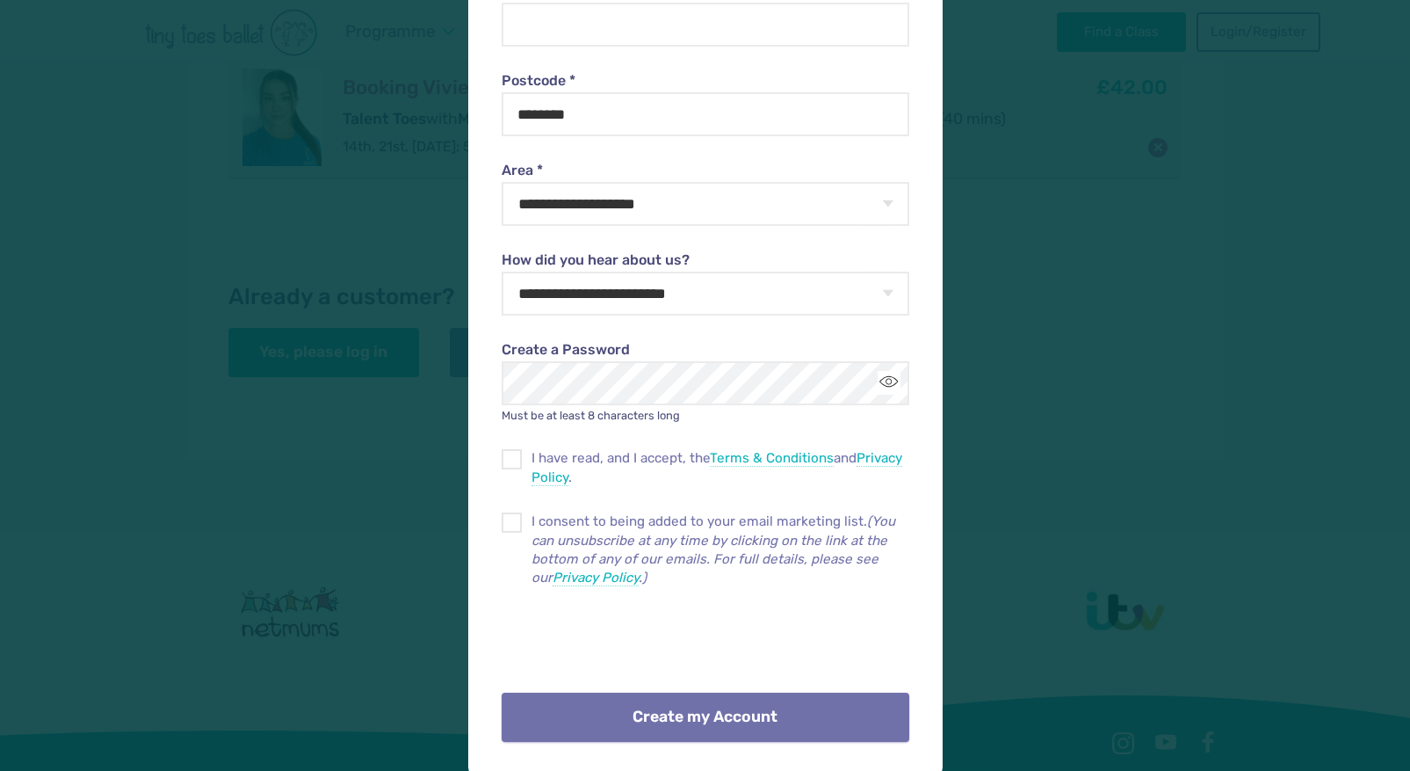
click at [603, 720] on button "Create my Account" at bounding box center [706, 716] width 408 height 49
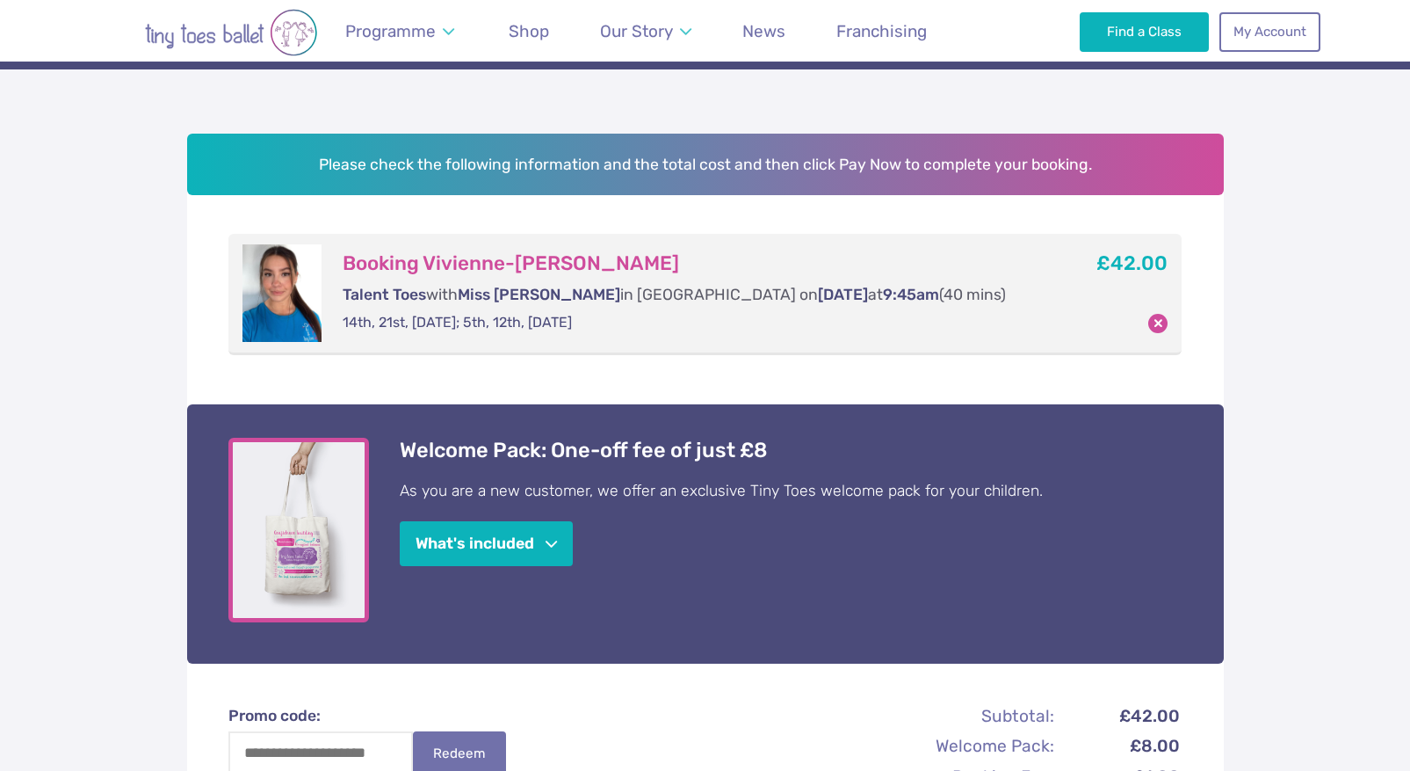
scroll to position [213, 0]
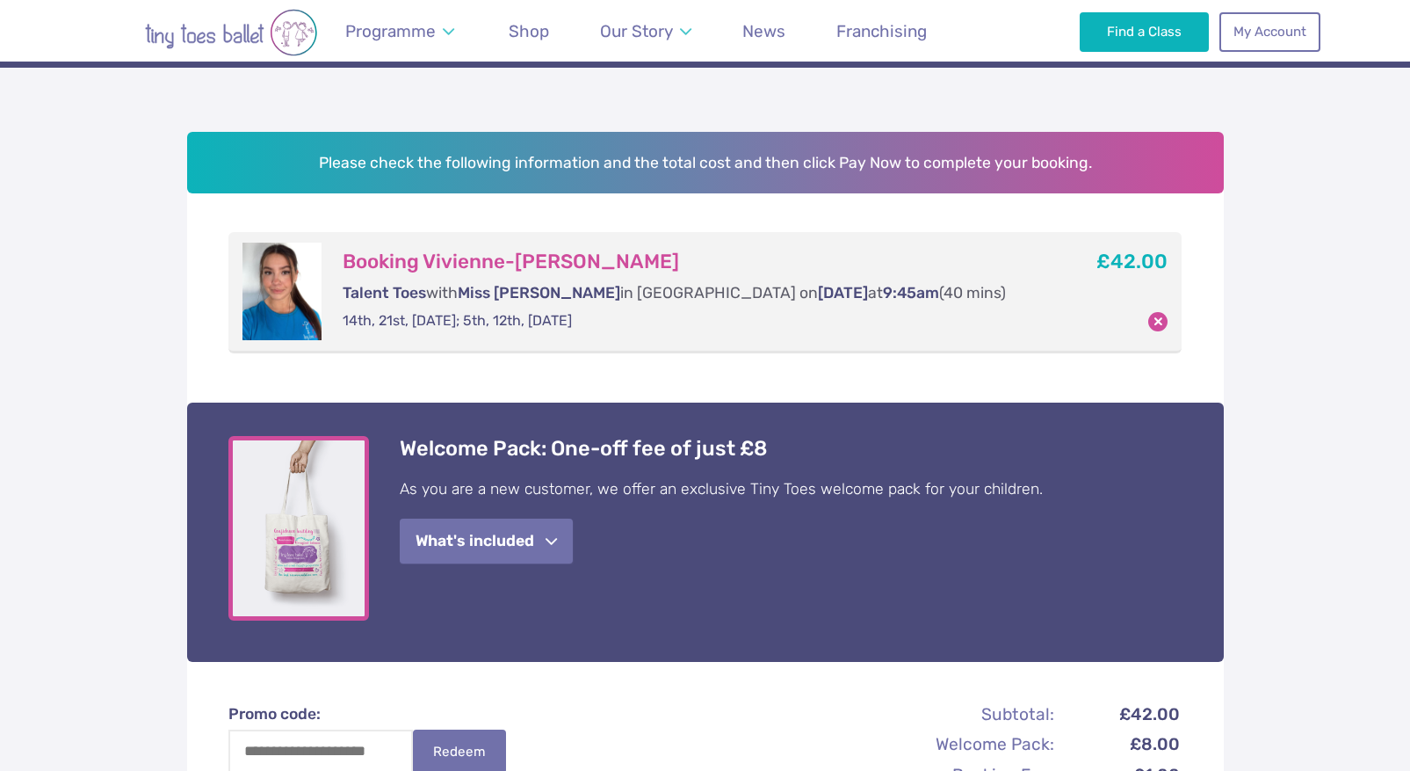
click at [554, 542] on span "button" at bounding box center [551, 541] width 11 height 13
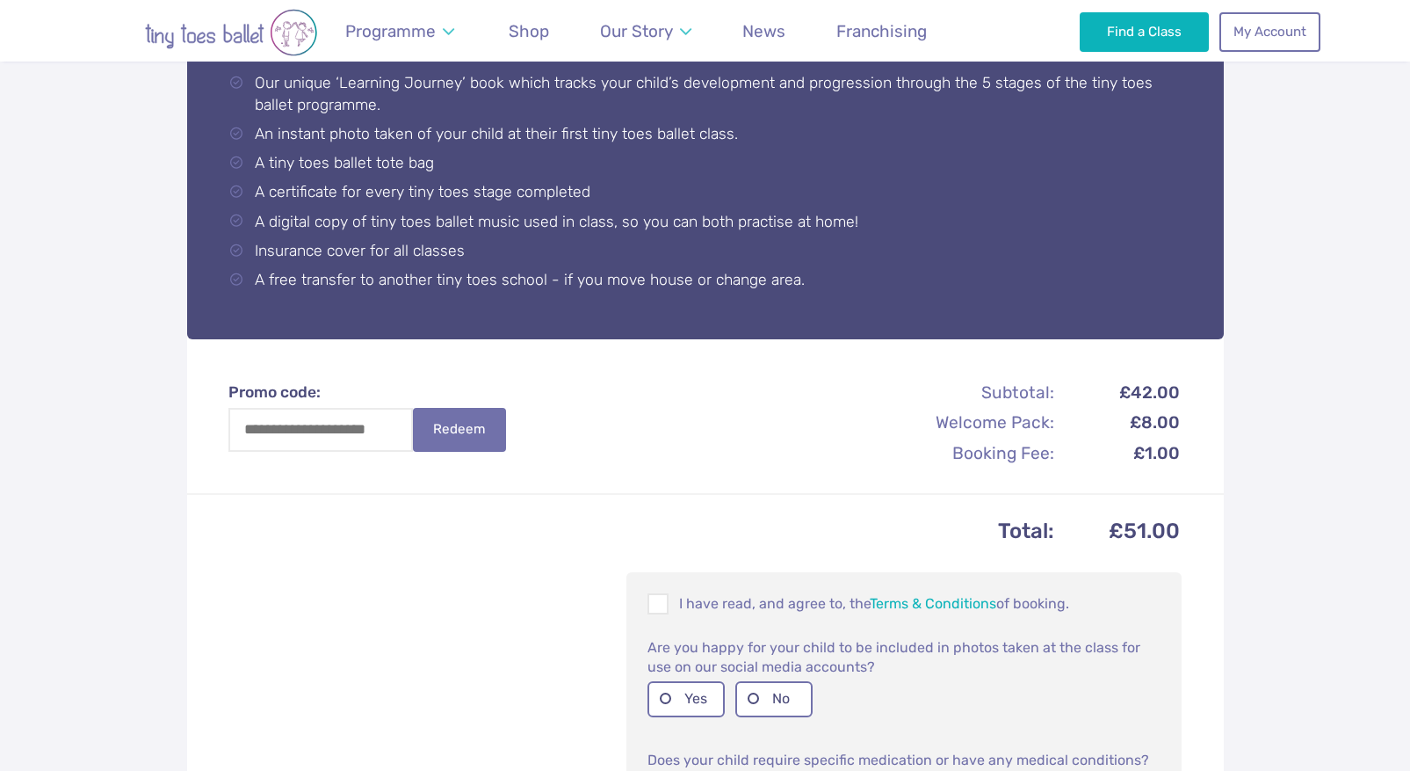
scroll to position [960, 0]
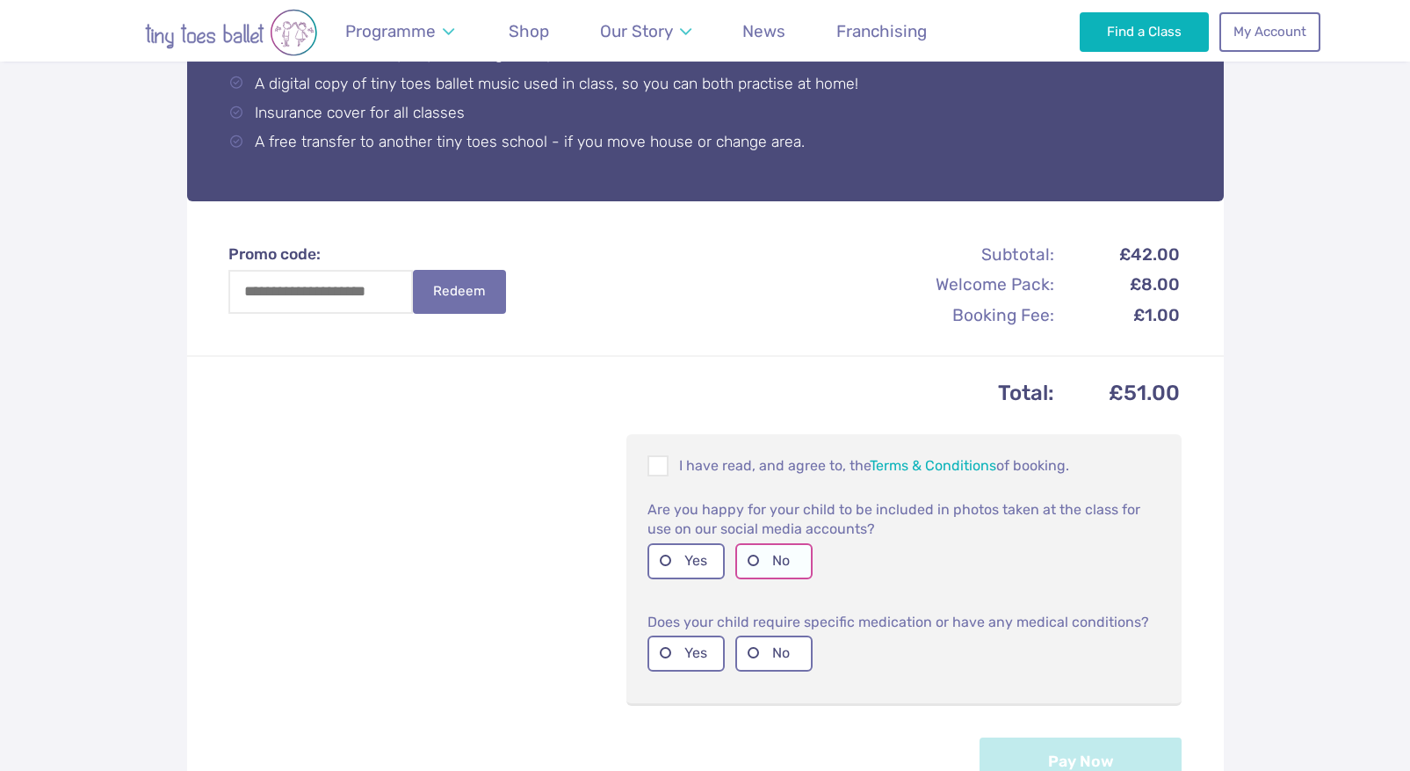
click at [793, 555] on label "No" at bounding box center [773, 561] width 77 height 36
click at [795, 651] on label "No" at bounding box center [773, 653] width 77 height 36
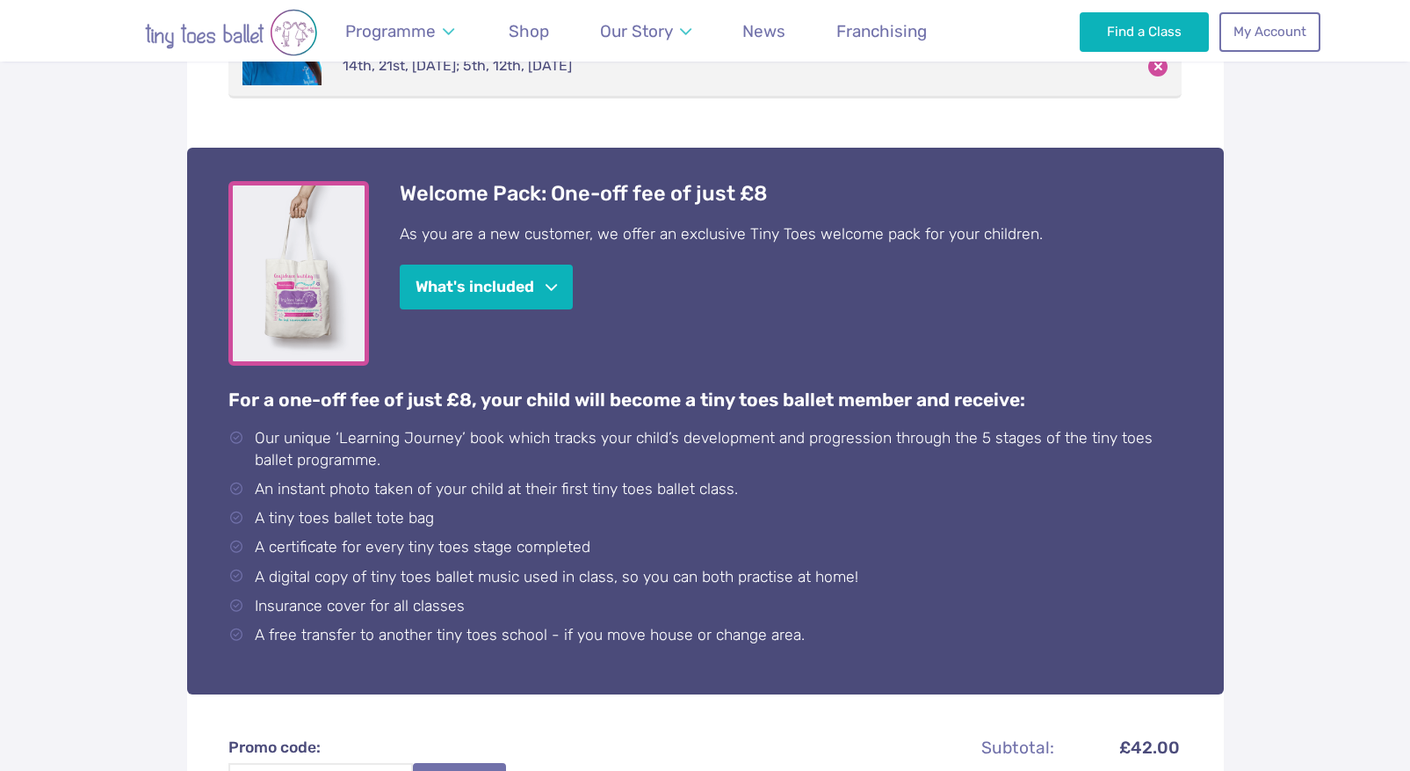
scroll to position [343, 0]
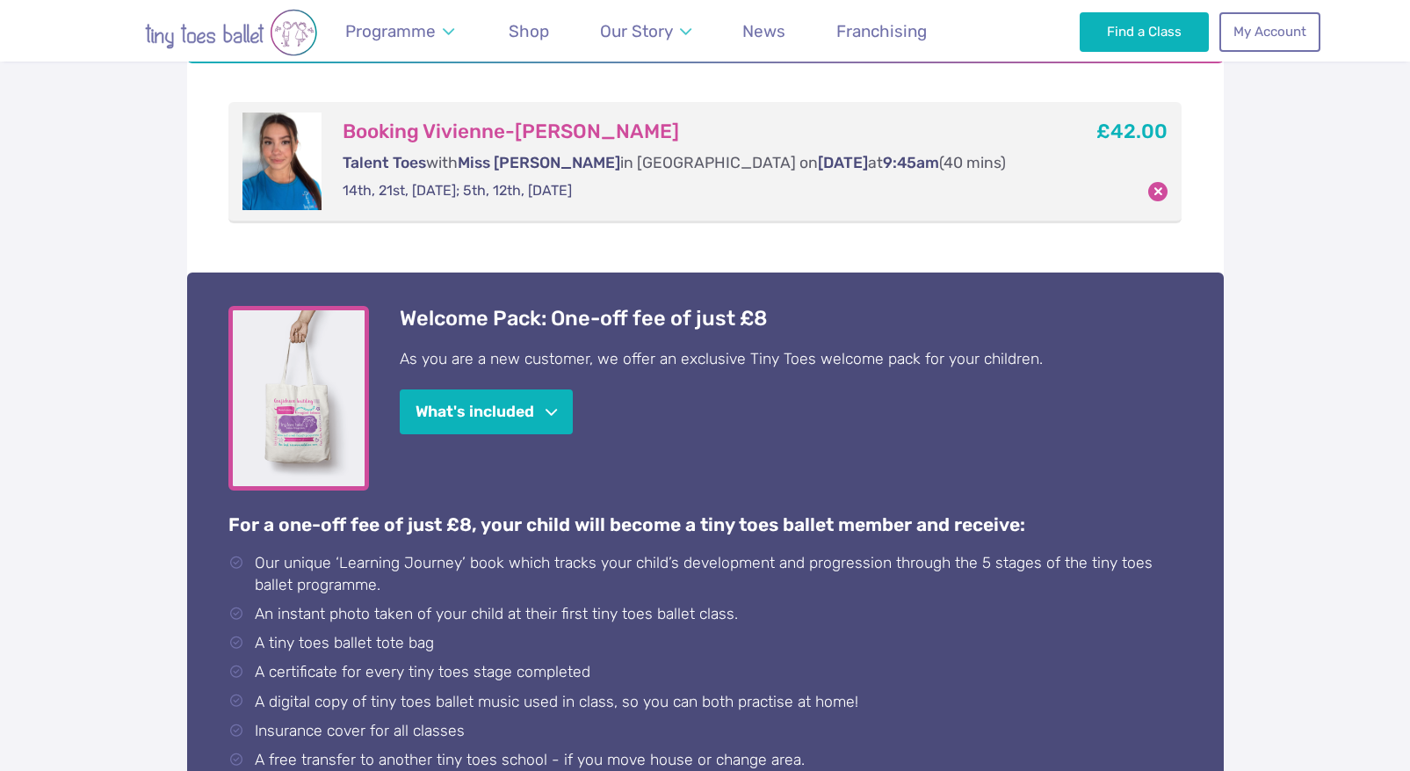
click at [341, 189] on div "Booking Vivienne-[PERSON_NAME] Talent Toes with Miss [PERSON_NAME] in [PERSON_N…" at bounding box center [689, 161] width 735 height 98
